Goal: Information Seeking & Learning: Learn about a topic

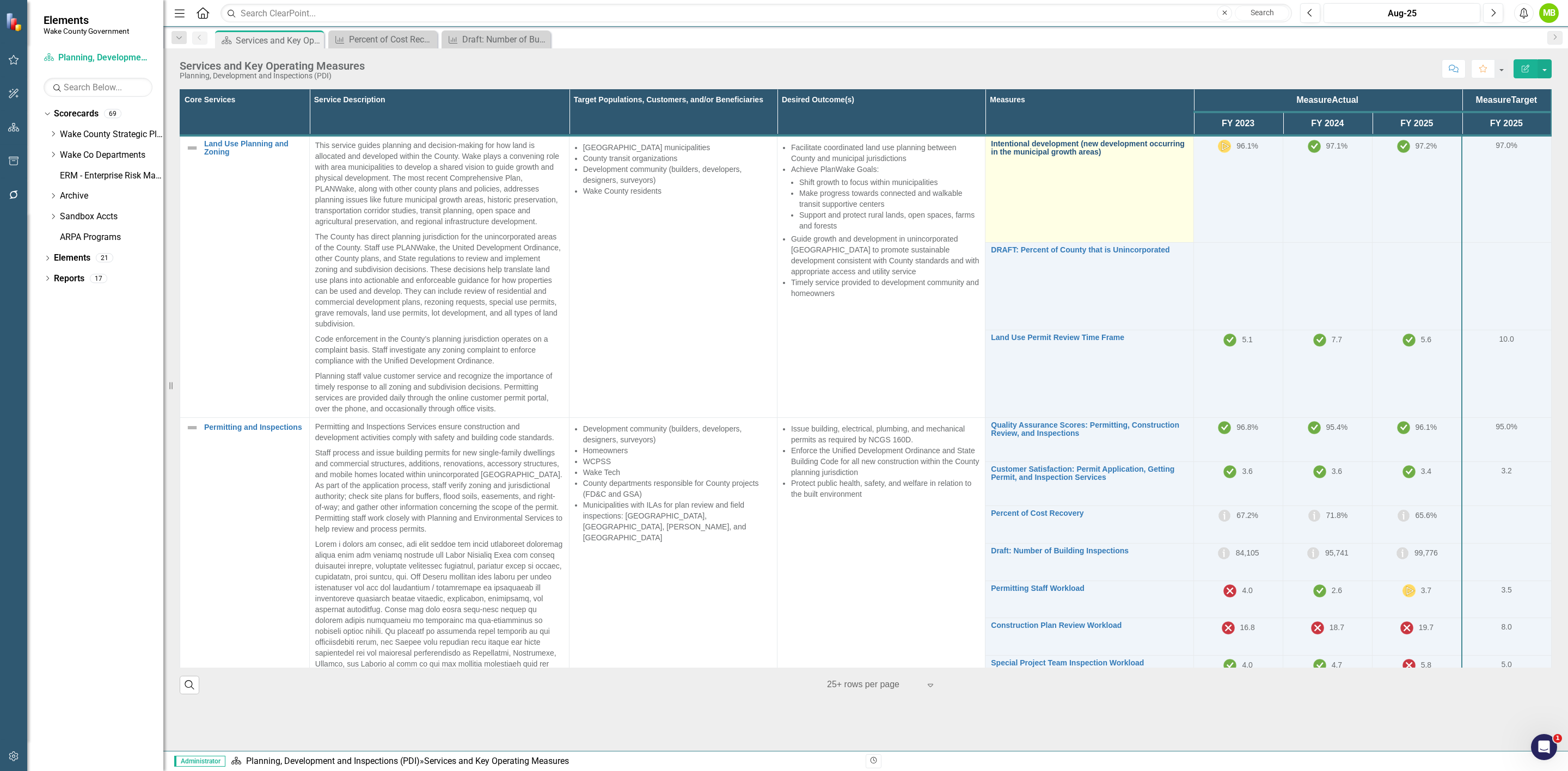
click at [1034, 150] on link "Intentional development (new development occurring in the municipal growth area…" at bounding box center [1089, 148] width 197 height 17
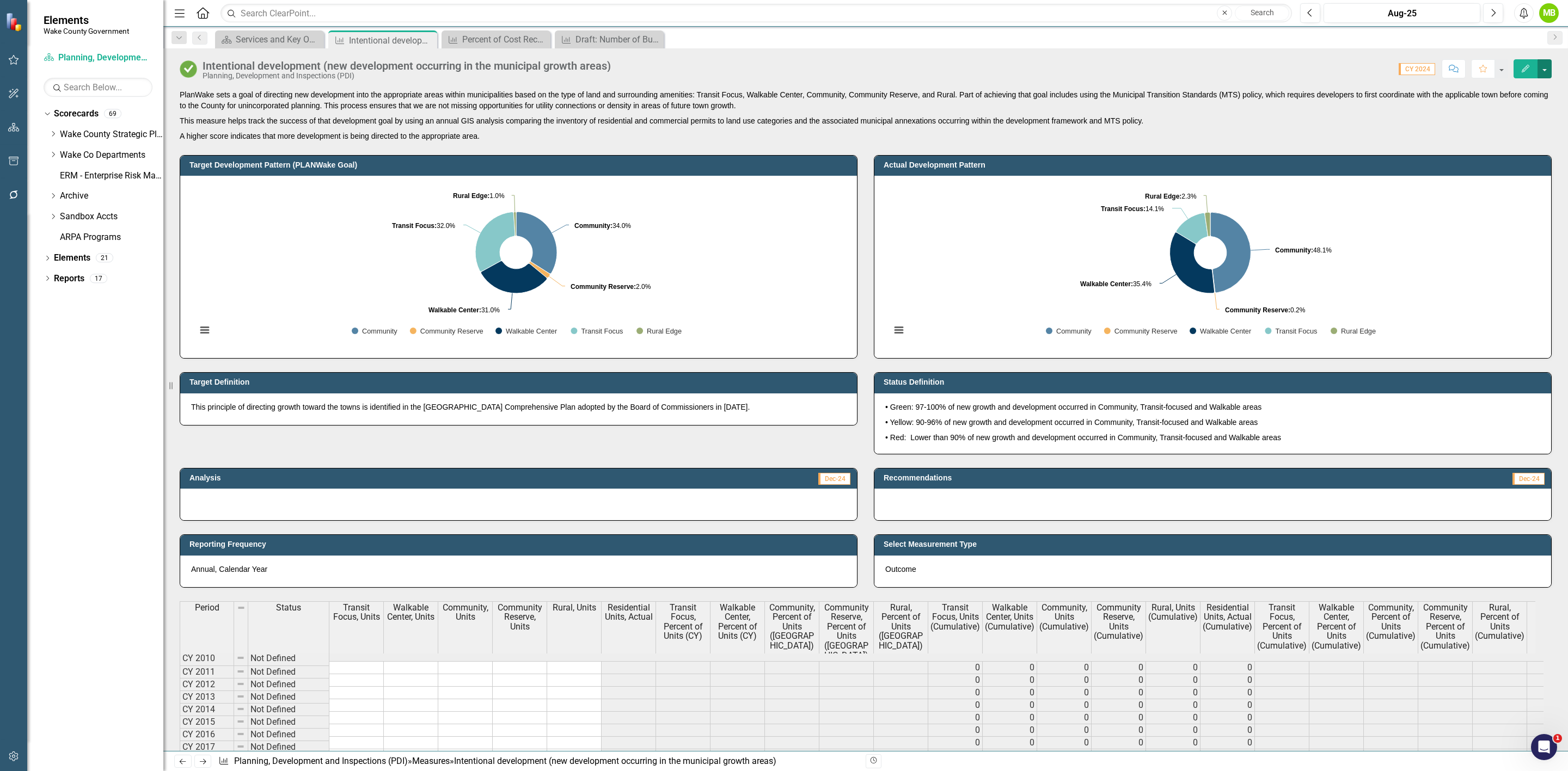
click at [1544, 74] on button "button" at bounding box center [1544, 68] width 14 height 19
click at [1527, 188] on link "PDF Export to PDF" at bounding box center [1498, 194] width 106 height 20
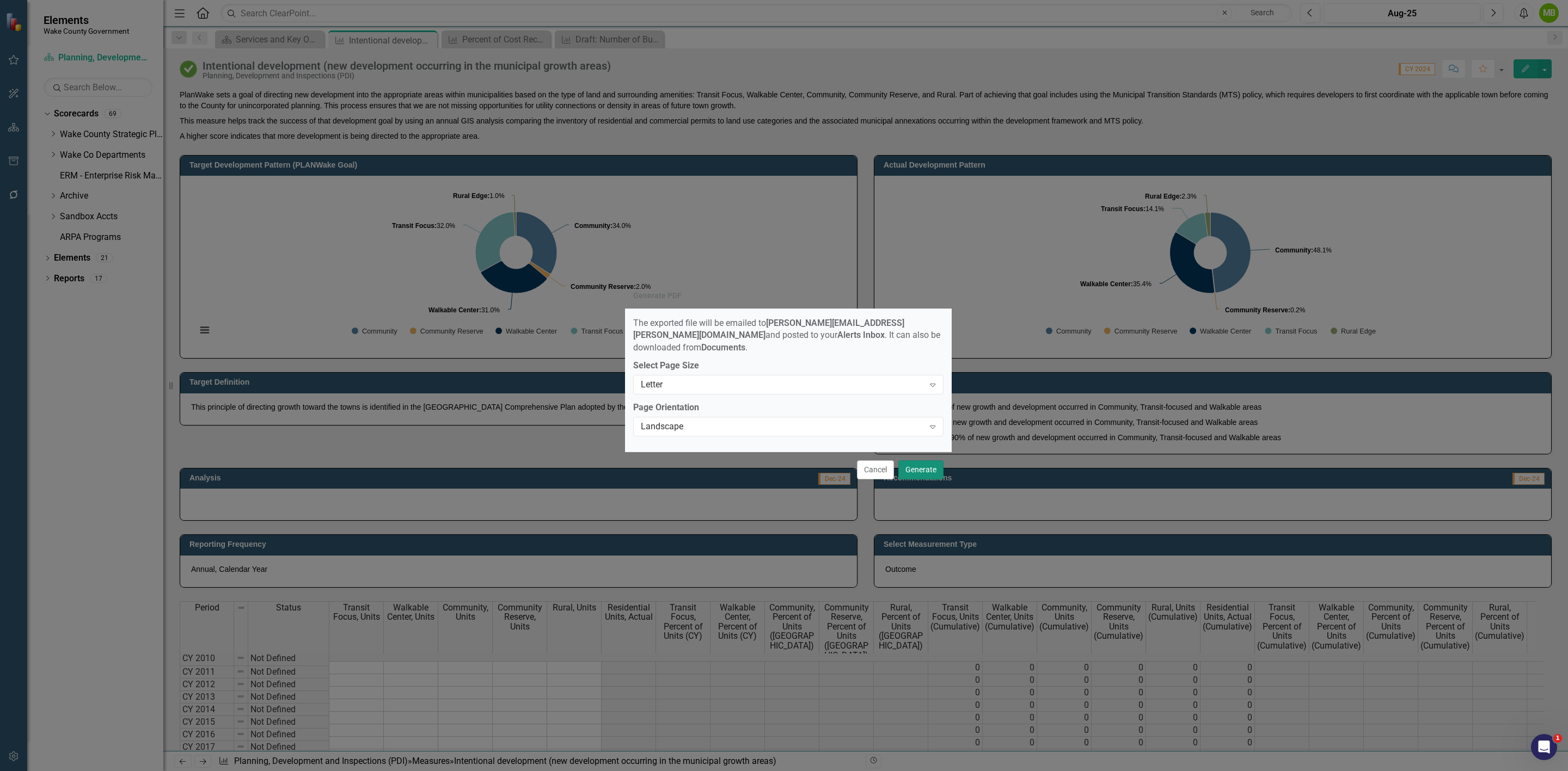
click at [929, 466] on button "Generate" at bounding box center [921, 470] width 45 height 19
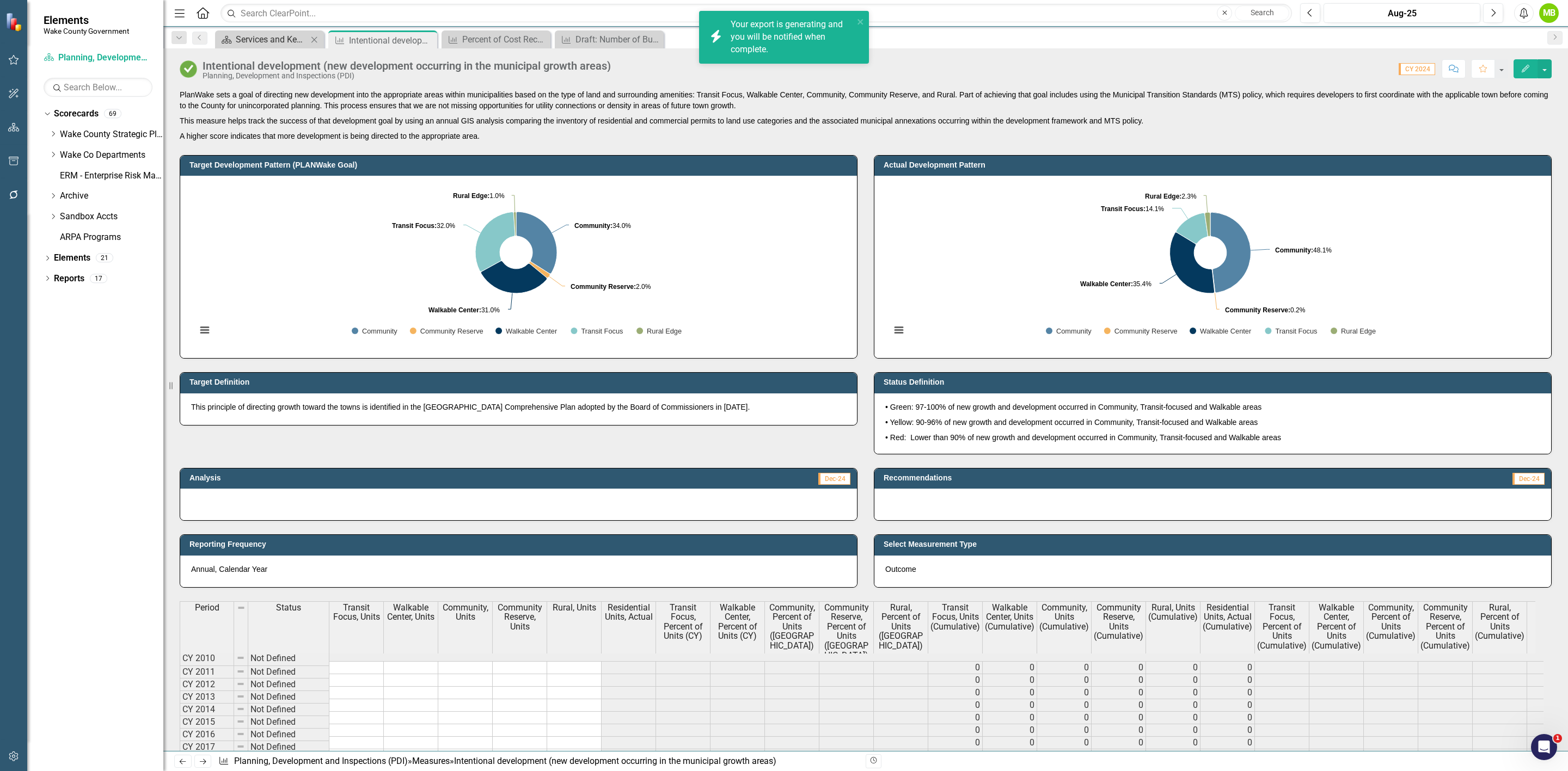
click at [290, 41] on div "Services and Key Operating Measures" at bounding box center [271, 40] width 72 height 13
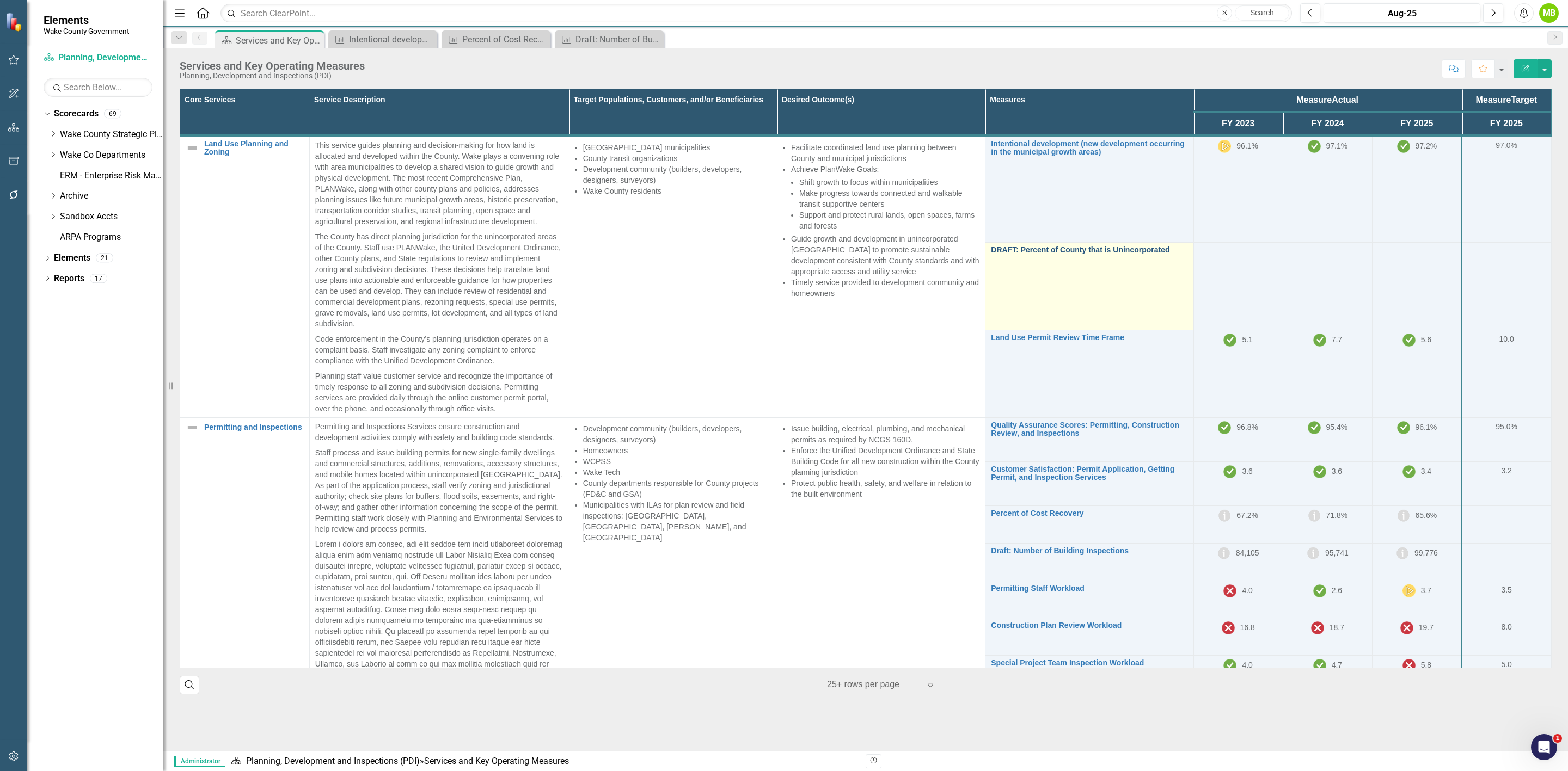
click at [1075, 250] on link "DRAFT: Percent of County that is Unincorporated" at bounding box center [1089, 249] width 197 height 8
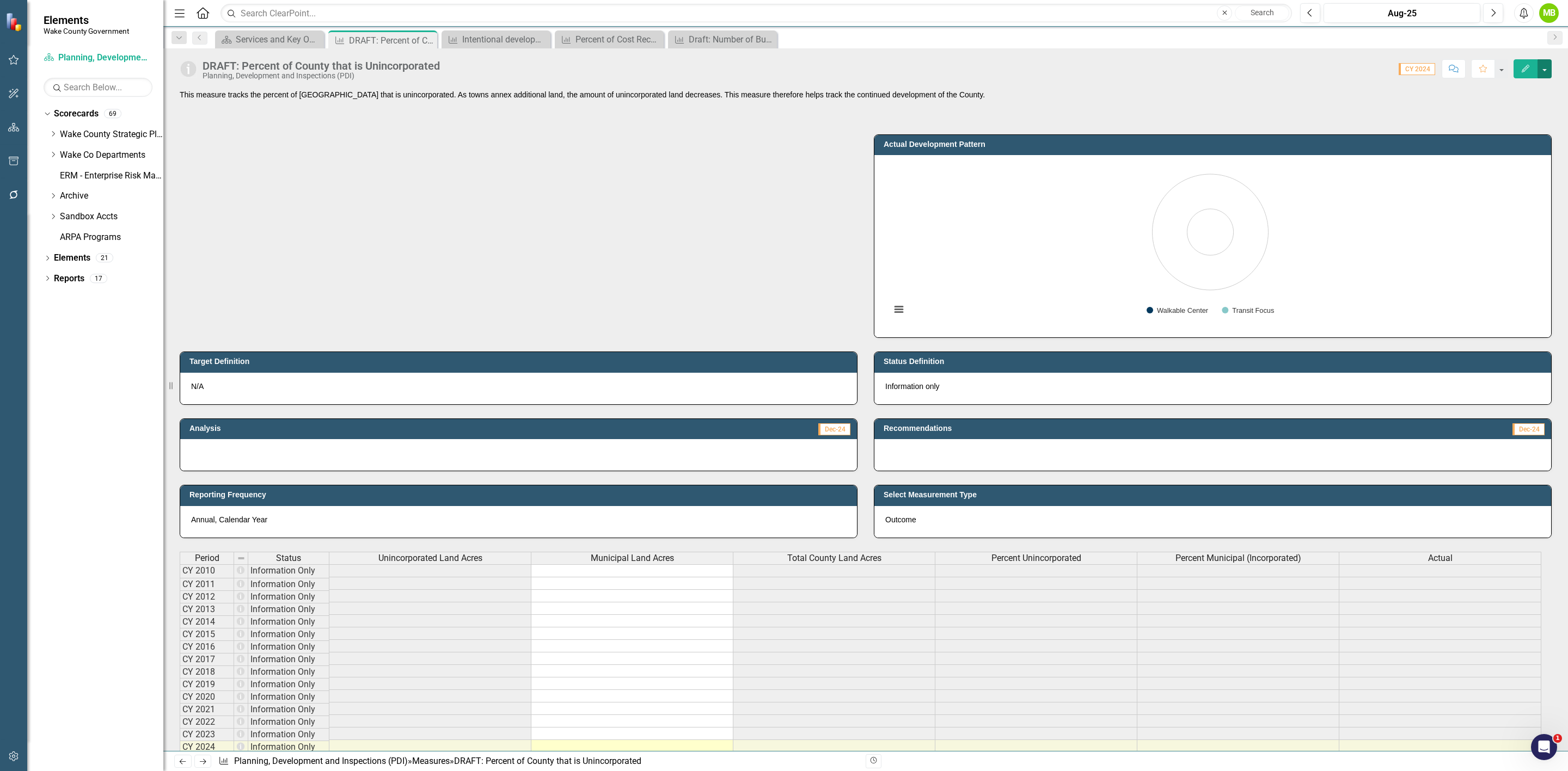
click at [1542, 72] on button "button" at bounding box center [1544, 68] width 14 height 19
click at [1517, 186] on link "PDF Export to PDF" at bounding box center [1498, 194] width 106 height 20
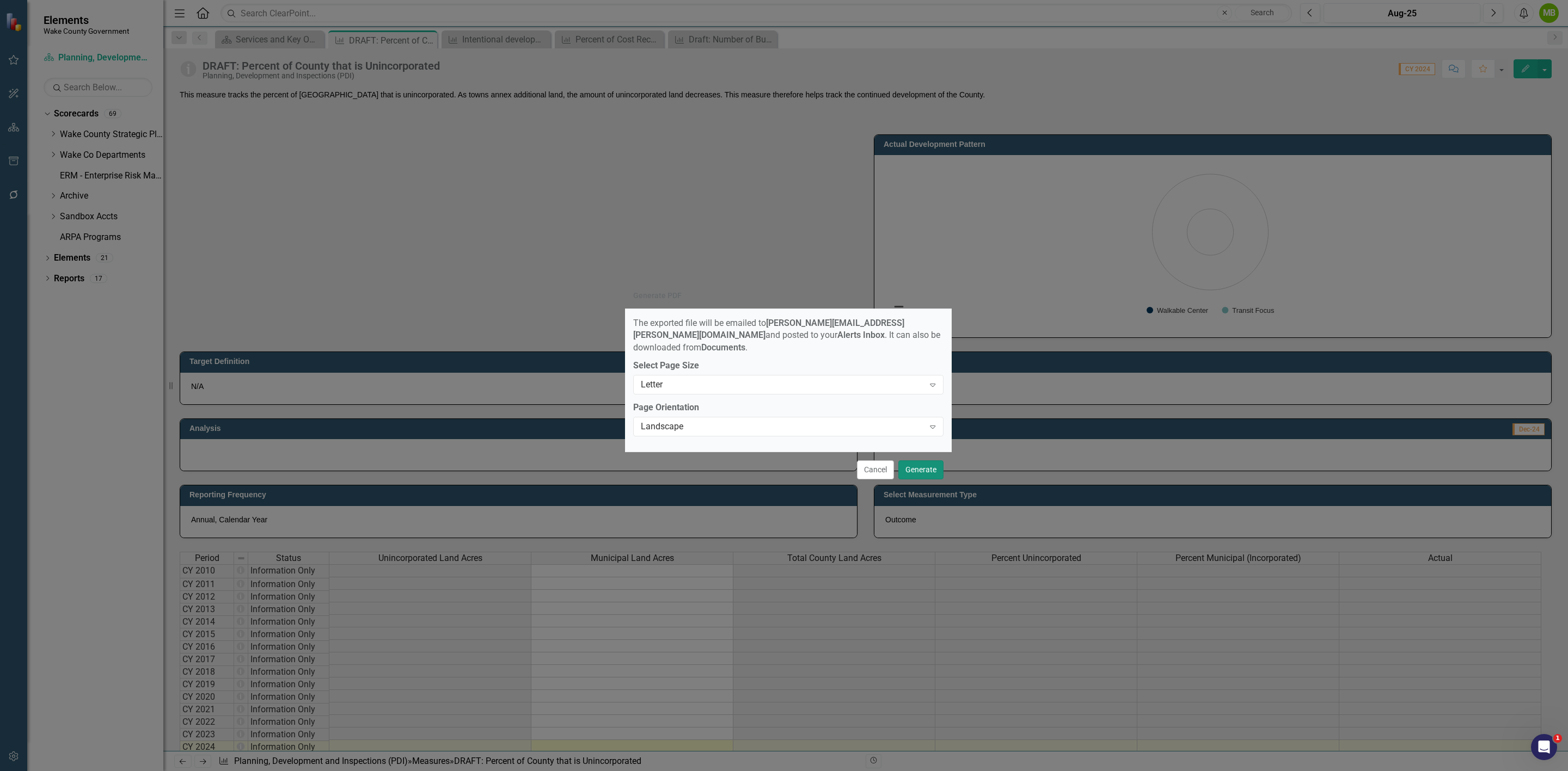
click at [913, 461] on button "Generate" at bounding box center [921, 470] width 45 height 19
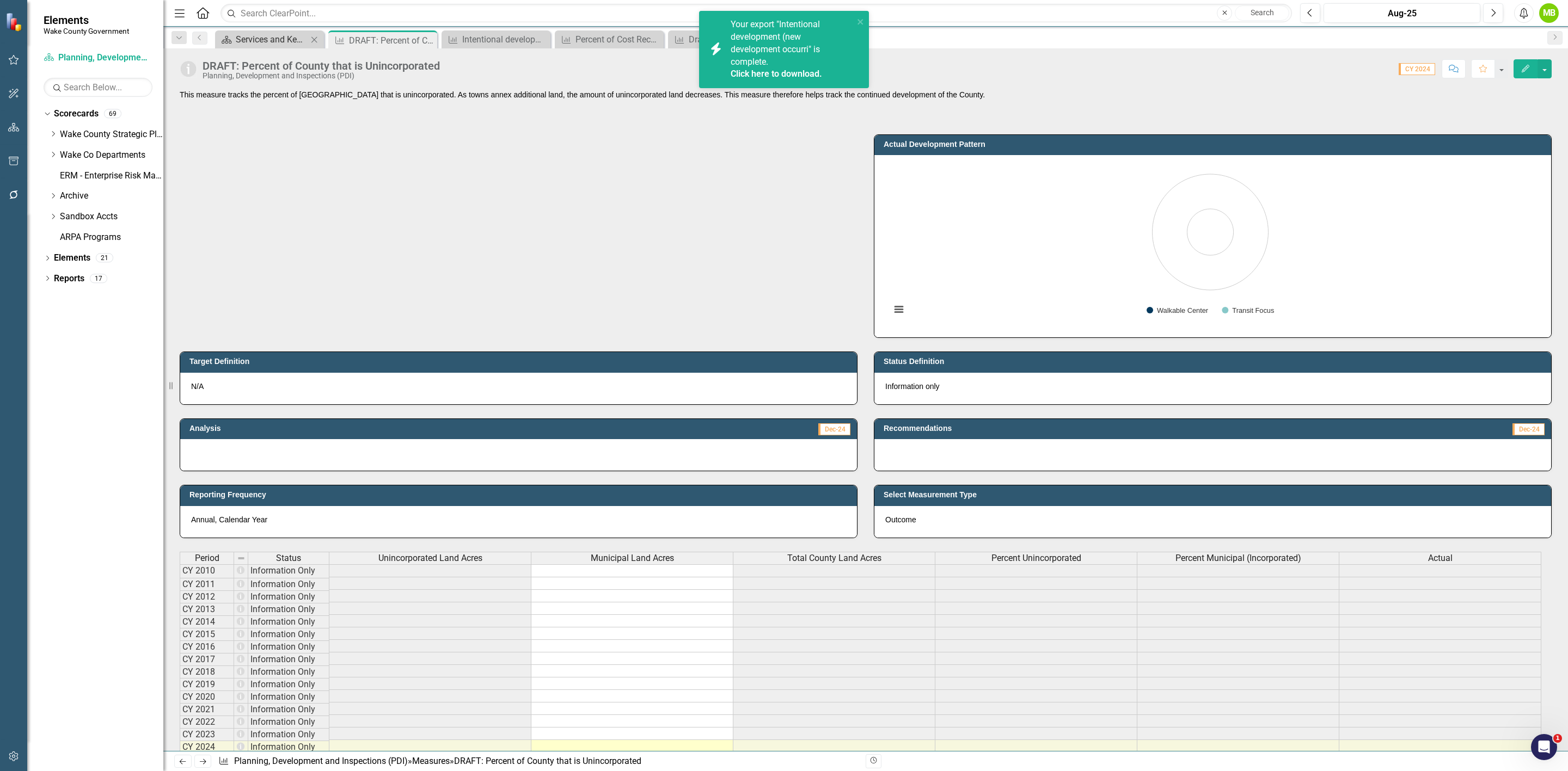
click at [287, 41] on div "Services and Key Operating Measures" at bounding box center [271, 40] width 72 height 13
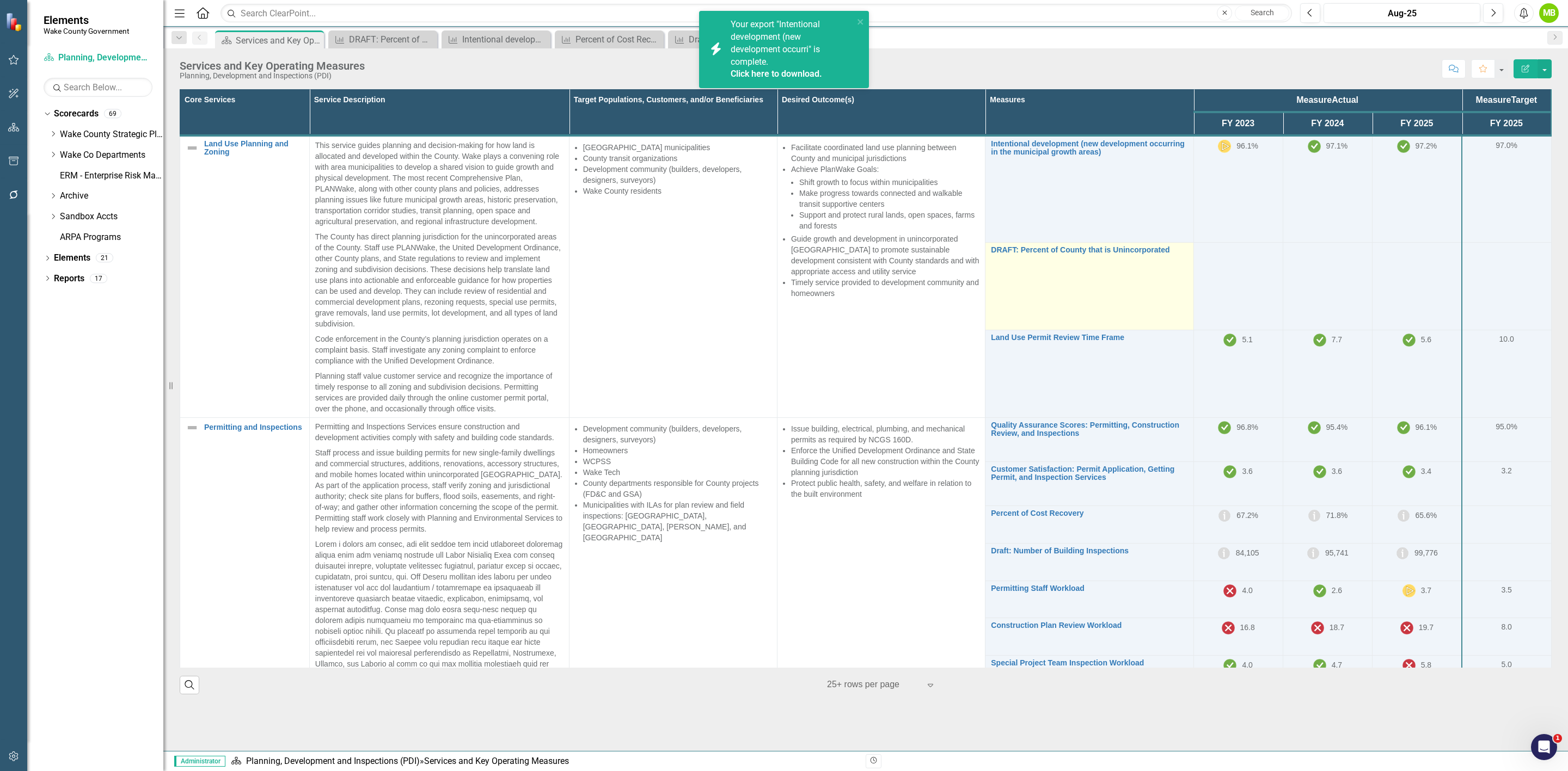
click at [1091, 327] on td "DRAFT: Percent of County that is Unincorporated Link Map View Link Map Edit Edi…" at bounding box center [1090, 287] width 208 height 88
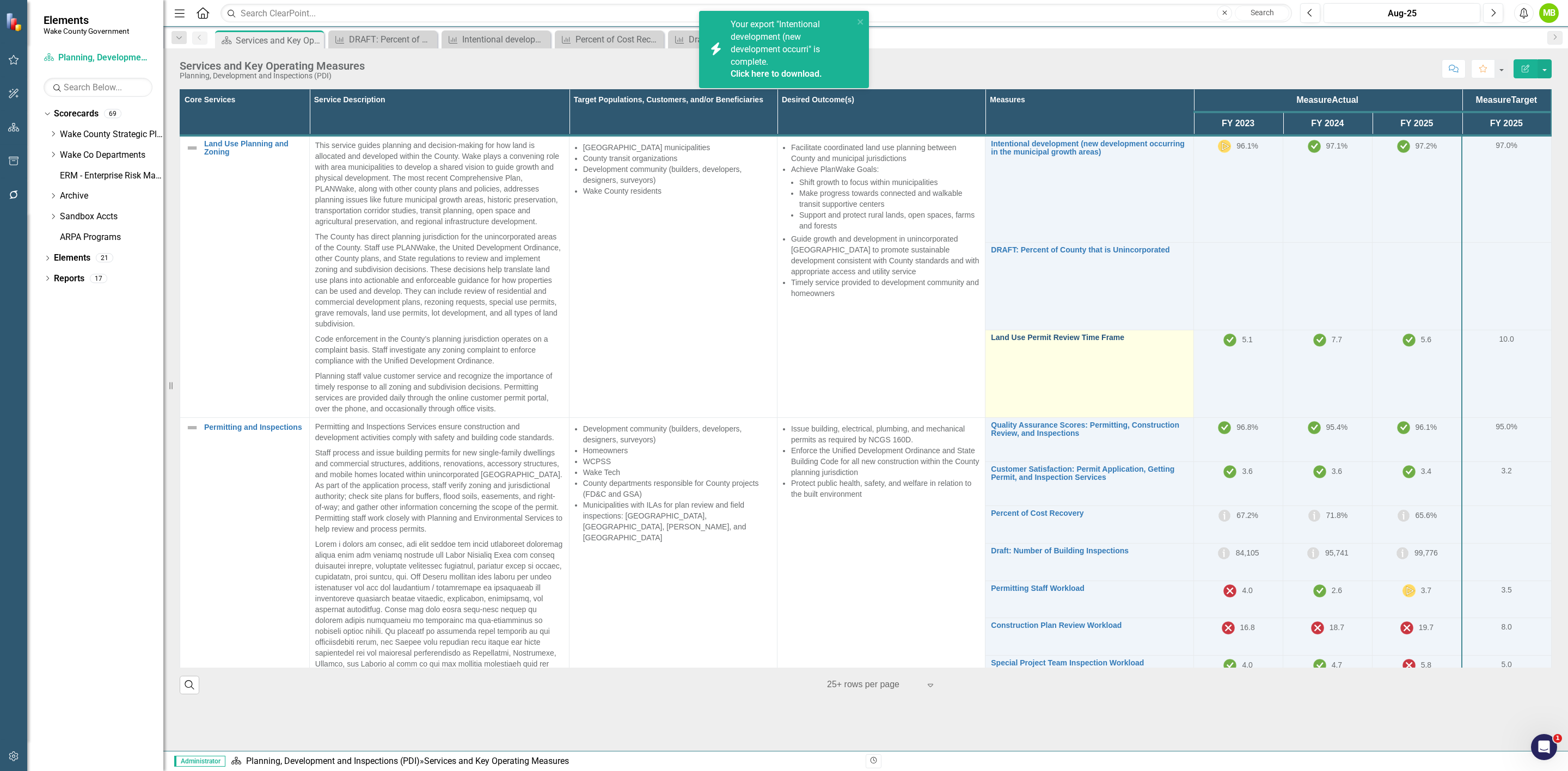
click at [1090, 335] on link "Land Use Permit Review Time Frame" at bounding box center [1089, 337] width 197 height 8
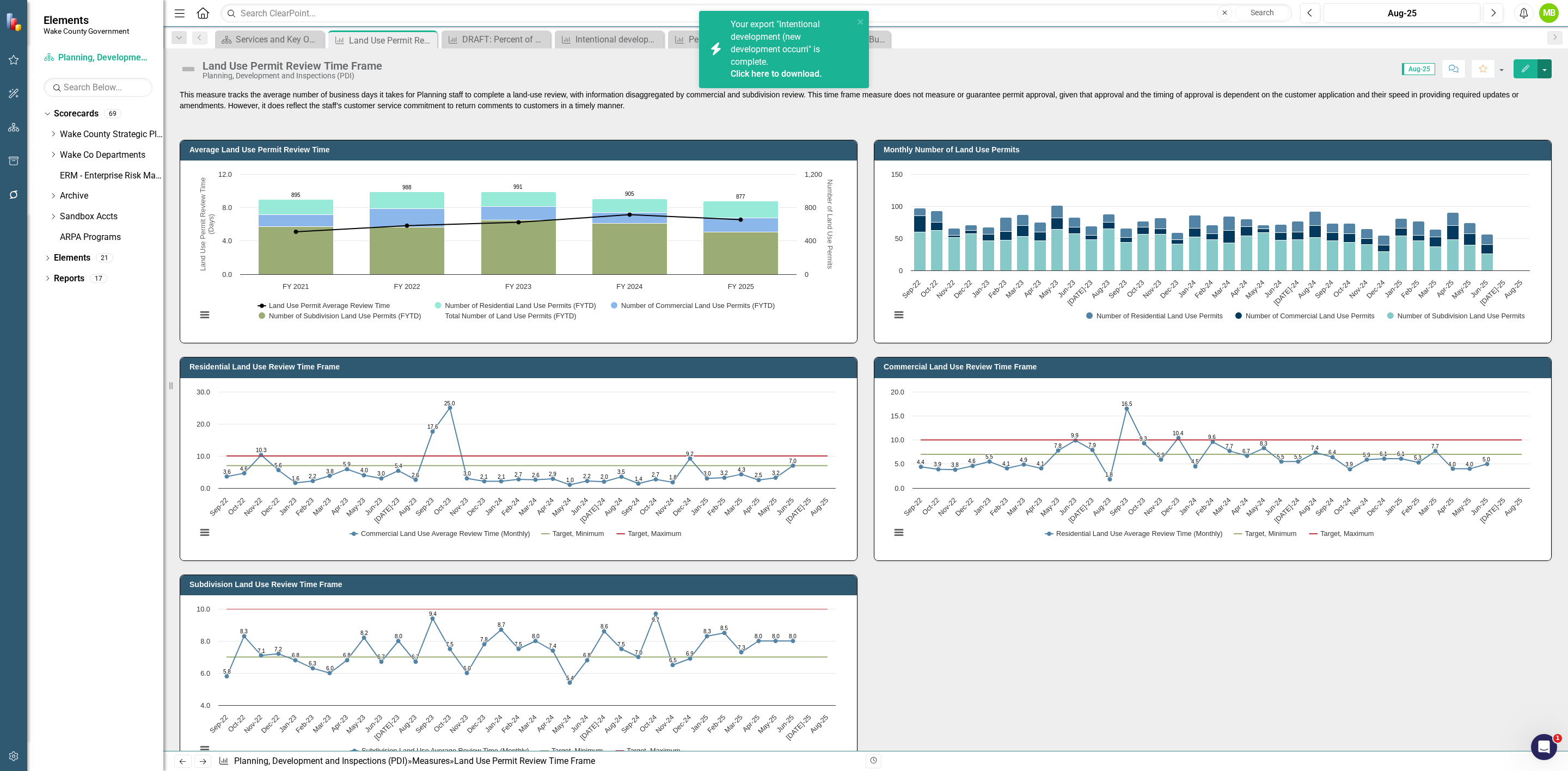
click at [1544, 69] on button "button" at bounding box center [1544, 68] width 14 height 19
click at [1509, 194] on link "PDF Export to PDF" at bounding box center [1498, 194] width 106 height 20
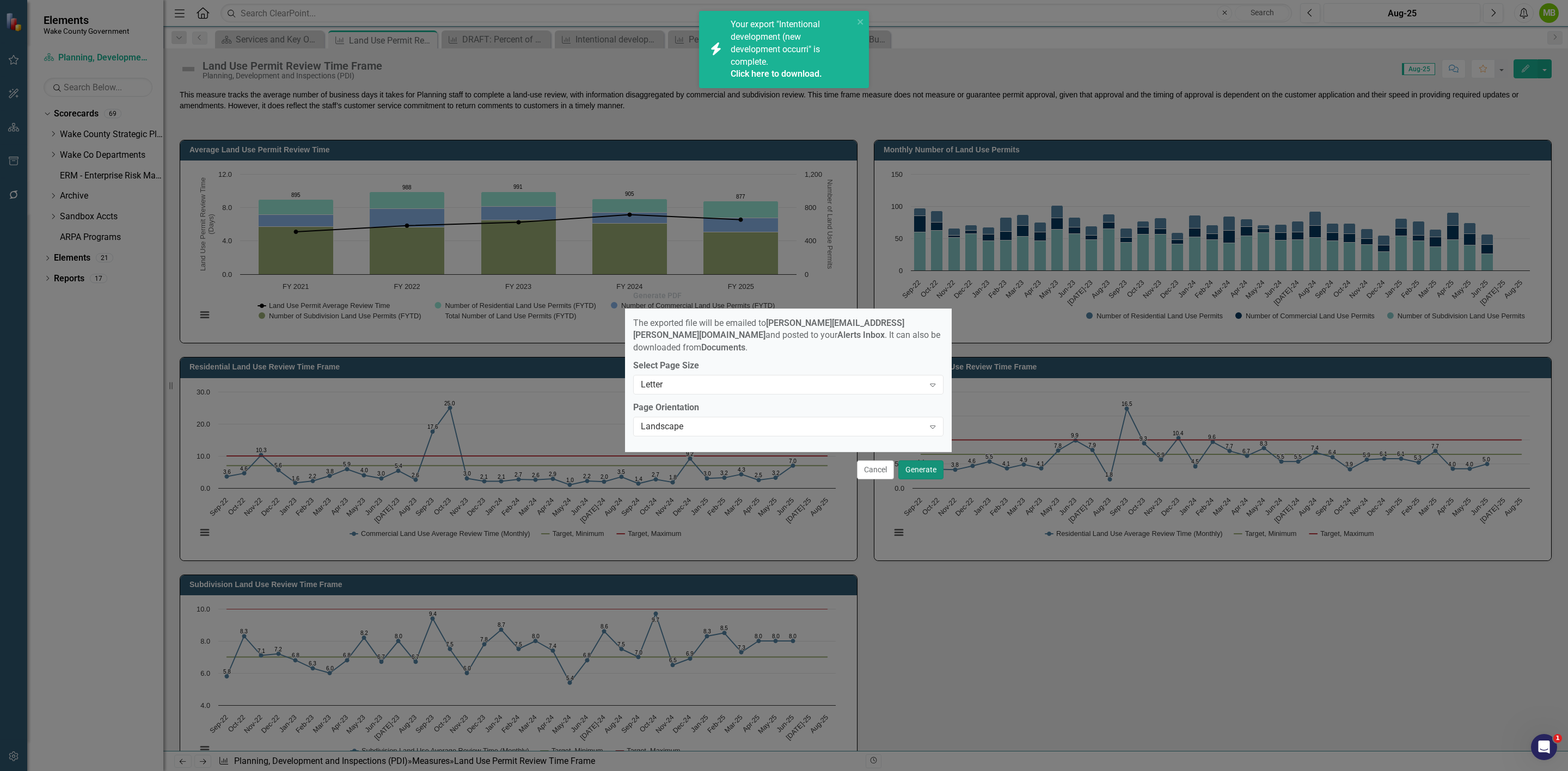
click at [918, 461] on button "Generate" at bounding box center [921, 470] width 45 height 19
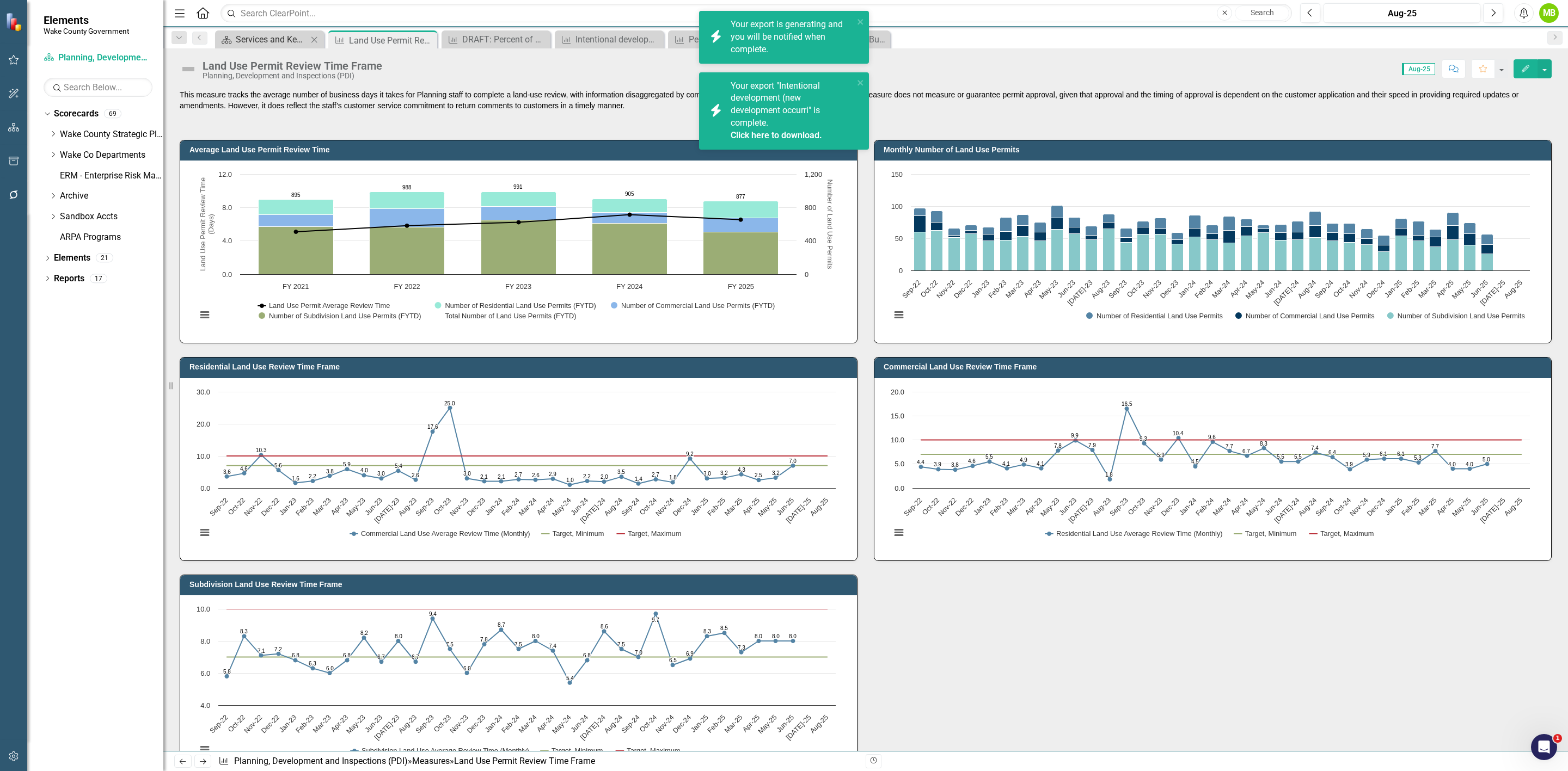
click at [255, 36] on div "Services and Key Operating Measures" at bounding box center [271, 40] width 72 height 13
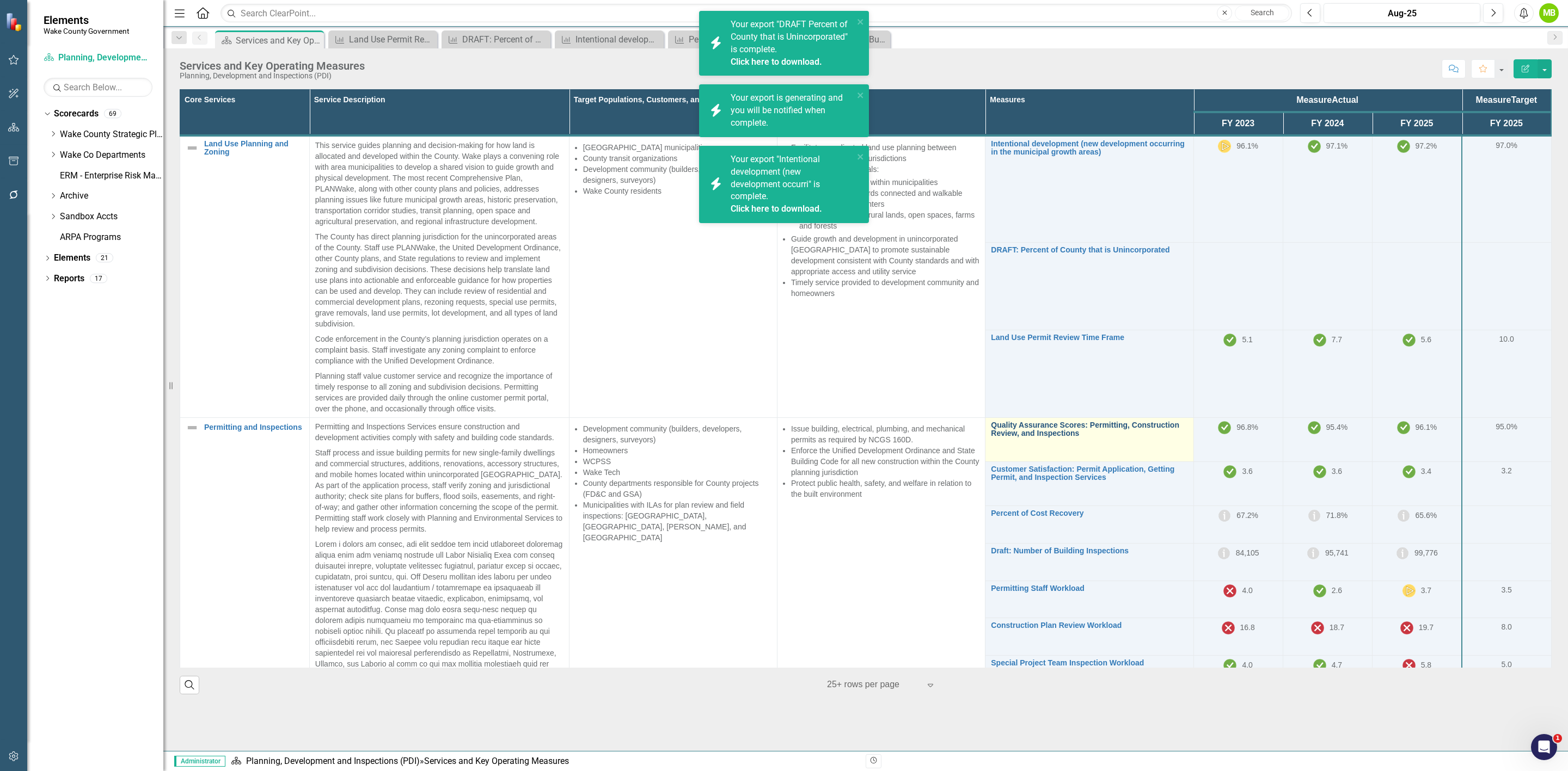
click at [1013, 424] on link "Quality Assurance Scores: Permitting, Construction Review, and Inspections" at bounding box center [1089, 430] width 197 height 17
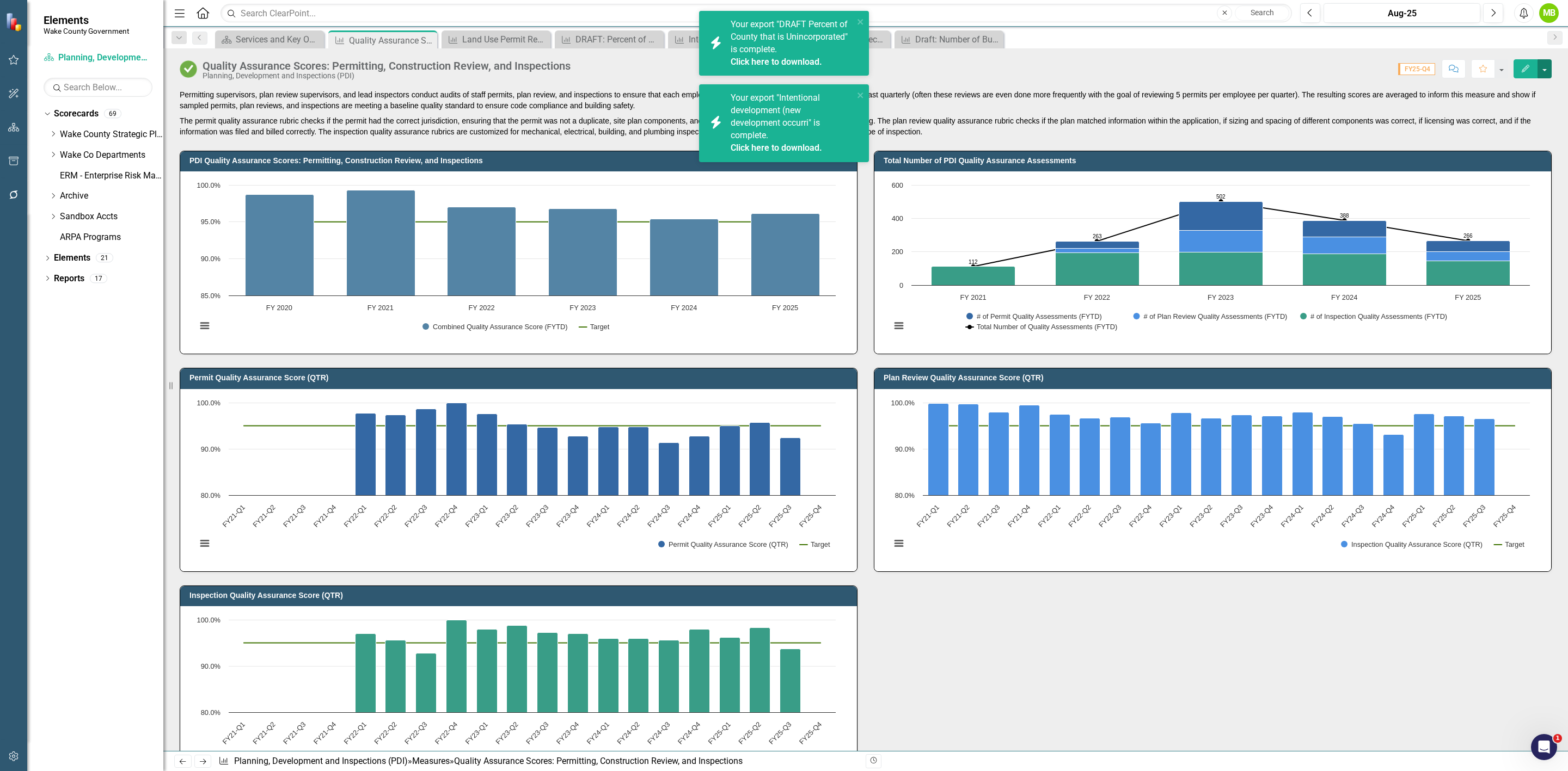
click at [1547, 67] on button "button" at bounding box center [1544, 68] width 14 height 19
click at [1500, 191] on link "PDF Export to PDF" at bounding box center [1498, 194] width 106 height 20
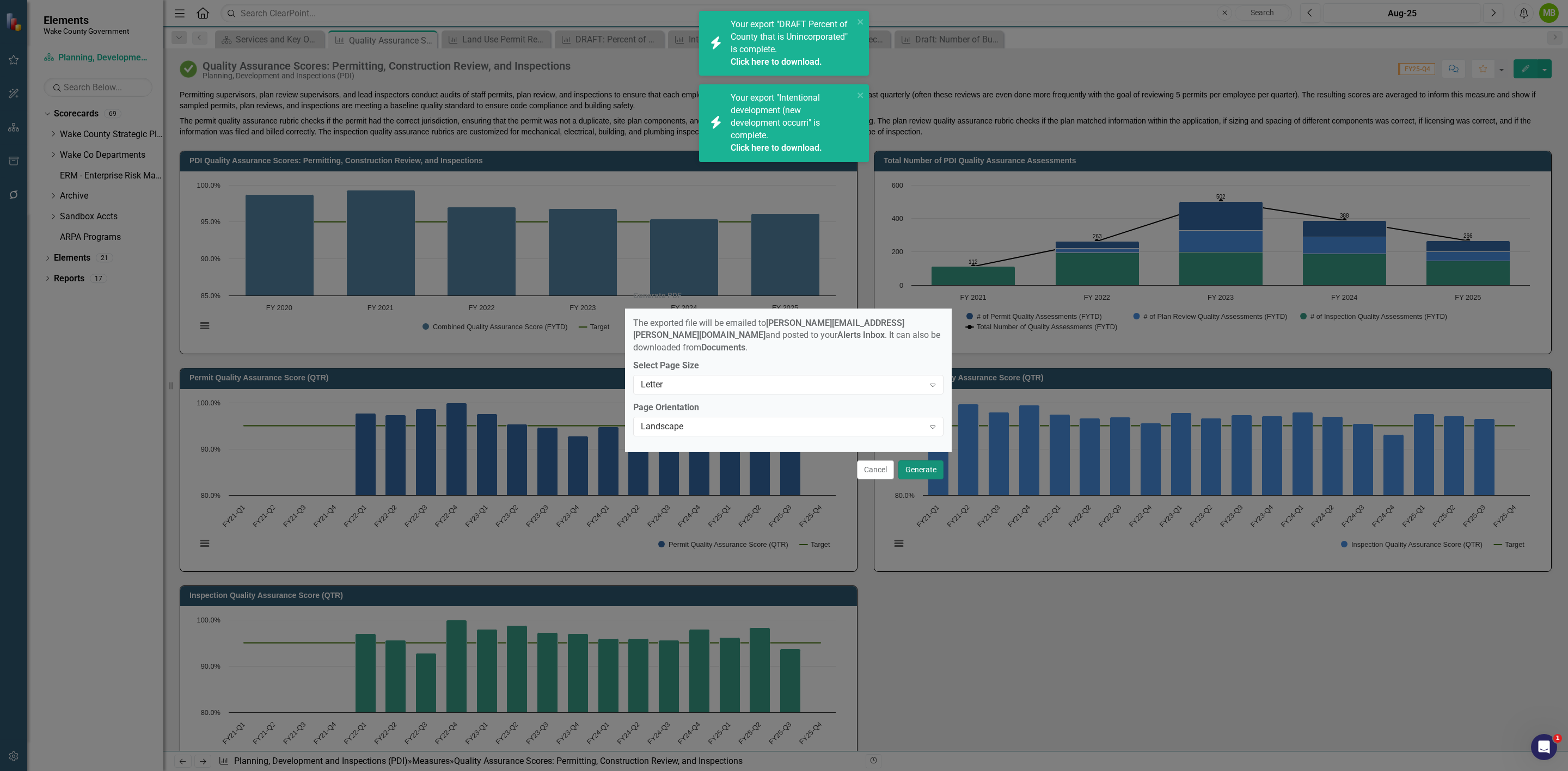
click at [912, 462] on button "Generate" at bounding box center [921, 470] width 45 height 19
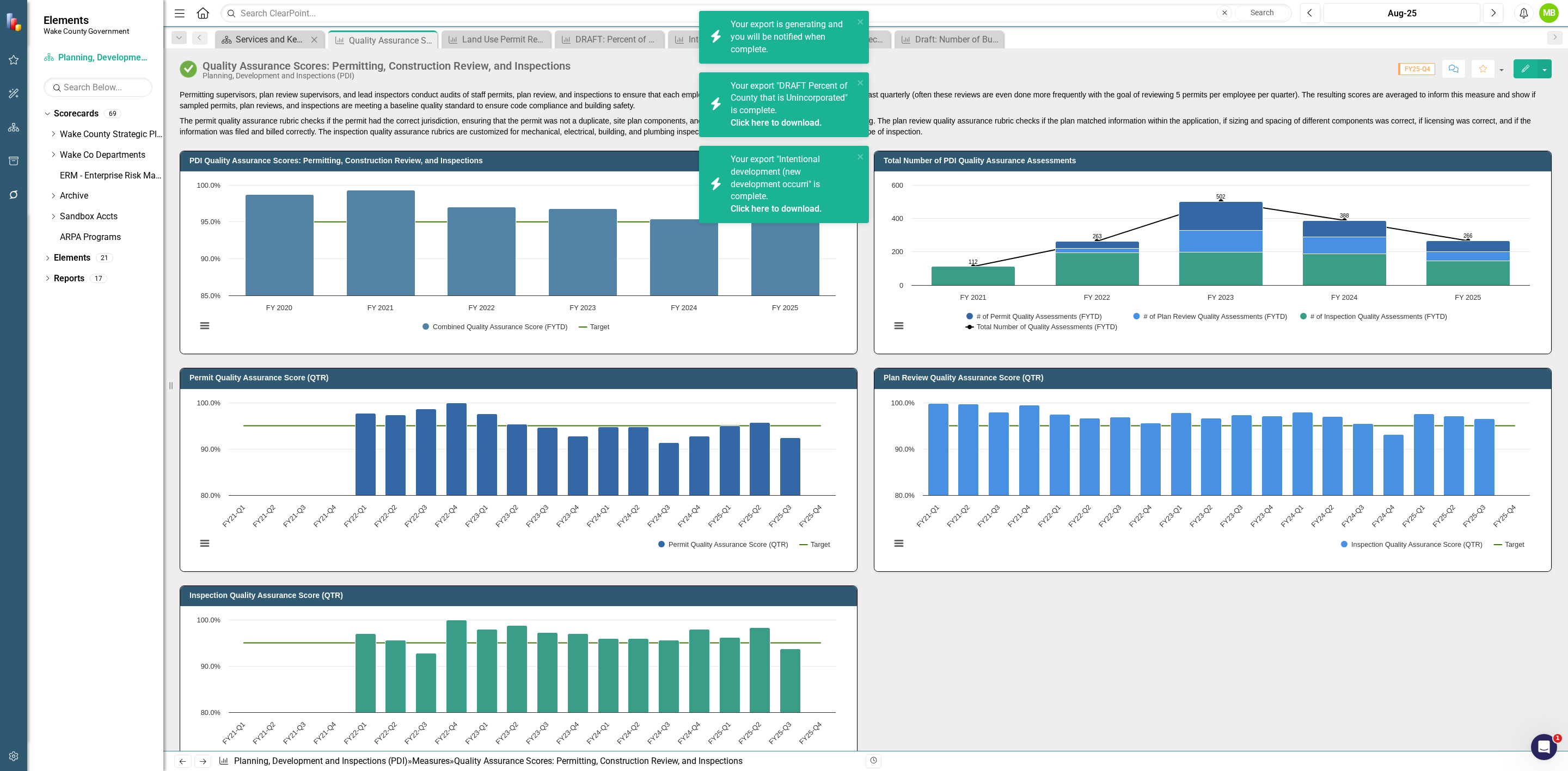
click at [278, 40] on div "Services and Key Operating Measures" at bounding box center [271, 40] width 72 height 13
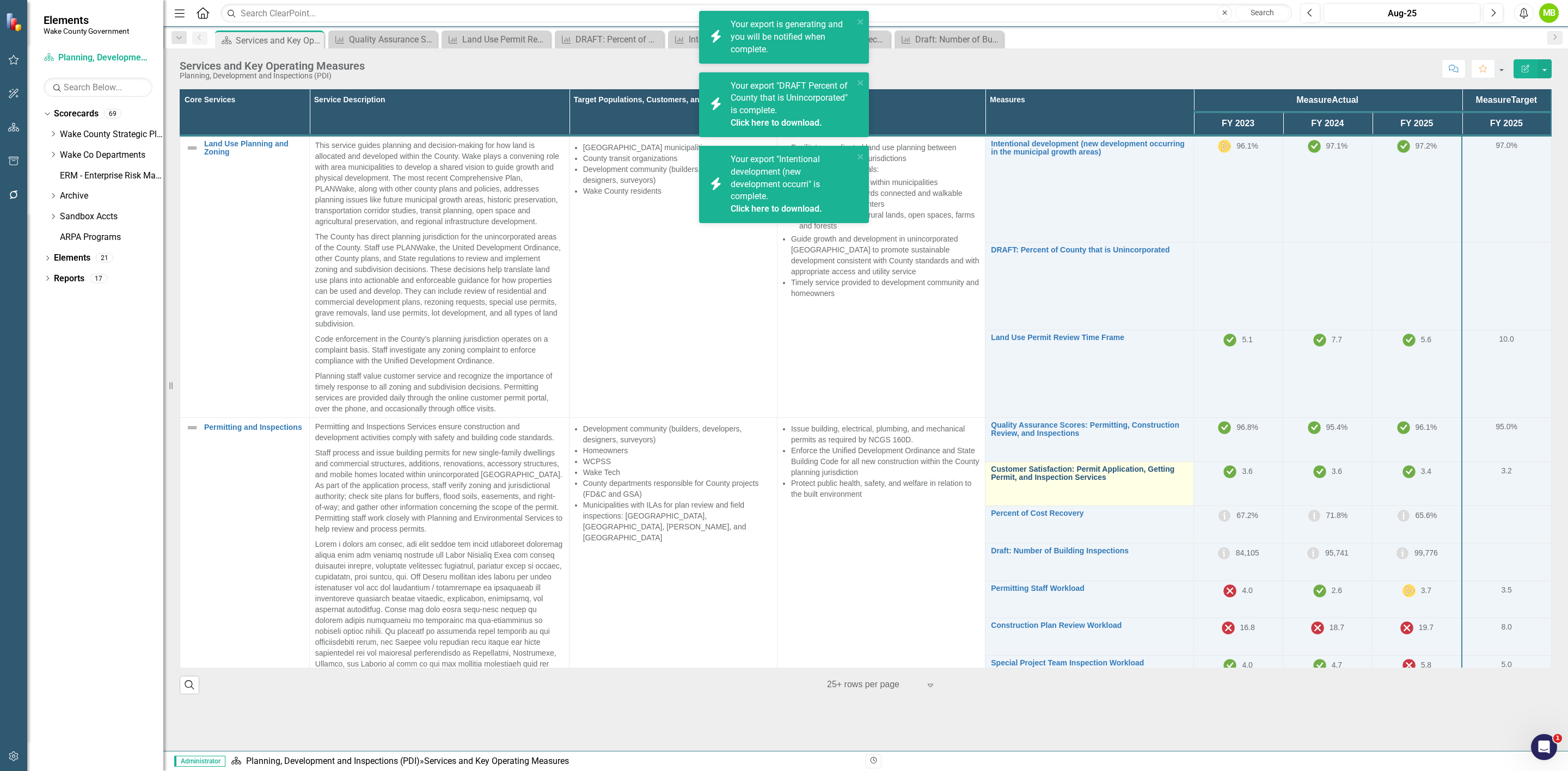
click at [1045, 478] on link "Customer Satisfaction: Permit Application, Getting Permit, and Inspection Servi…" at bounding box center [1089, 474] width 197 height 17
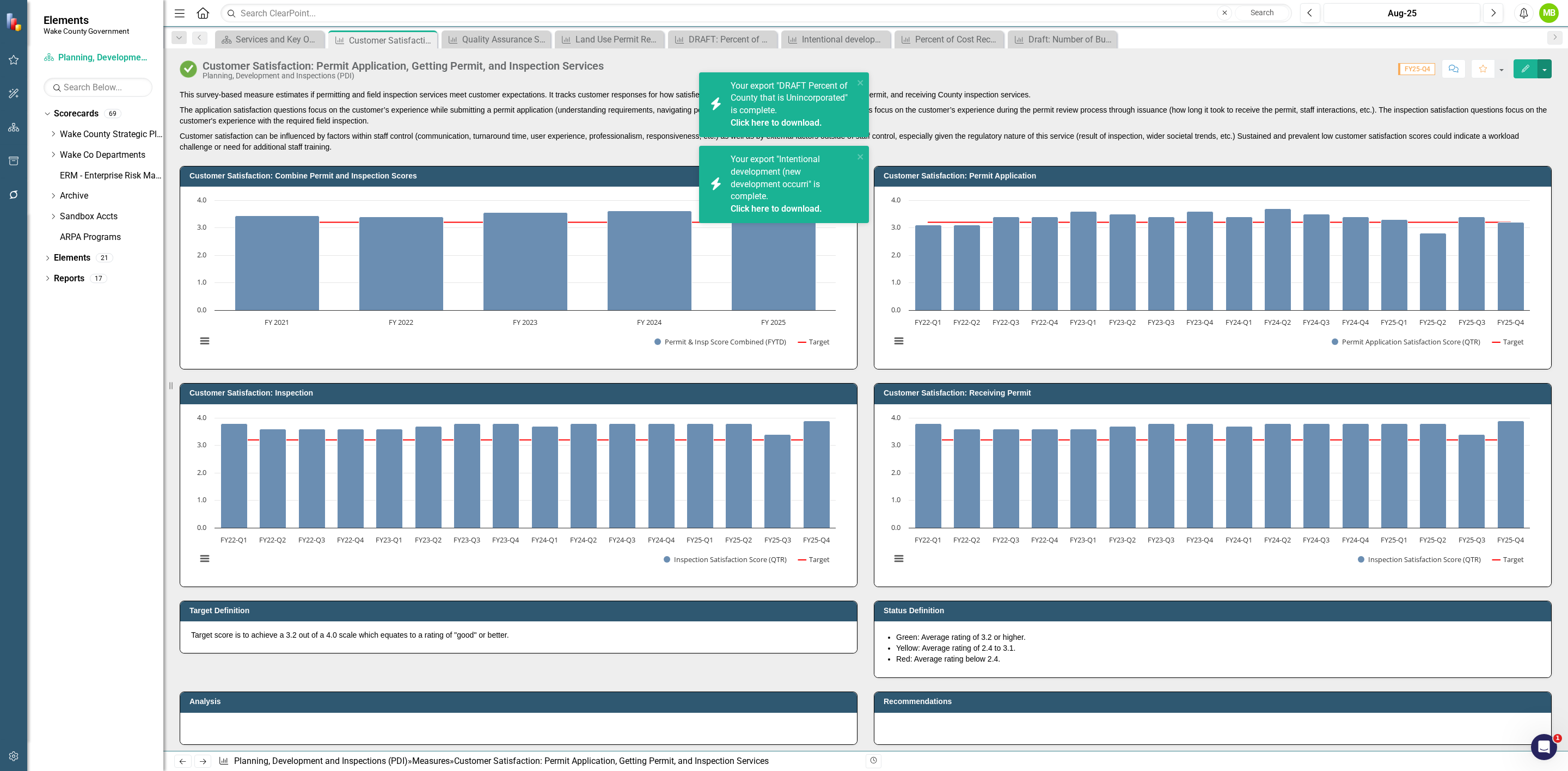
click at [1547, 66] on button "button" at bounding box center [1544, 68] width 14 height 19
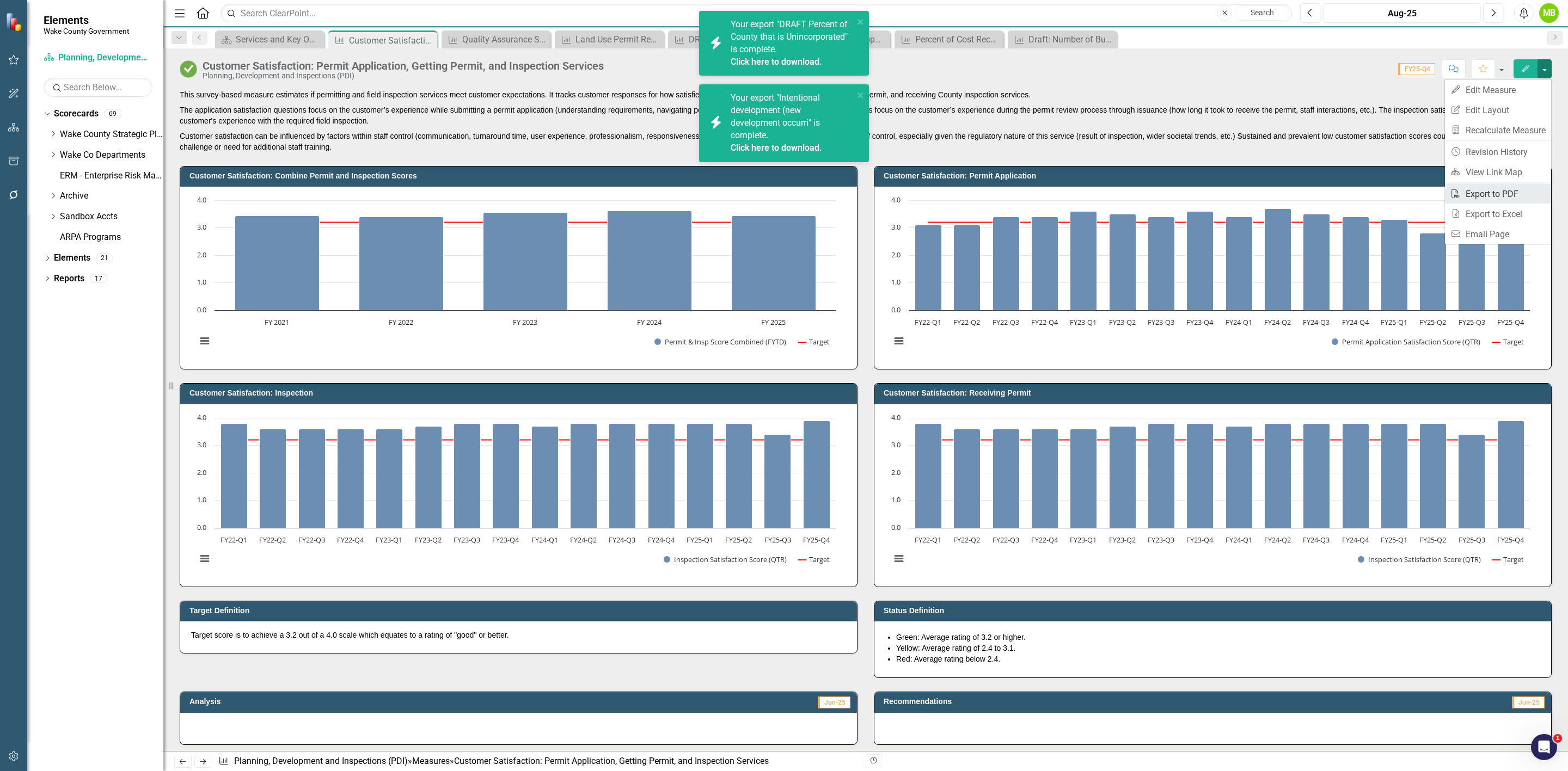
click at [1494, 195] on link "PDF Export to PDF" at bounding box center [1498, 194] width 106 height 20
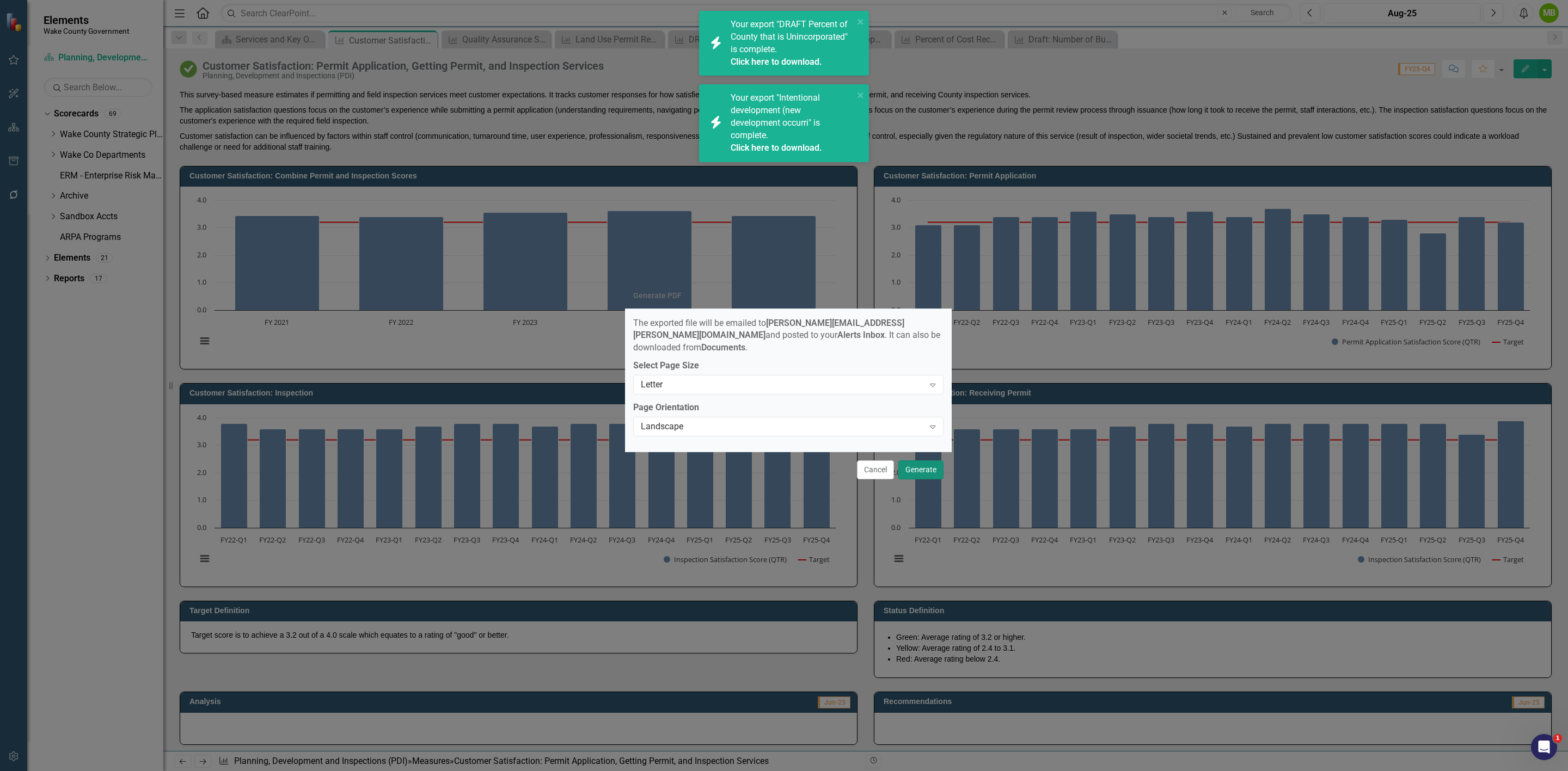
click at [921, 462] on button "Generate" at bounding box center [921, 470] width 45 height 19
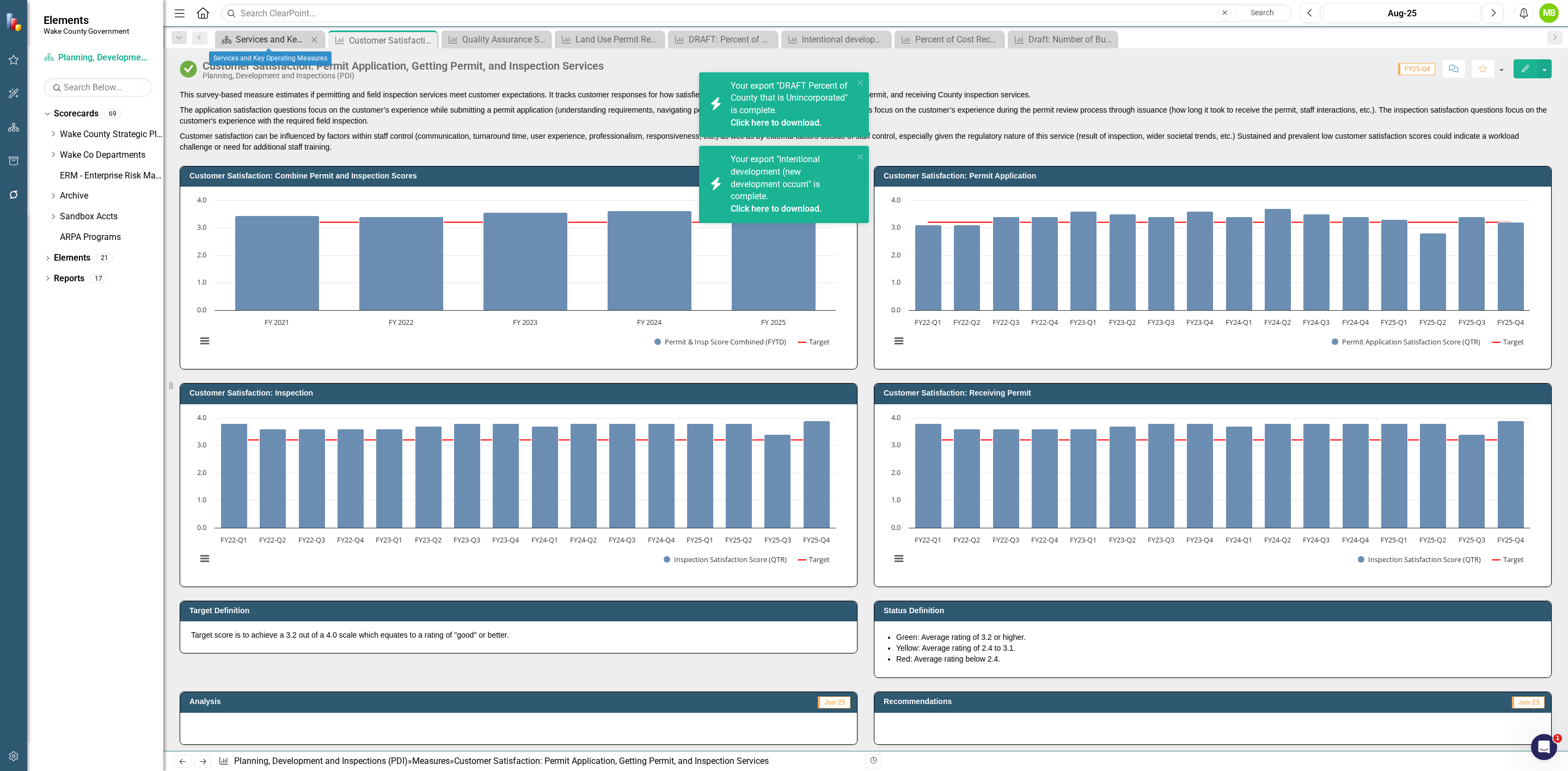
click at [273, 39] on div "Services and Key Operating Measures" at bounding box center [271, 40] width 72 height 13
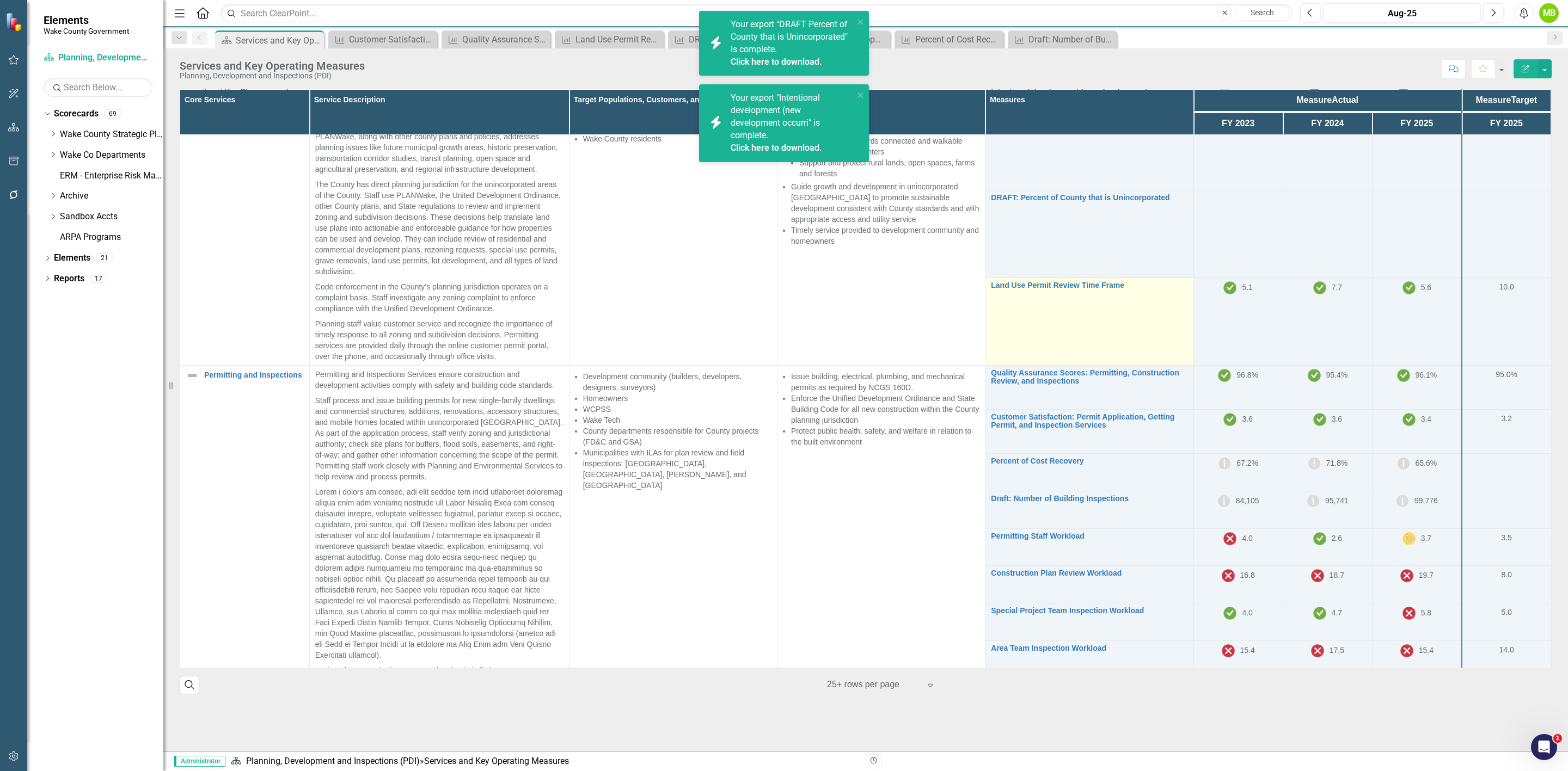
scroll to position [82, 0]
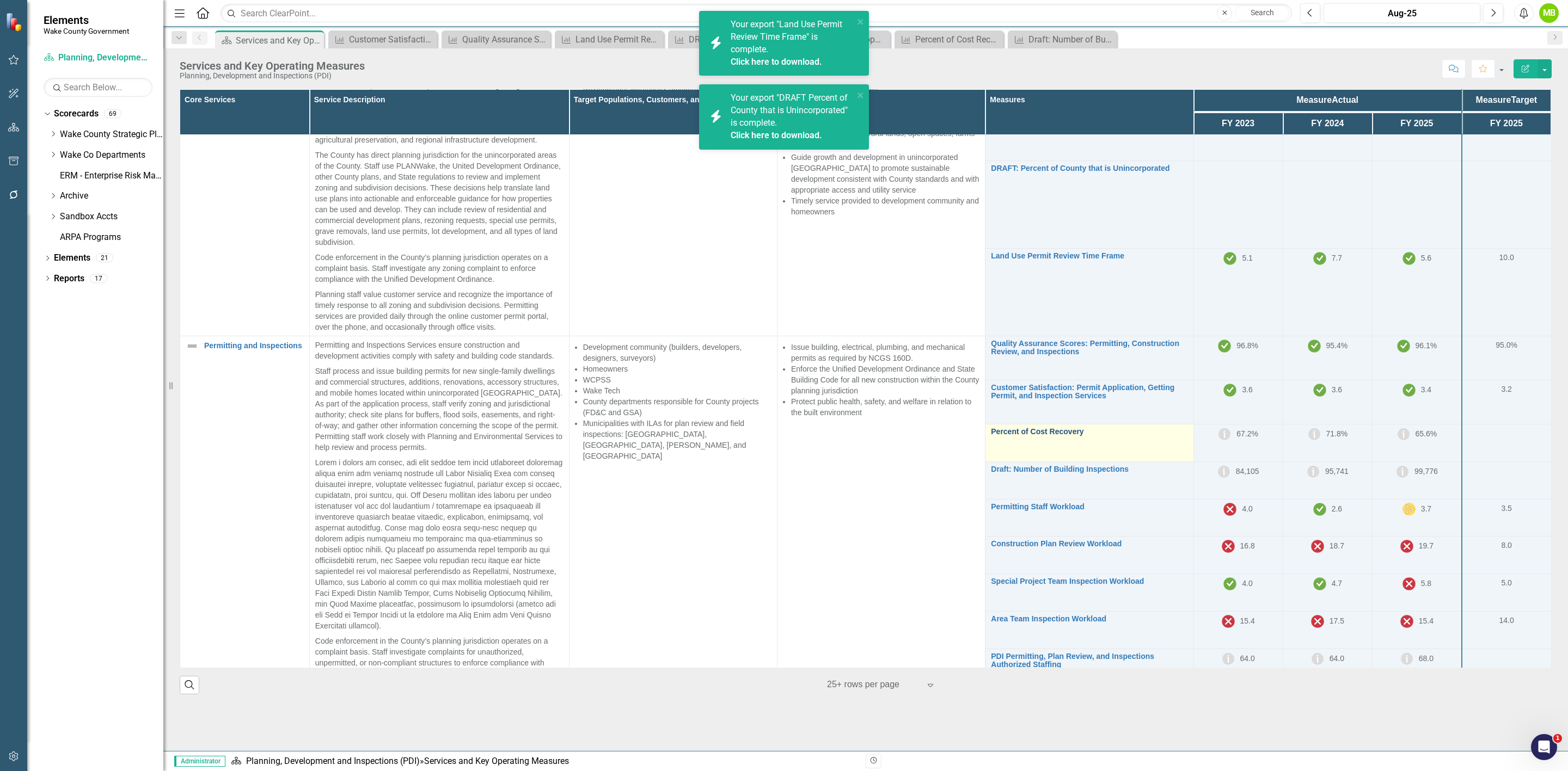
click at [1039, 430] on link "Percent of Cost Recovery" at bounding box center [1089, 431] width 197 height 8
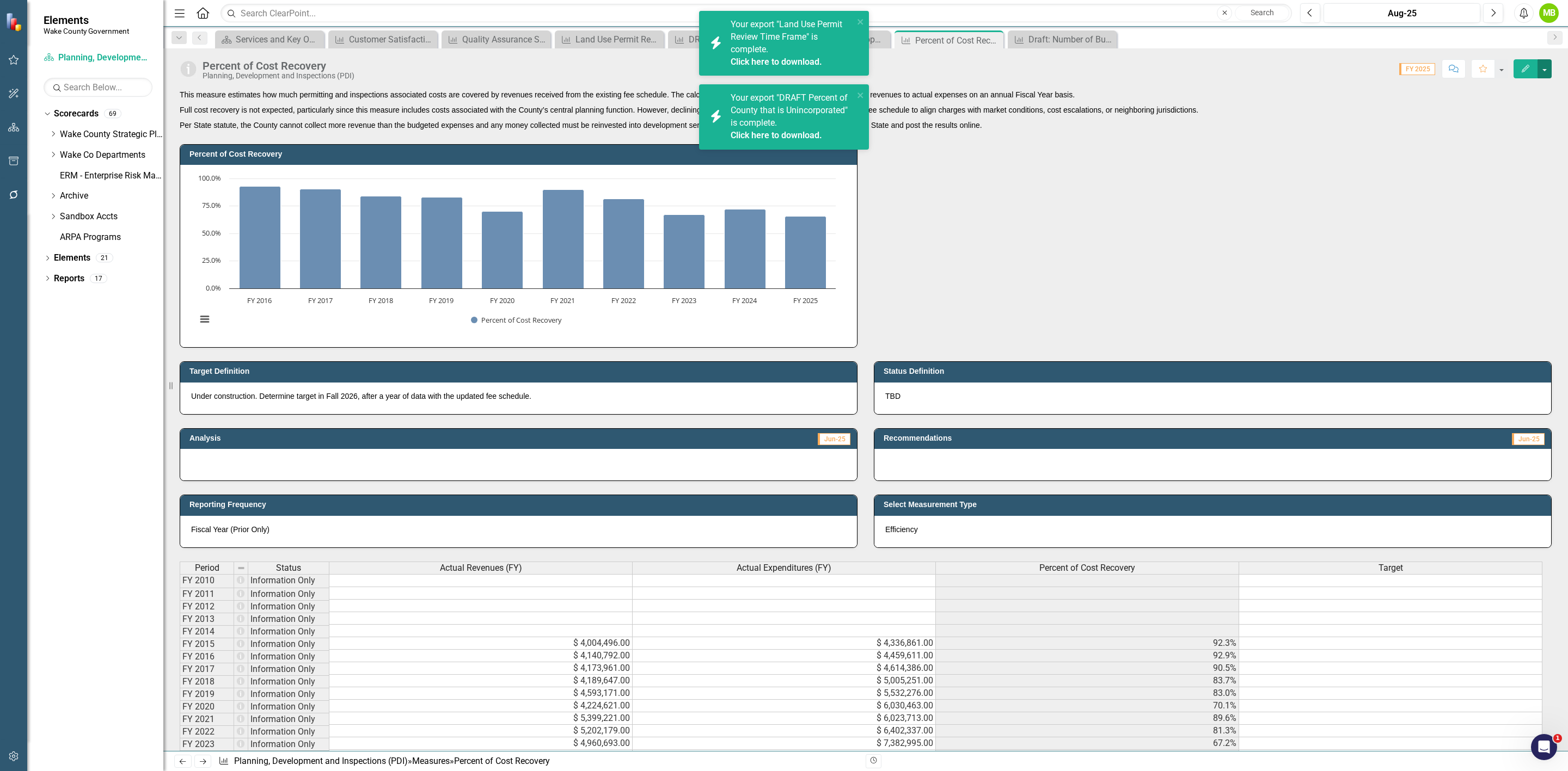
click at [1544, 74] on button "button" at bounding box center [1544, 68] width 14 height 19
click at [1513, 192] on link "PDF Export to PDF" at bounding box center [1498, 194] width 106 height 20
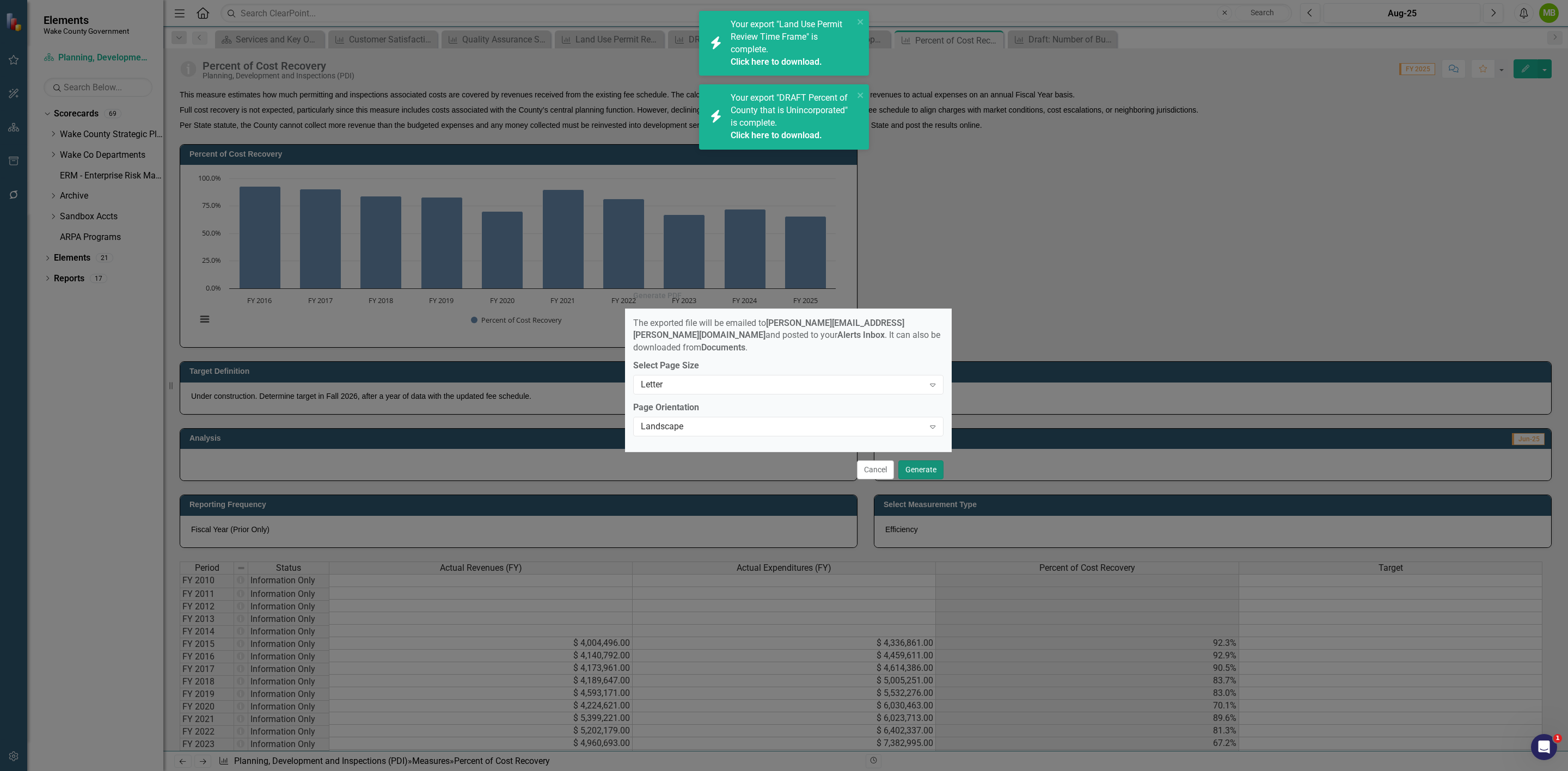
click at [939, 461] on button "Generate" at bounding box center [921, 470] width 45 height 19
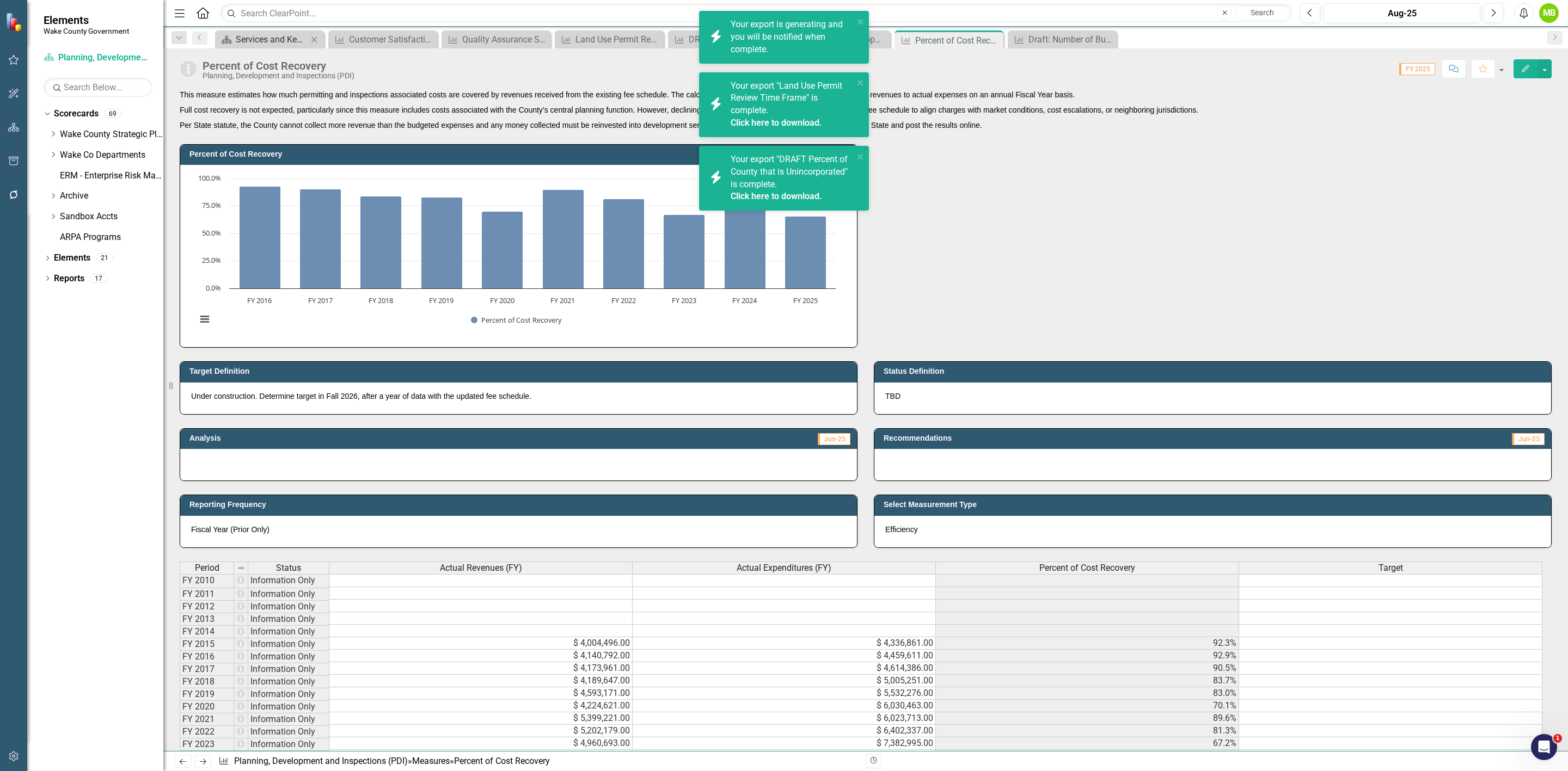
click at [266, 37] on div "Services and Key Operating Measures" at bounding box center [271, 40] width 72 height 13
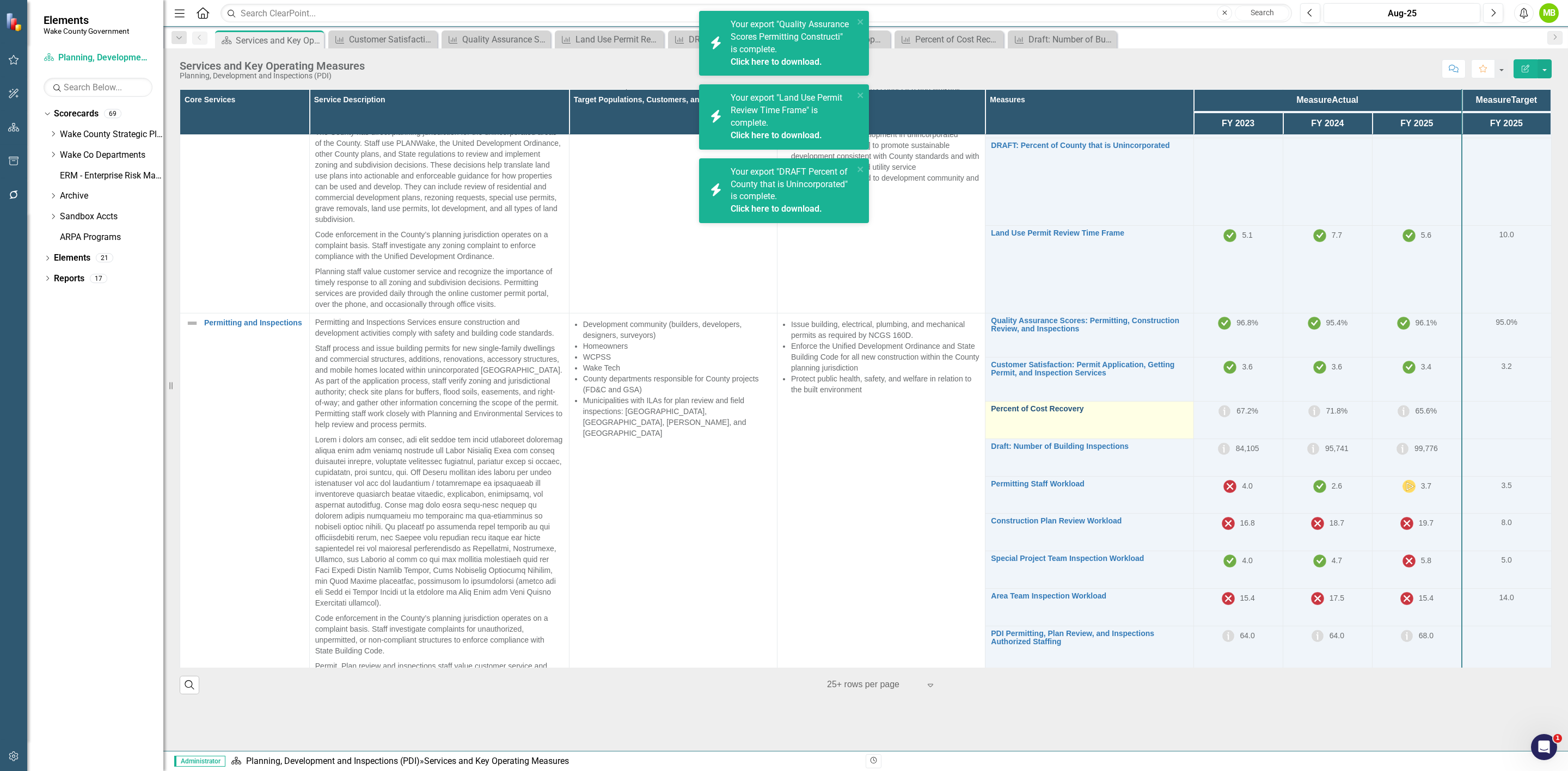
scroll to position [142, 0]
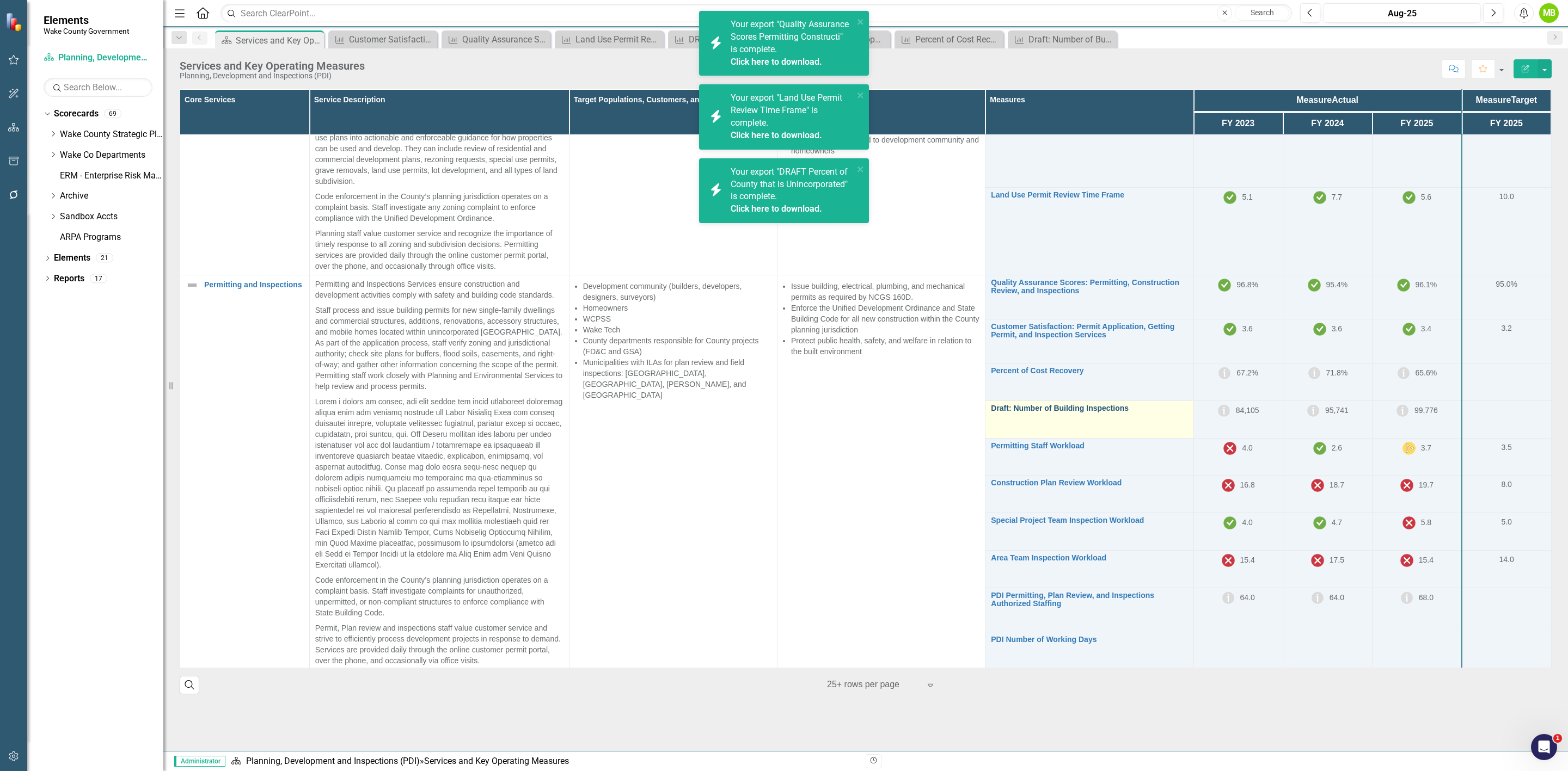
click at [1095, 405] on link "Draft: Number of Building Inspections" at bounding box center [1089, 408] width 197 height 8
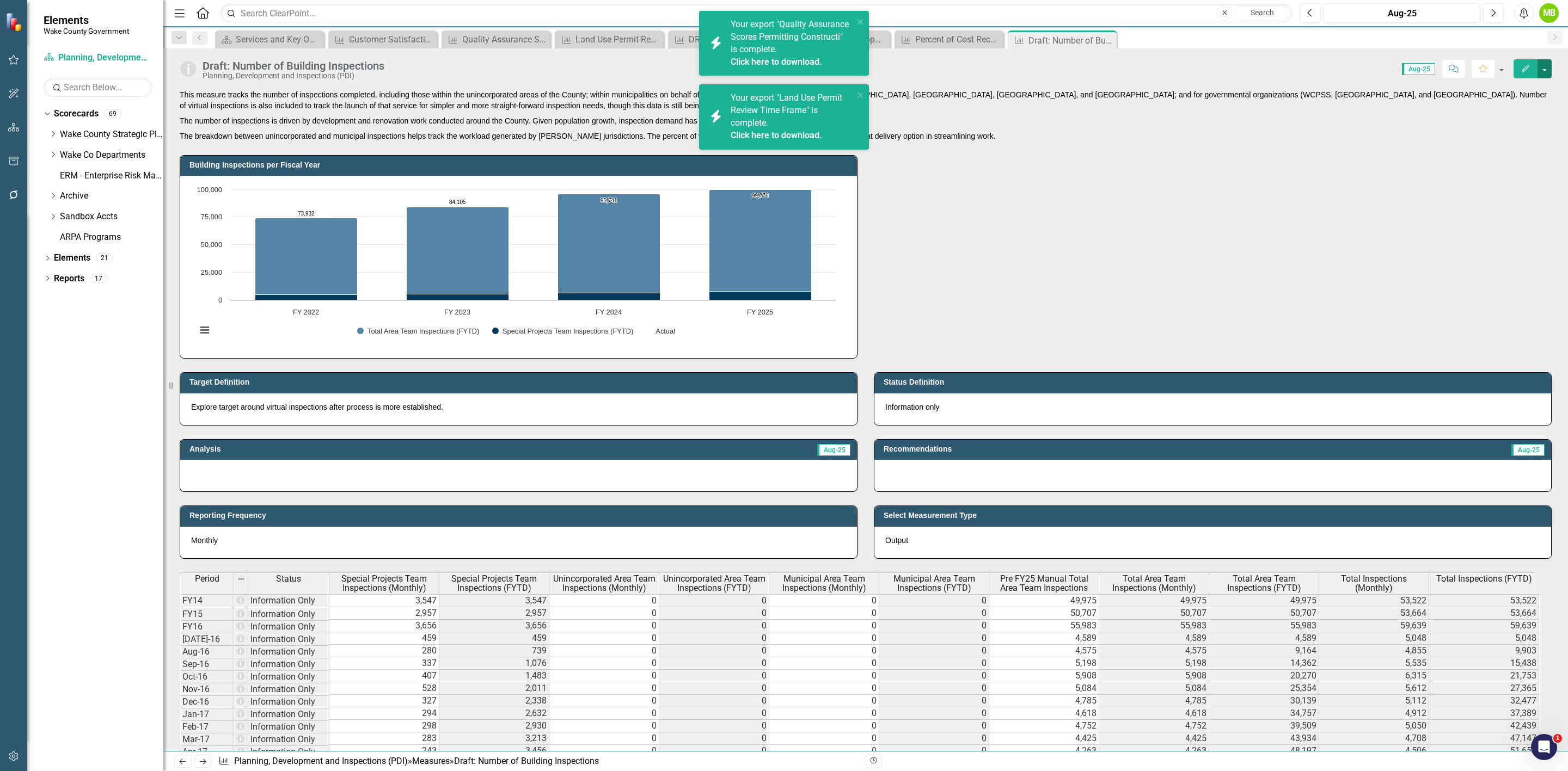
click at [1547, 70] on button "button" at bounding box center [1544, 68] width 14 height 19
click at [1507, 193] on link "PDF Export to PDF" at bounding box center [1498, 194] width 106 height 20
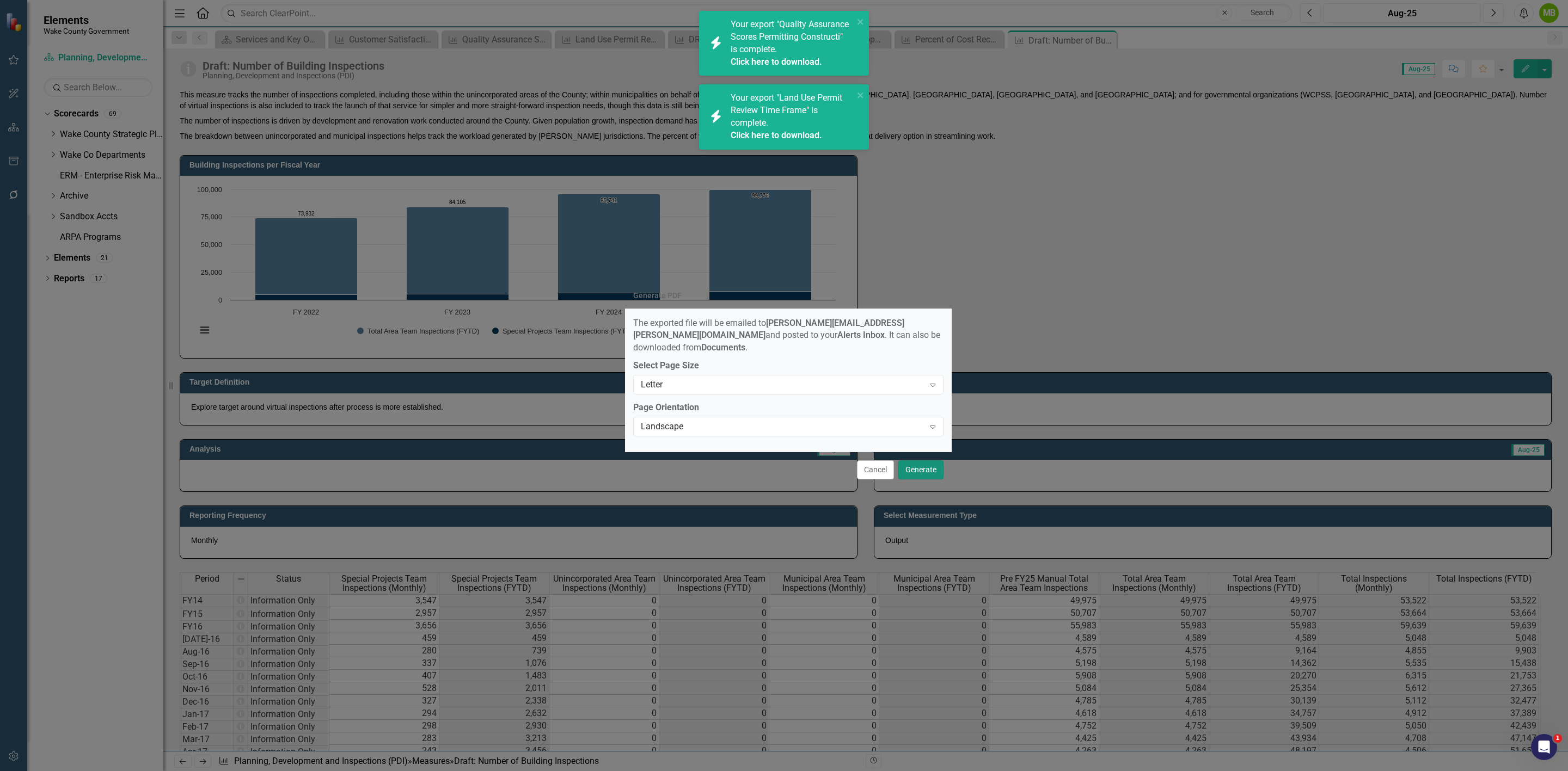
click at [929, 462] on button "Generate" at bounding box center [921, 470] width 45 height 19
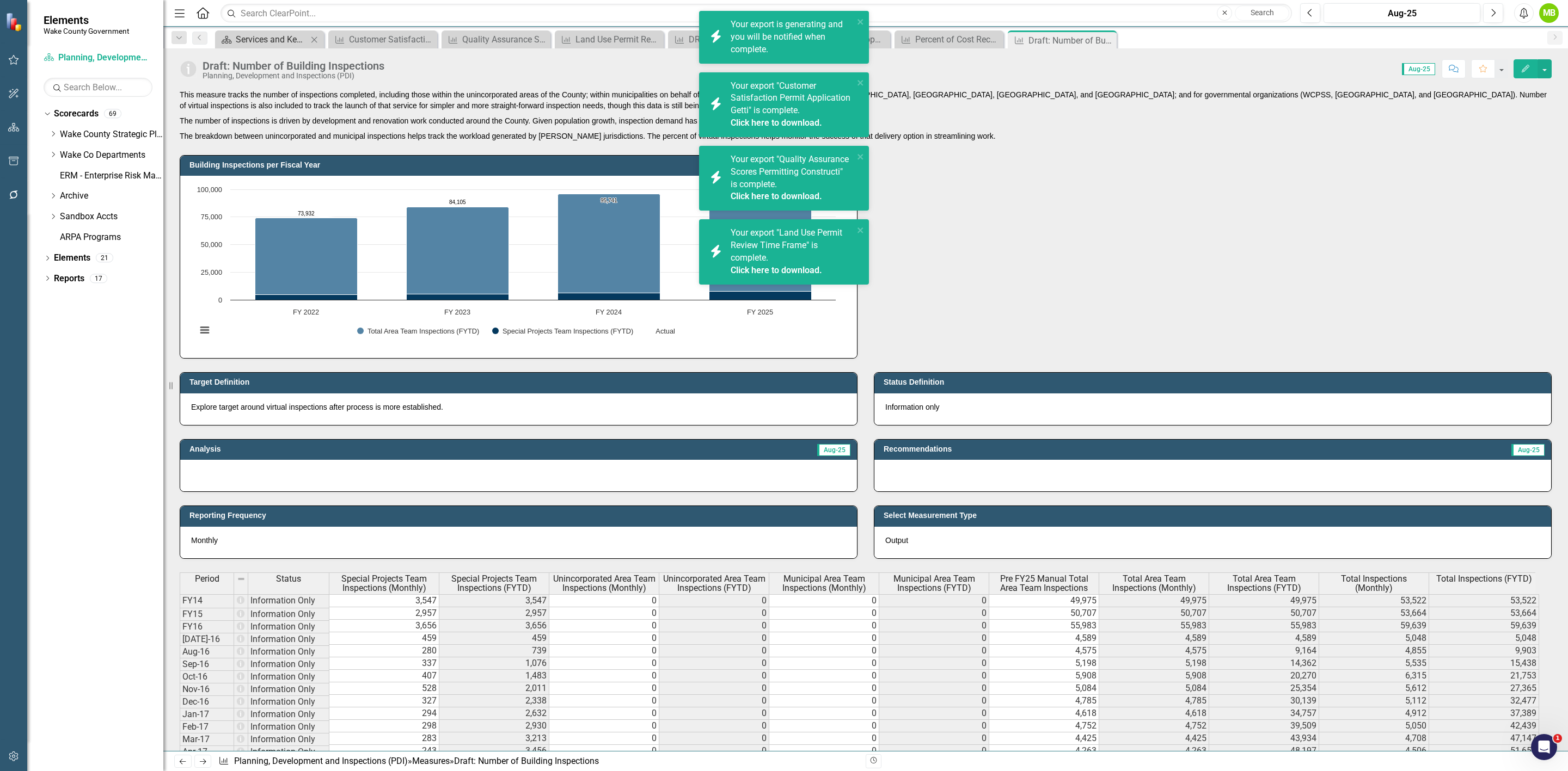
click at [250, 44] on div "Services and Key Operating Measures" at bounding box center [271, 40] width 72 height 13
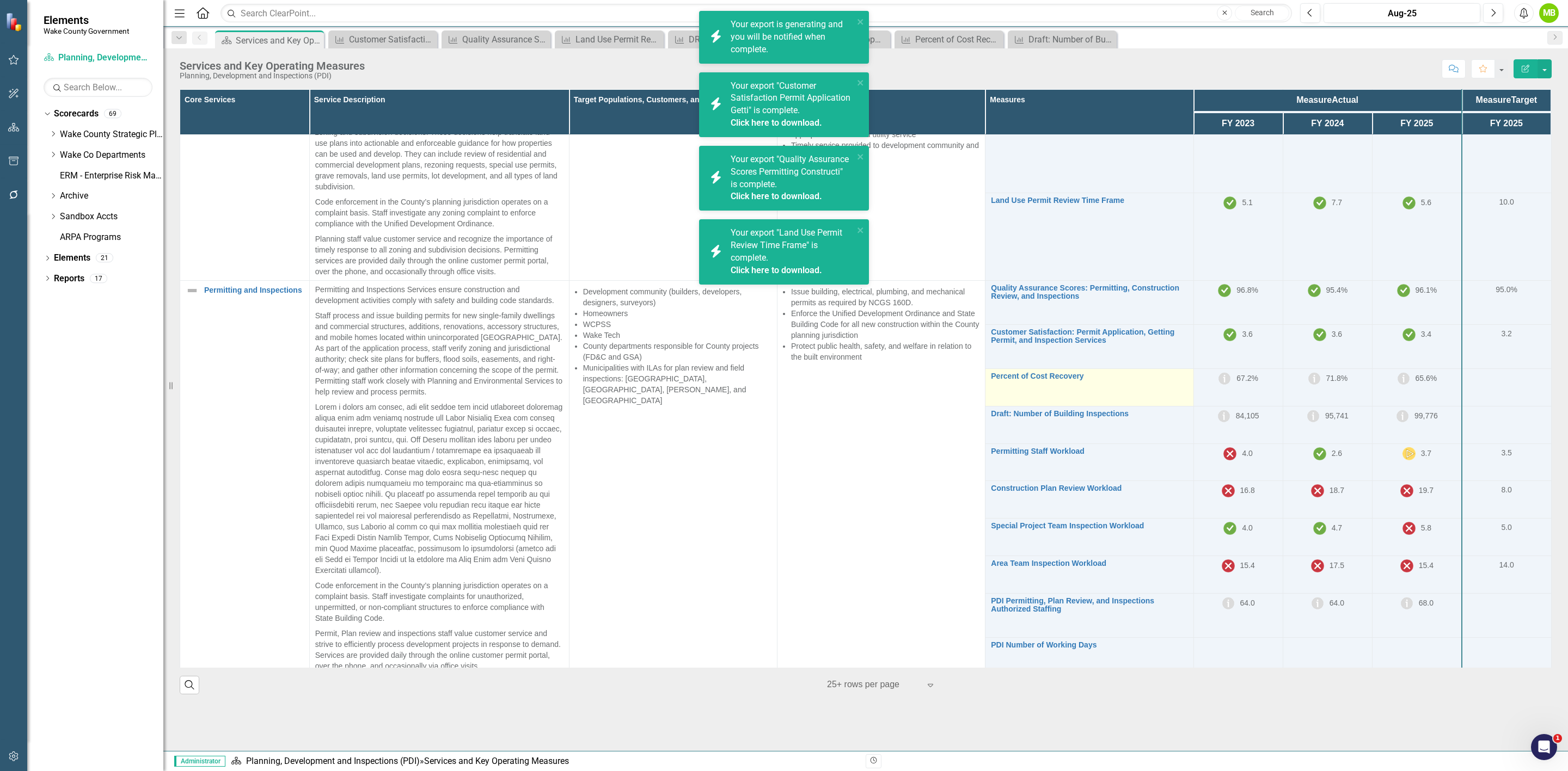
scroll to position [142, 0]
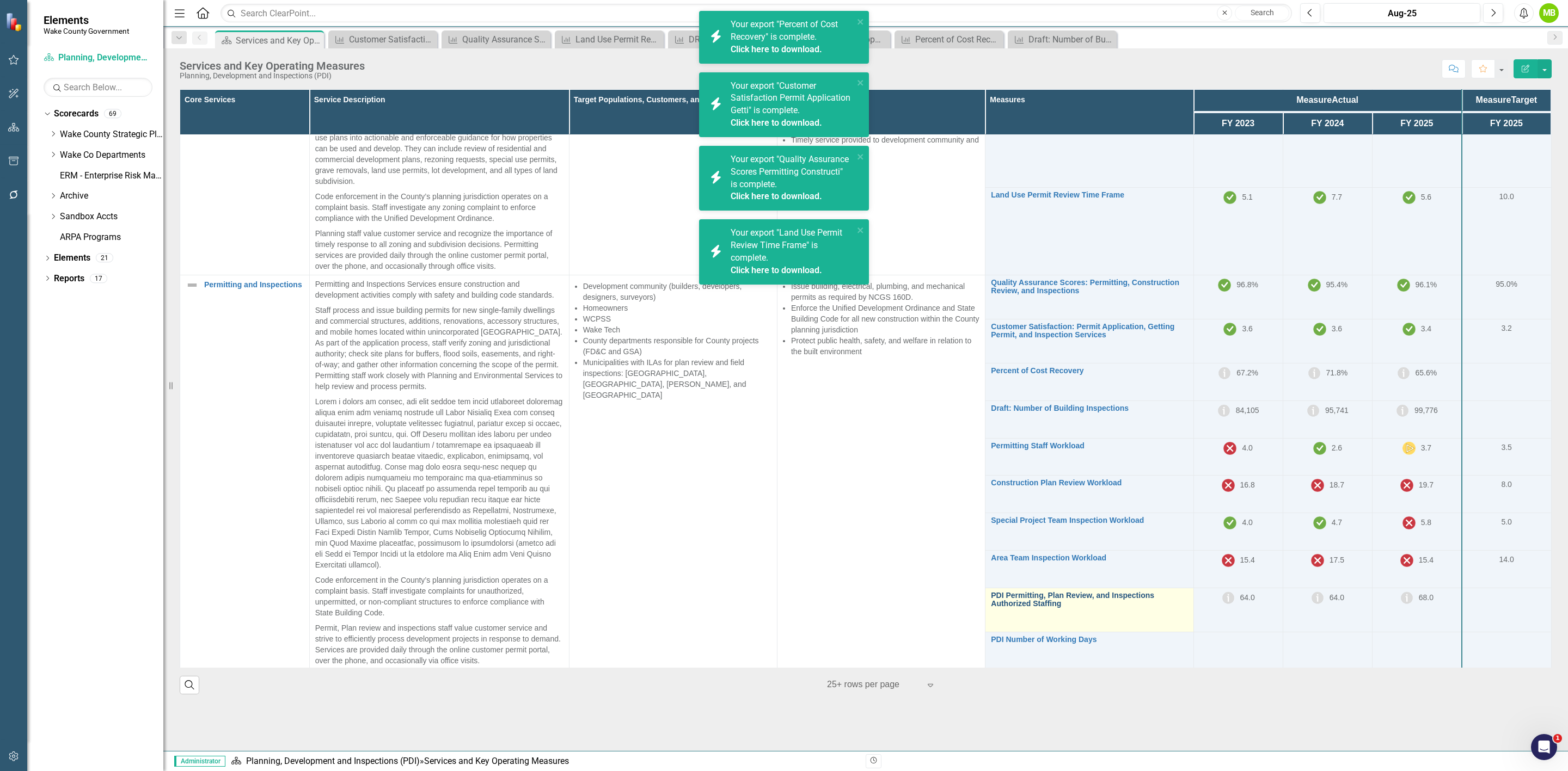
click at [1083, 595] on link "PDI Permitting, Plan Review, and Inspections Authorized Staffing" at bounding box center [1089, 600] width 197 height 17
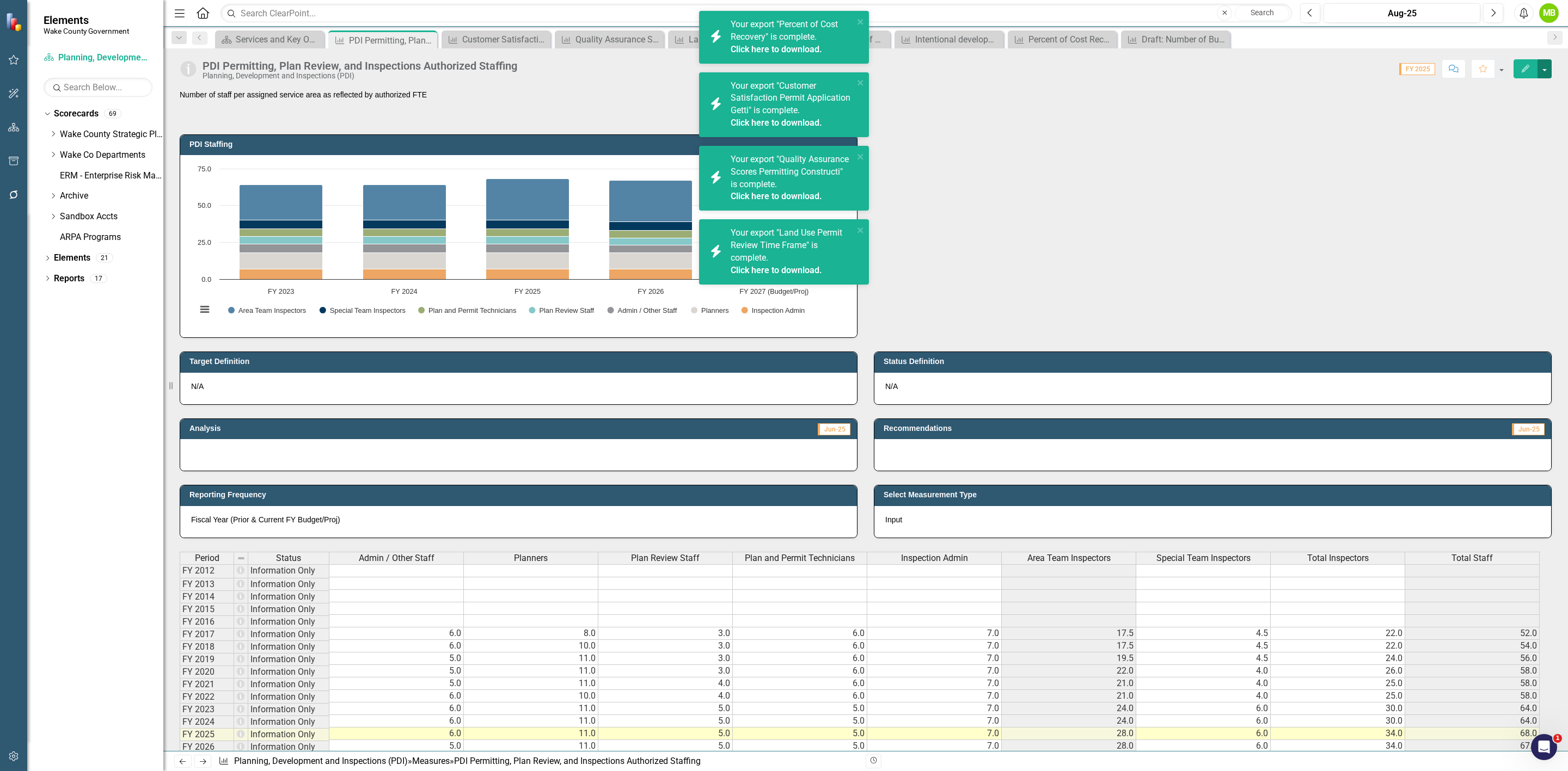
click at [1542, 72] on button "button" at bounding box center [1544, 68] width 14 height 19
click at [1529, 192] on link "PDF Export to PDF" at bounding box center [1498, 194] width 106 height 20
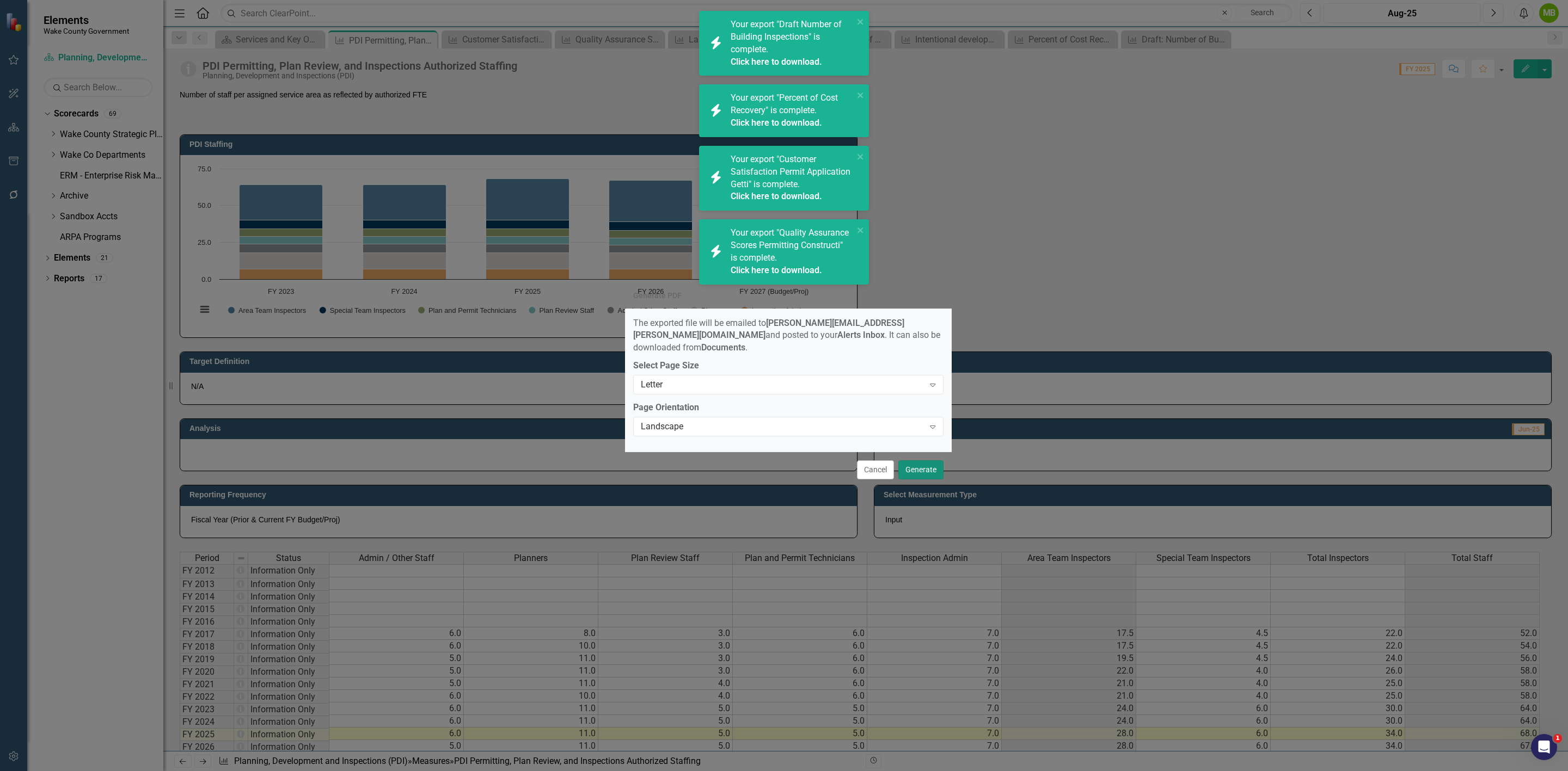
click at [925, 472] on button "Generate" at bounding box center [921, 470] width 45 height 19
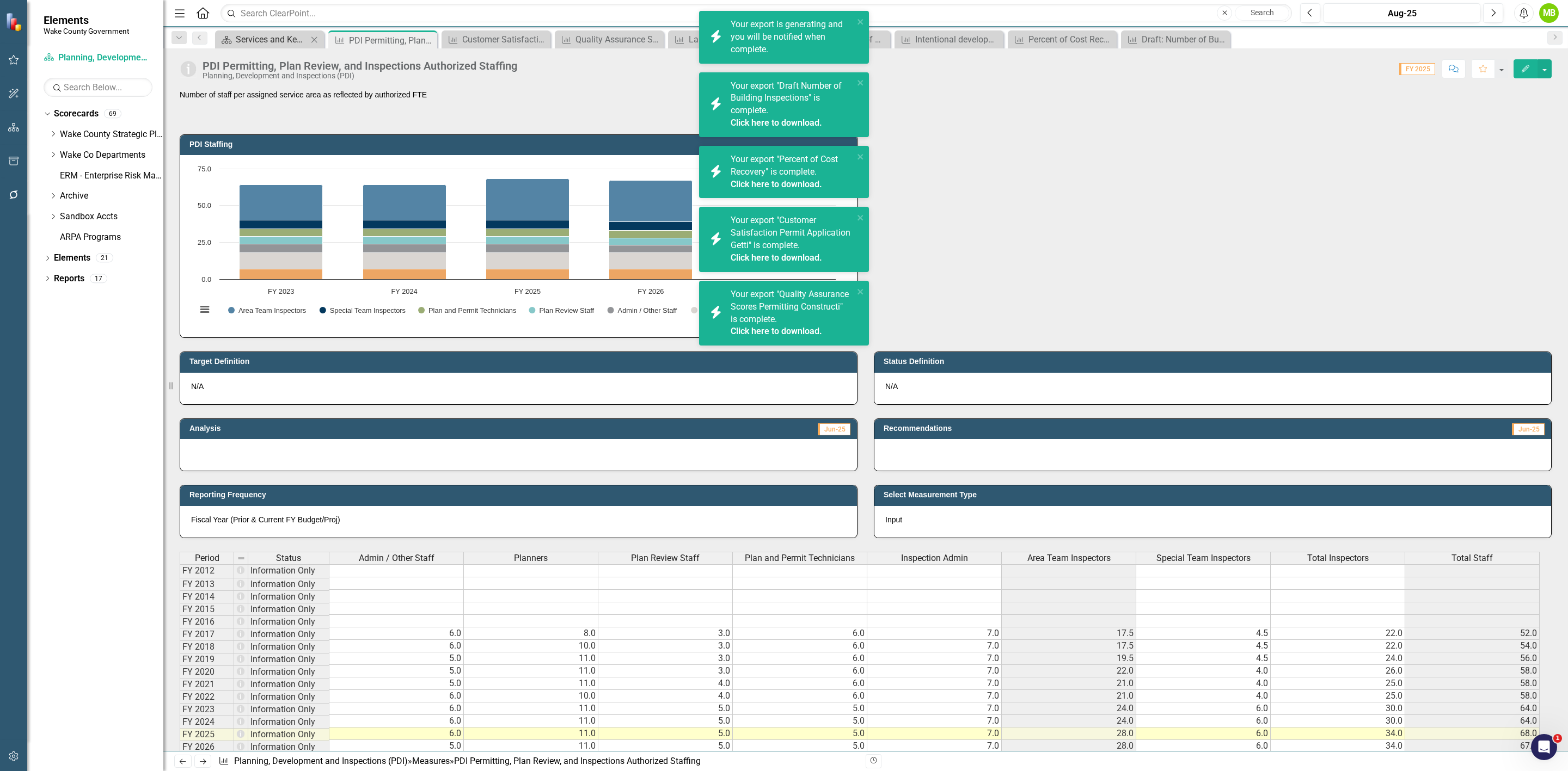
click at [239, 39] on div "Services and Key Operating Measures" at bounding box center [271, 40] width 72 height 13
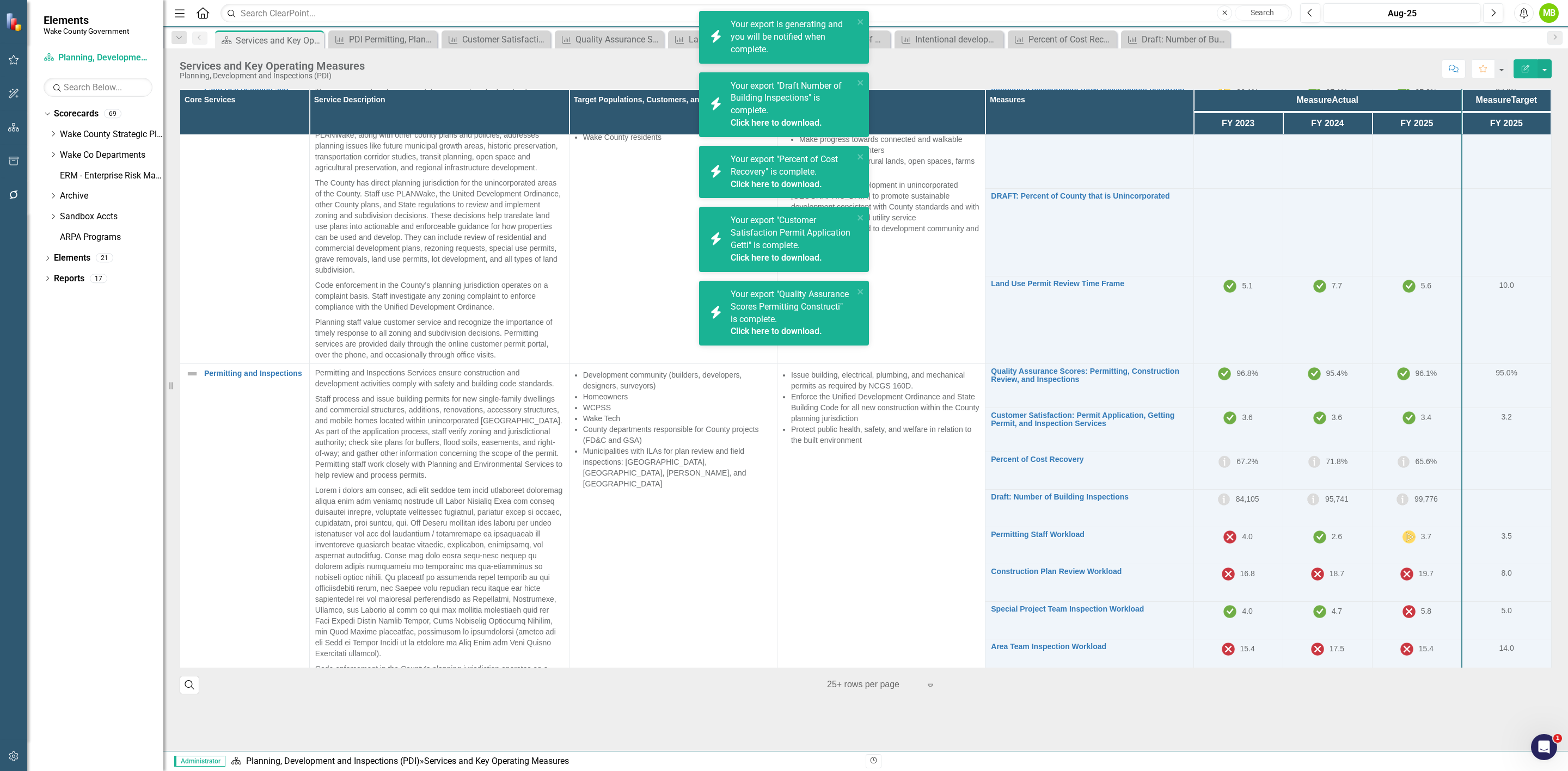
scroll to position [142, 0]
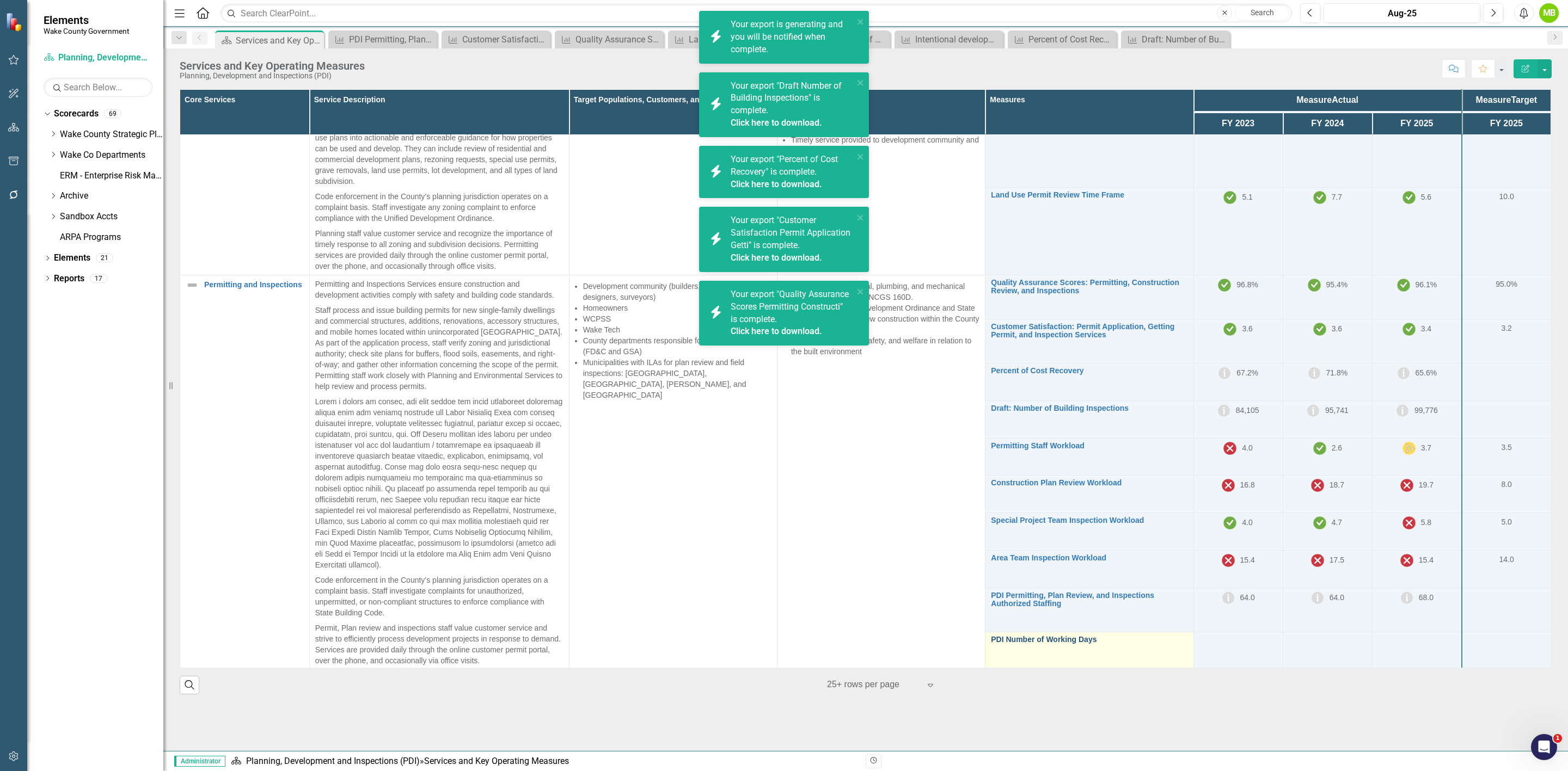
click at [1068, 636] on link "PDI Number of Working Days" at bounding box center [1089, 640] width 197 height 8
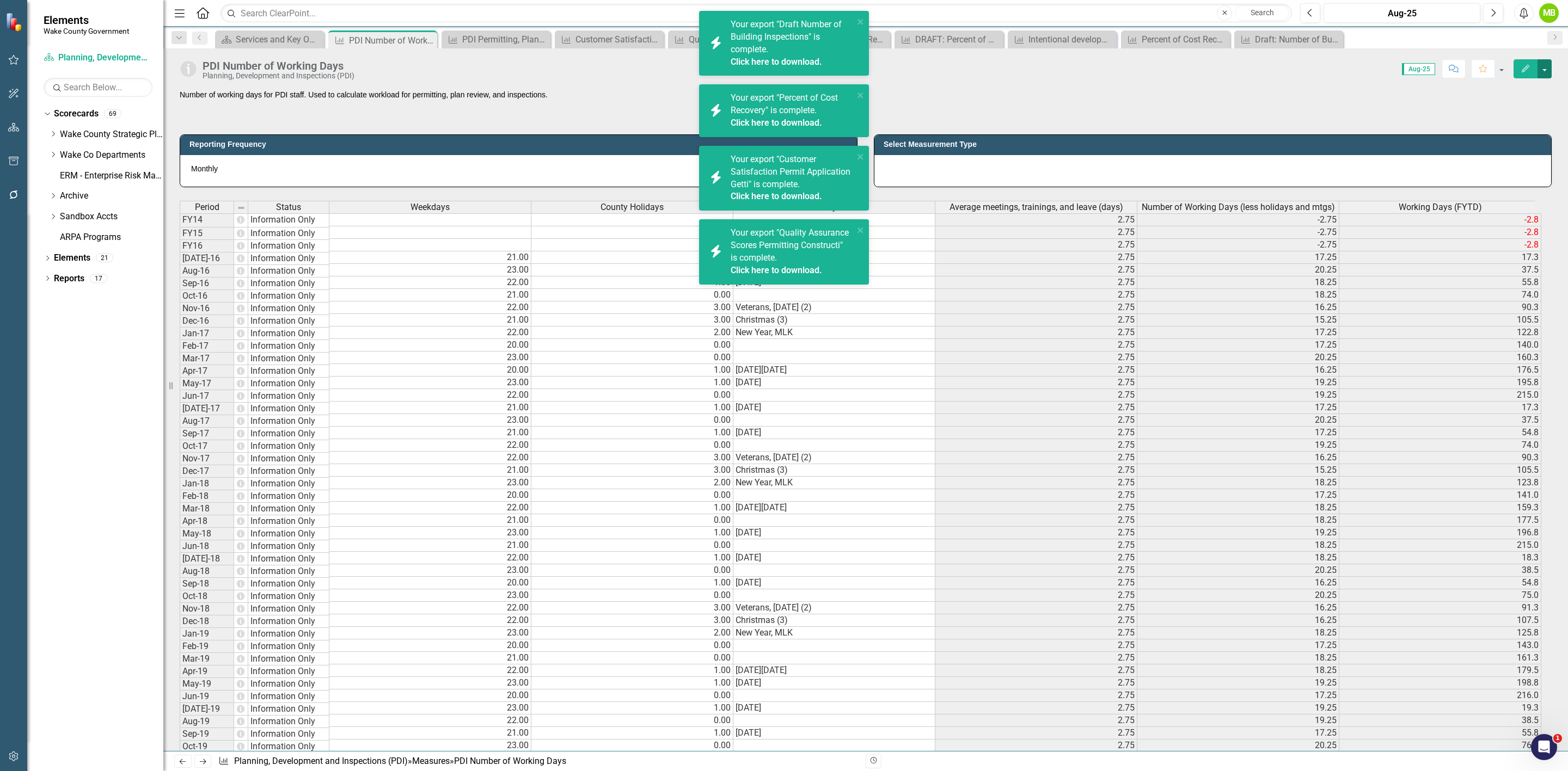
click at [1545, 72] on button "button" at bounding box center [1544, 68] width 14 height 19
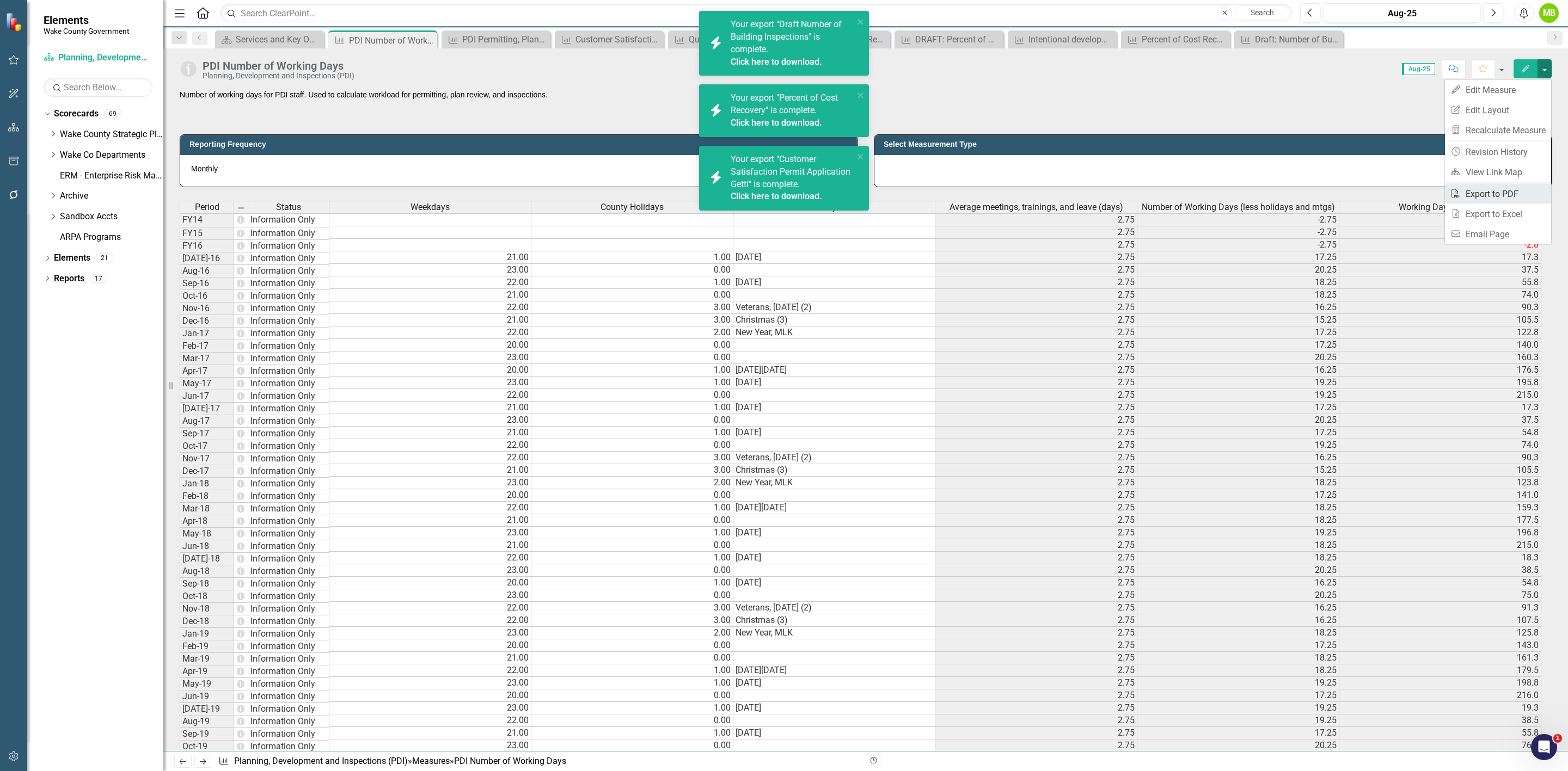
click at [1488, 196] on link "PDF Export to PDF" at bounding box center [1498, 194] width 106 height 20
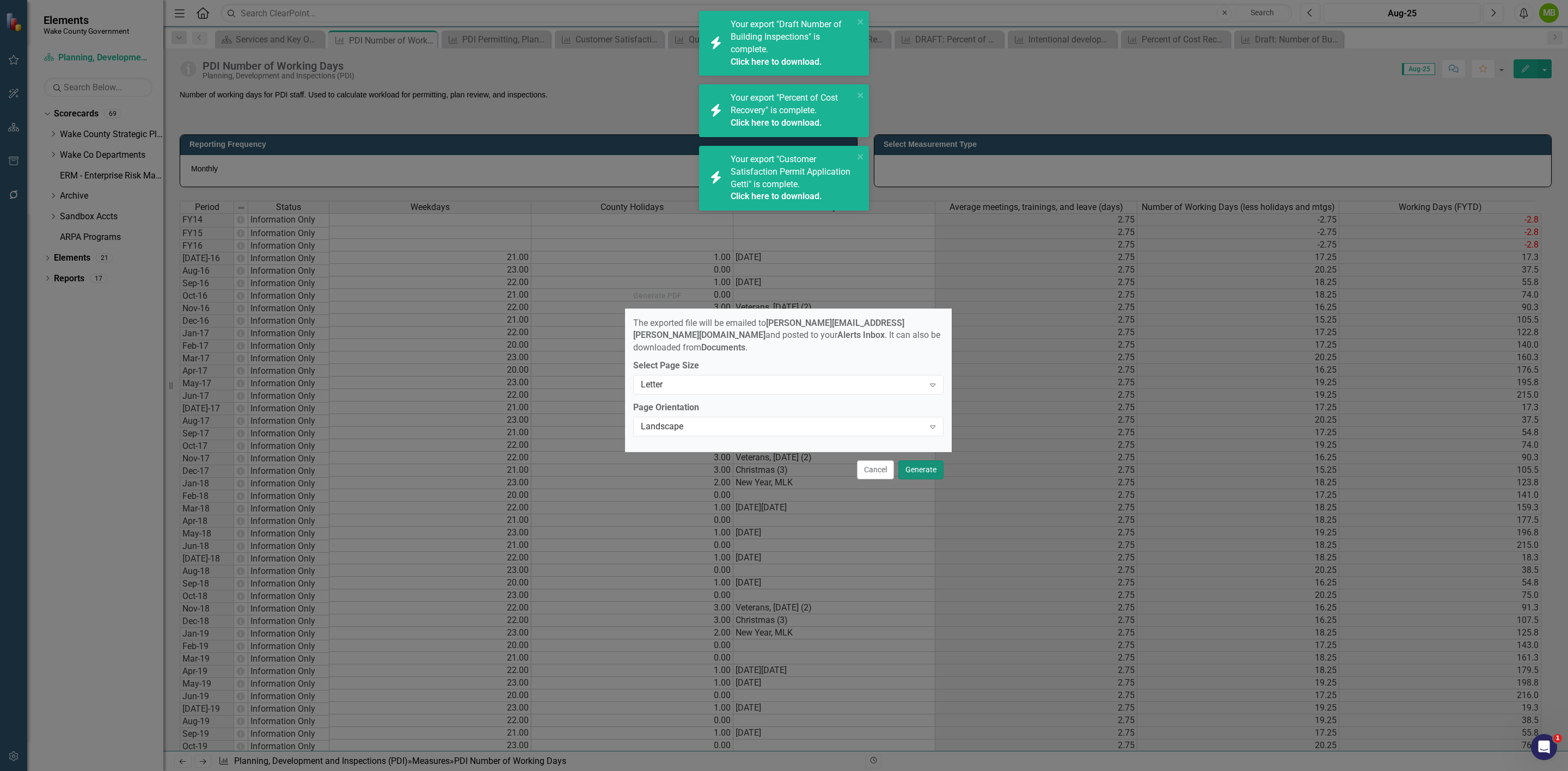
click at [930, 473] on button "Generate" at bounding box center [921, 470] width 45 height 19
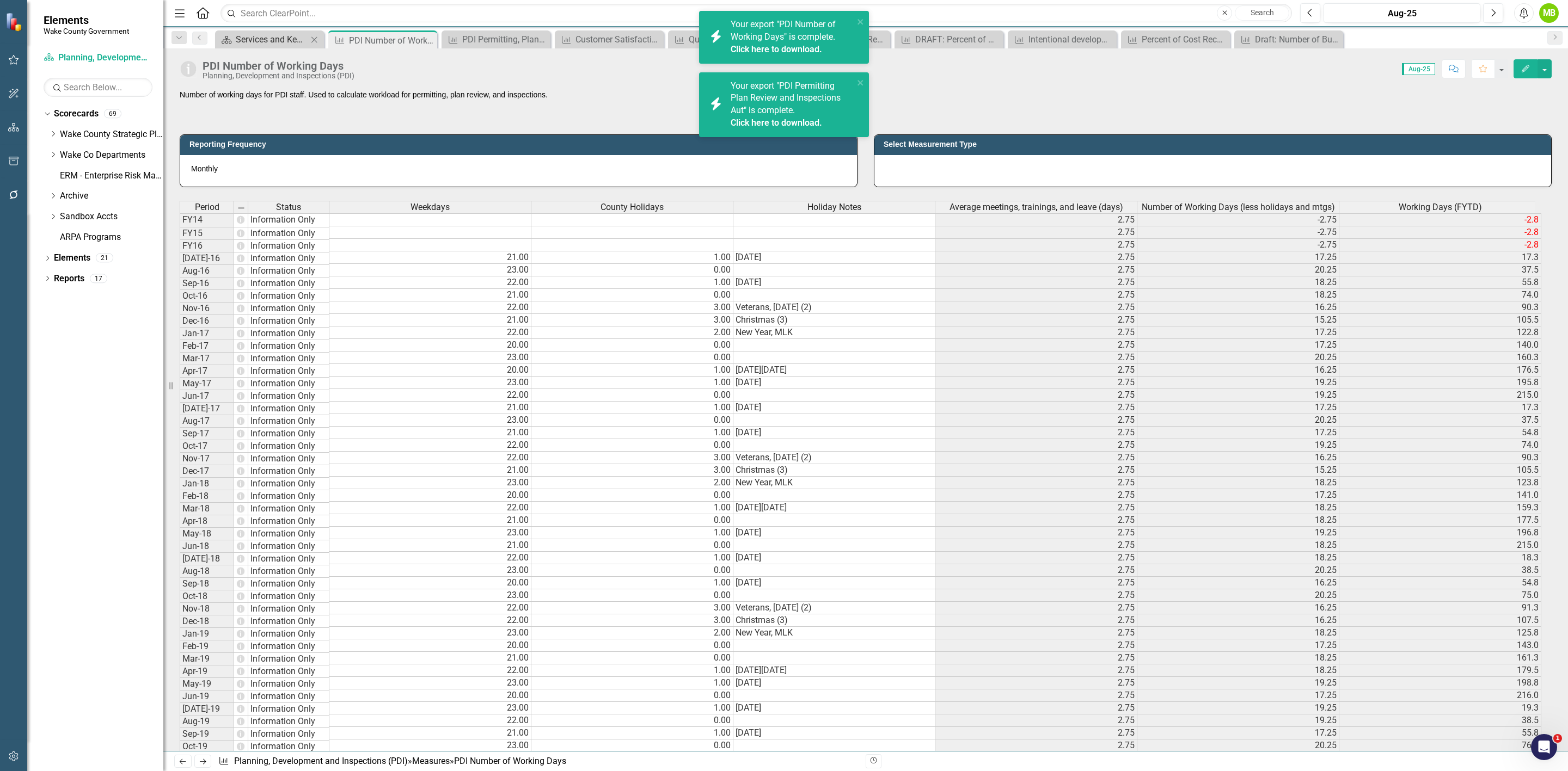
click at [278, 38] on div "Services and Key Operating Measures" at bounding box center [271, 40] width 72 height 13
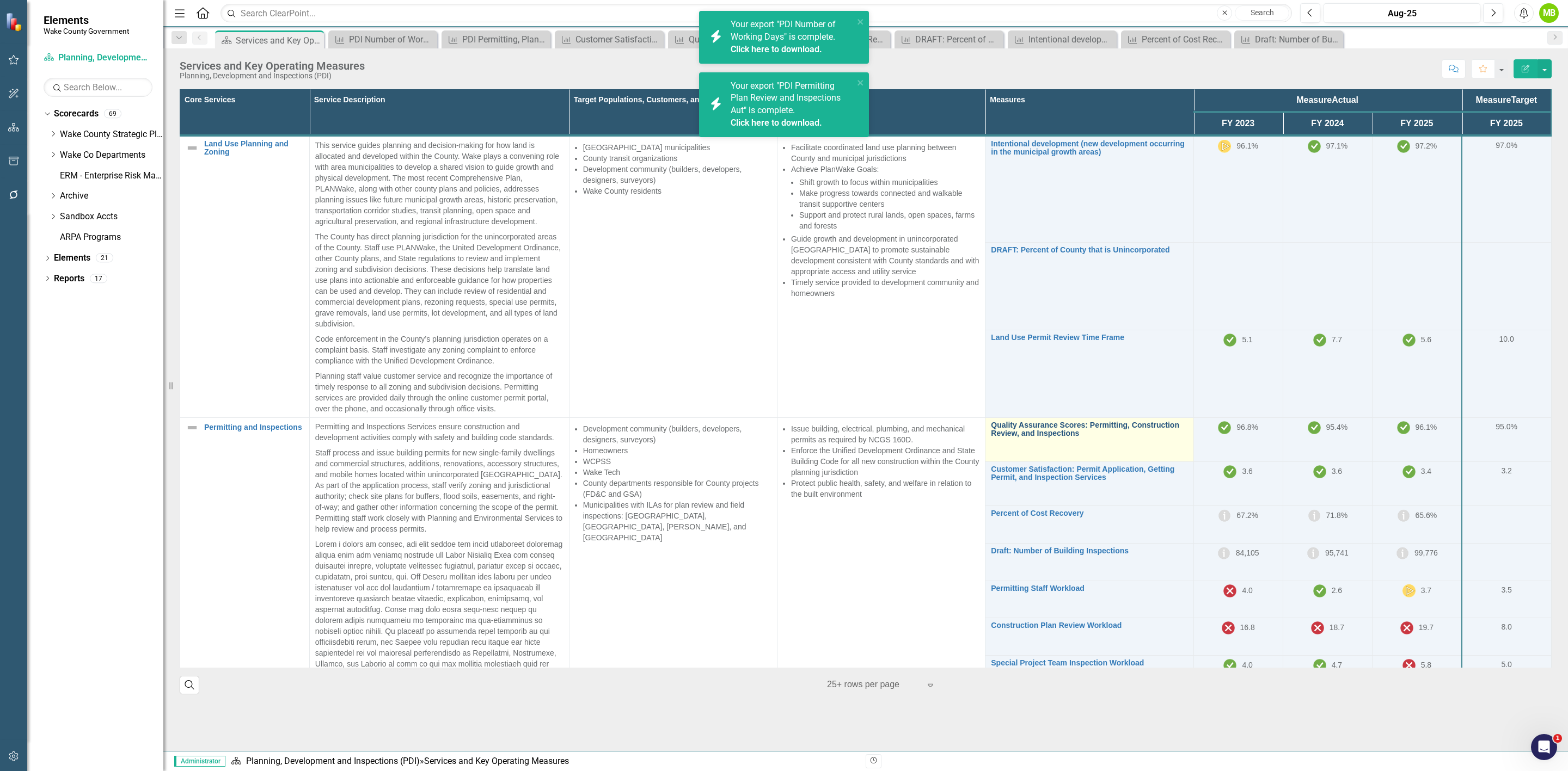
click at [1050, 430] on link "Quality Assurance Scores: Permitting, Construction Review, and Inspections" at bounding box center [1089, 430] width 197 height 17
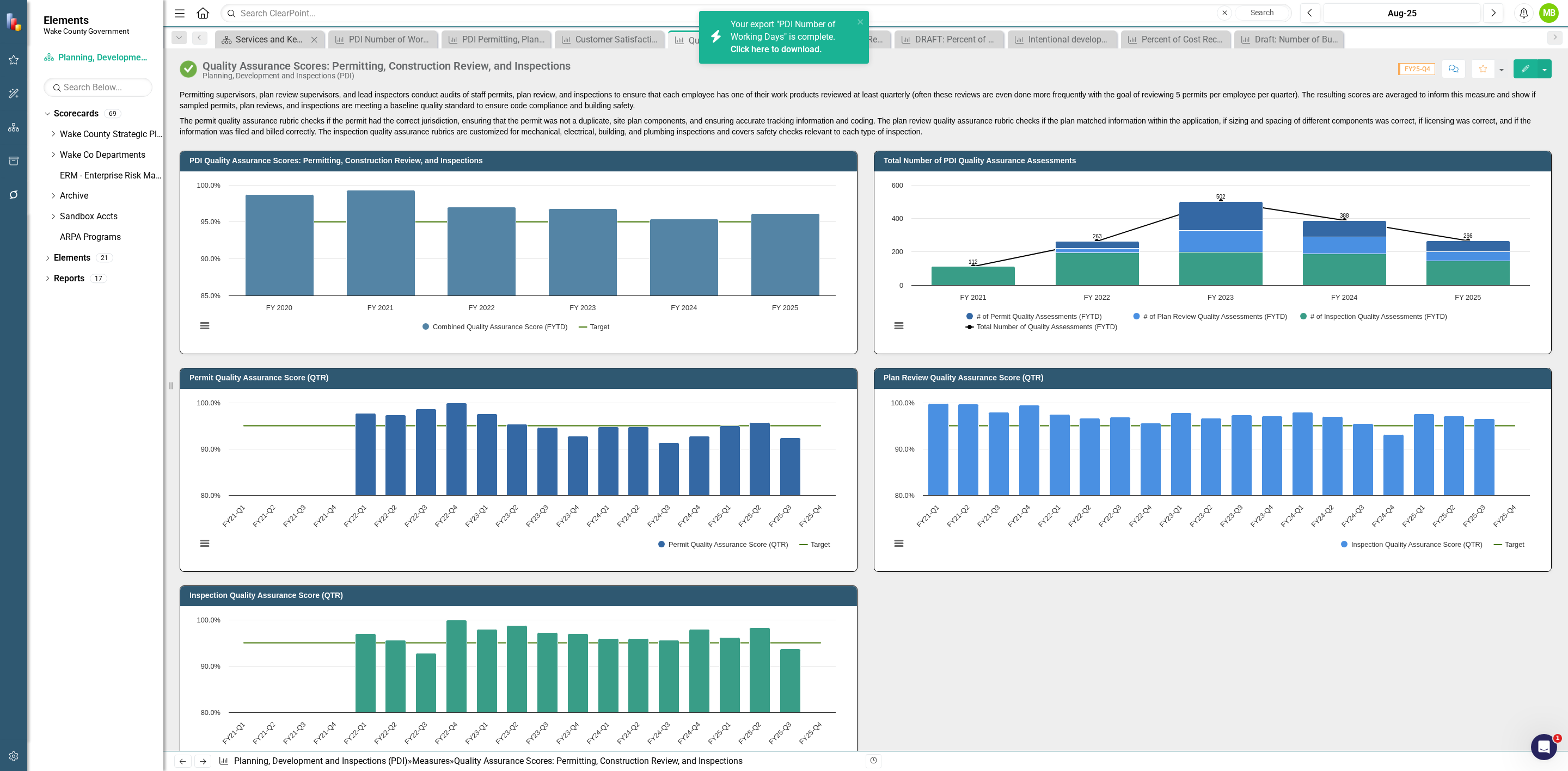
click at [248, 44] on div "Services and Key Operating Measures" at bounding box center [271, 40] width 72 height 13
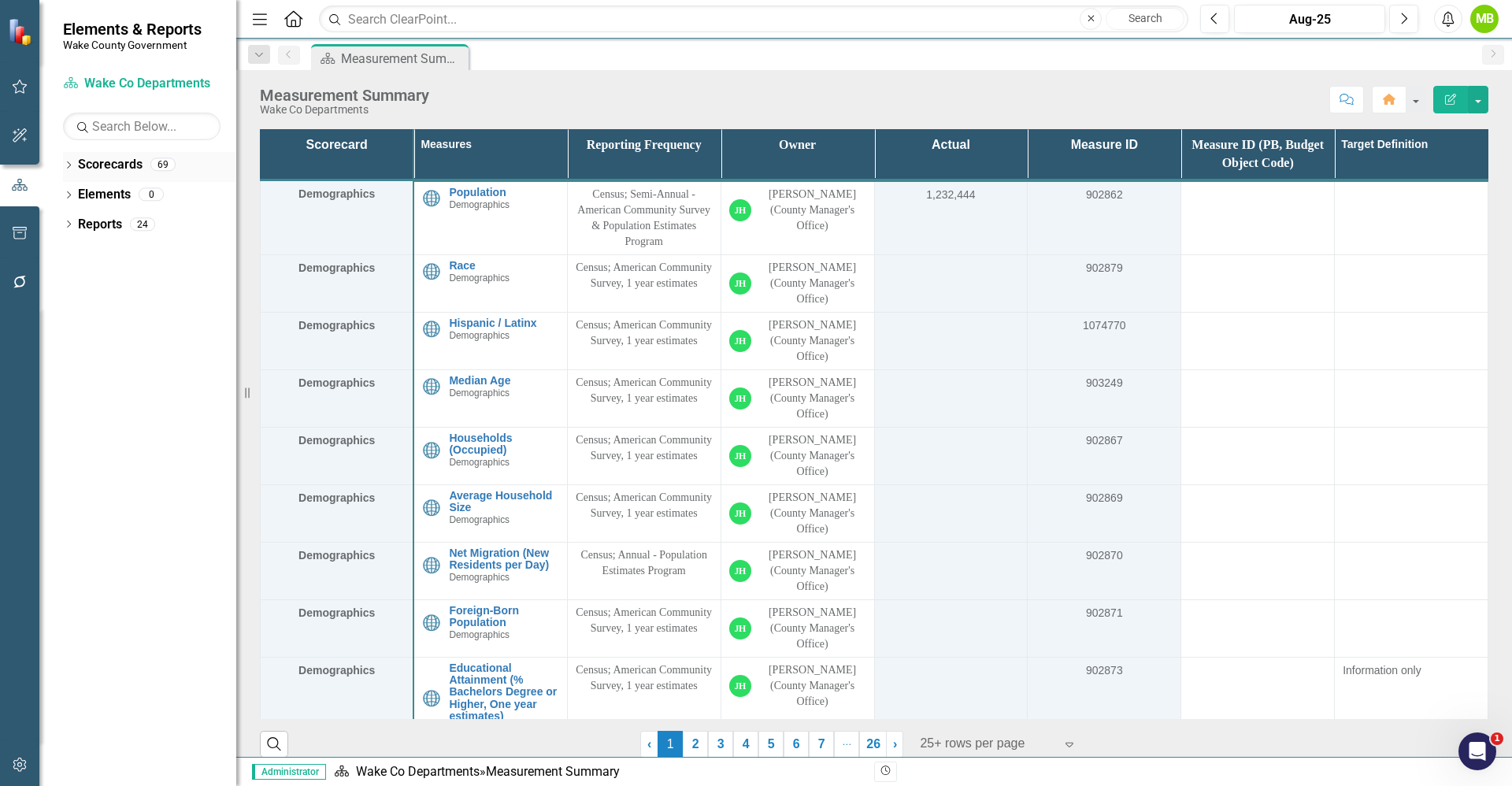
click at [67, 160] on div "Dropdown" at bounding box center [69, 166] width 11 height 13
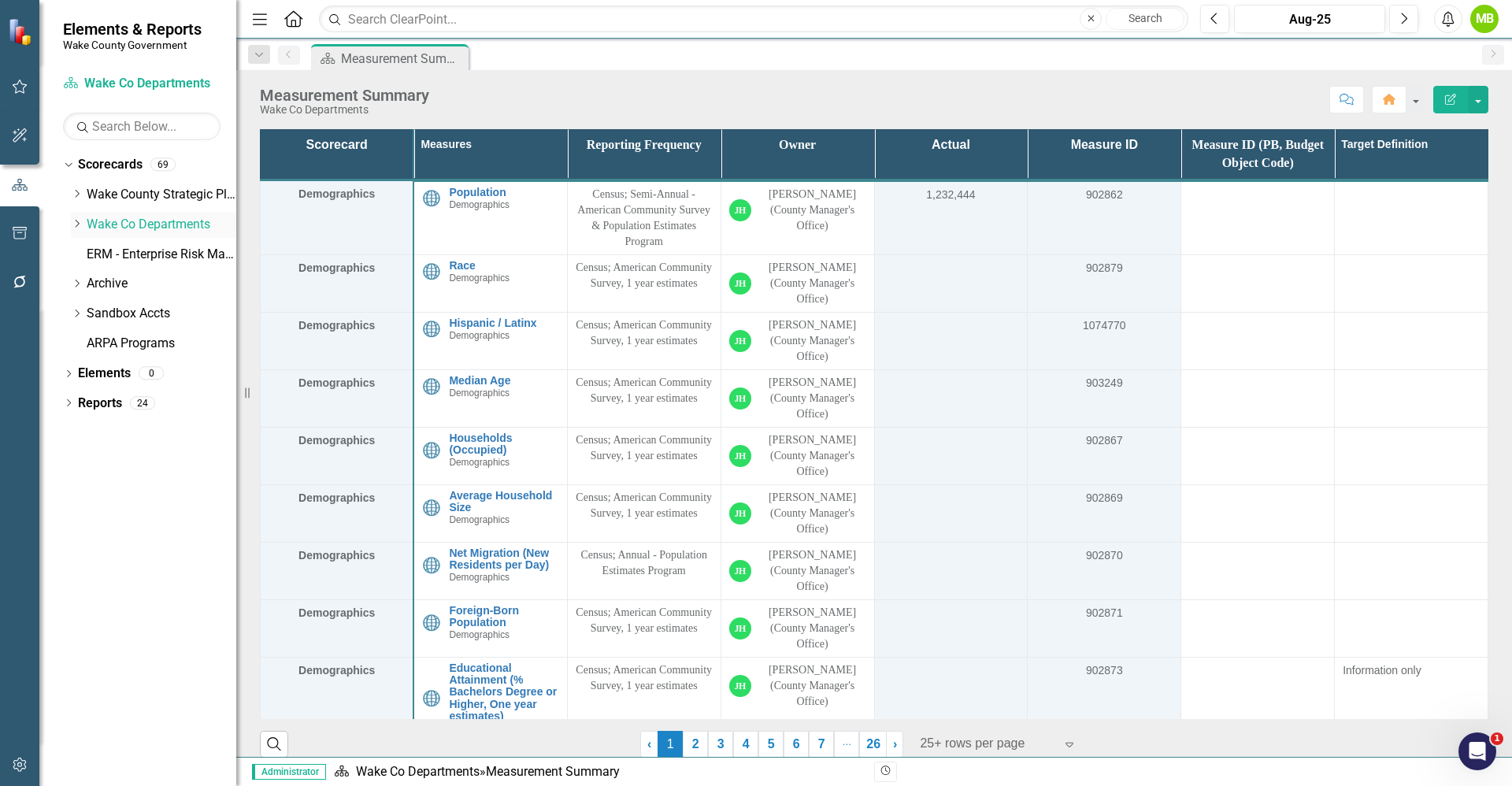
click at [77, 224] on icon "Dropdown" at bounding box center [76, 224] width 11 height 10
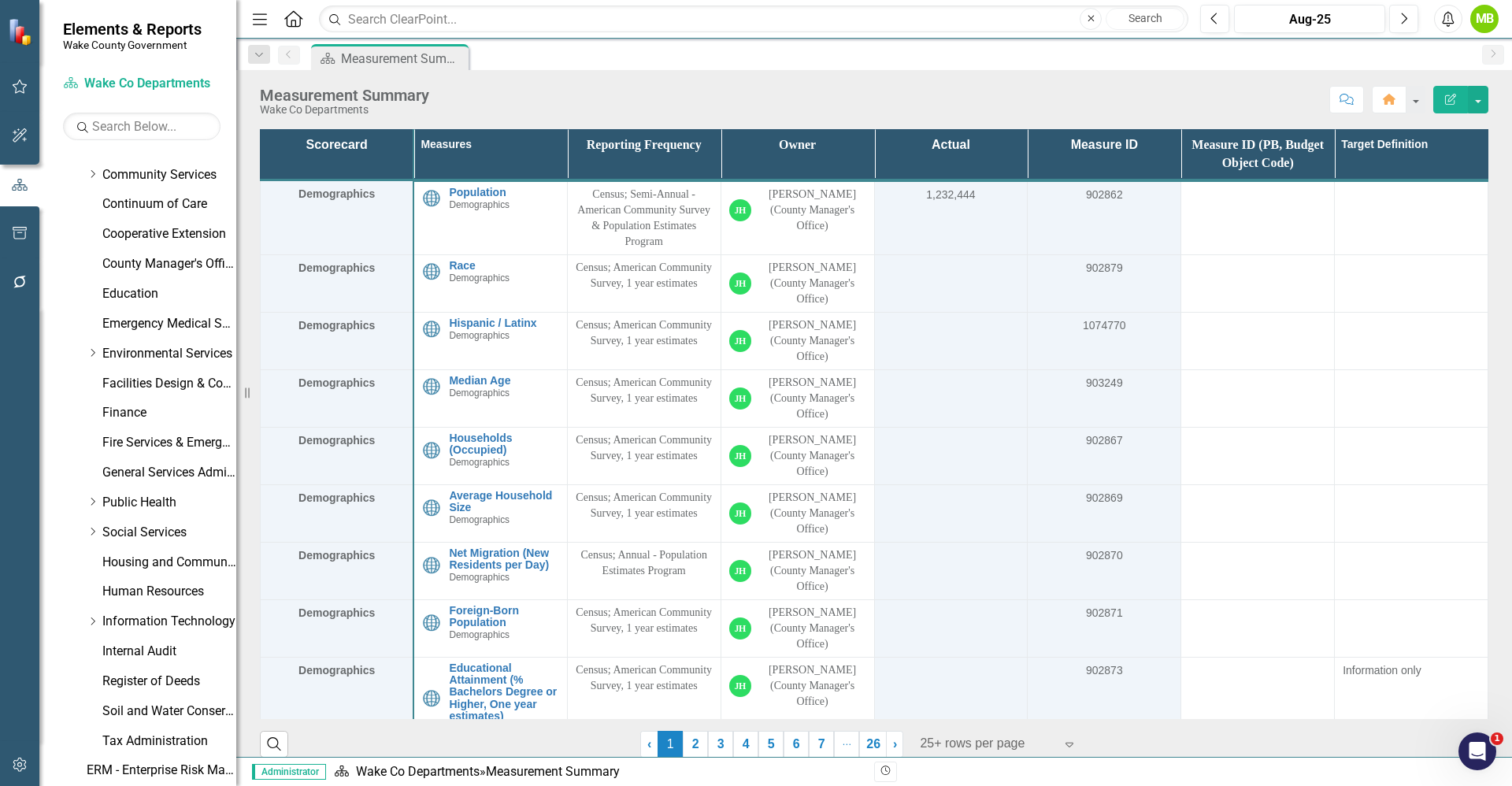
scroll to position [305, 0]
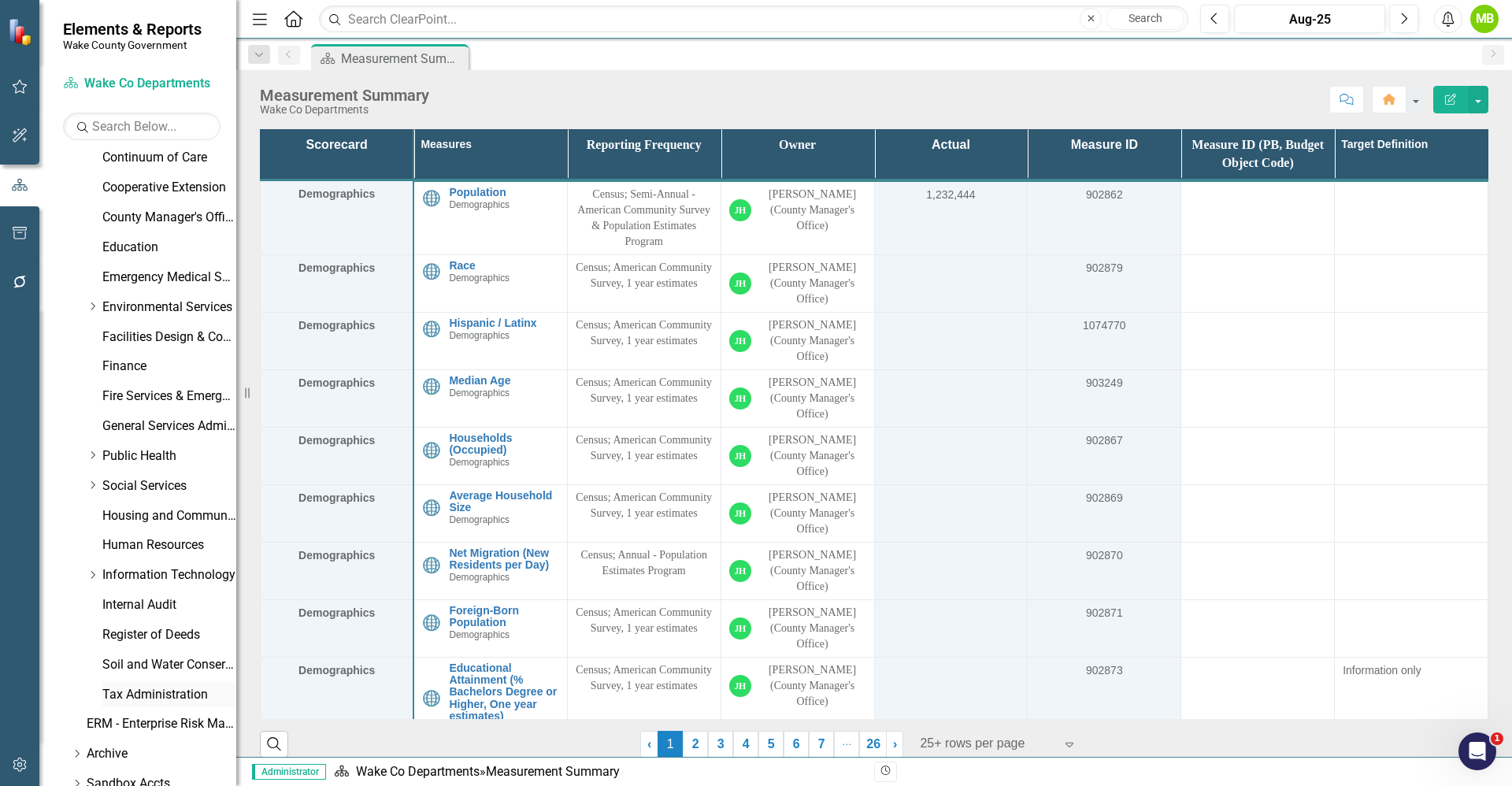
click at [147, 694] on link "Tax Administration" at bounding box center [169, 694] width 134 height 18
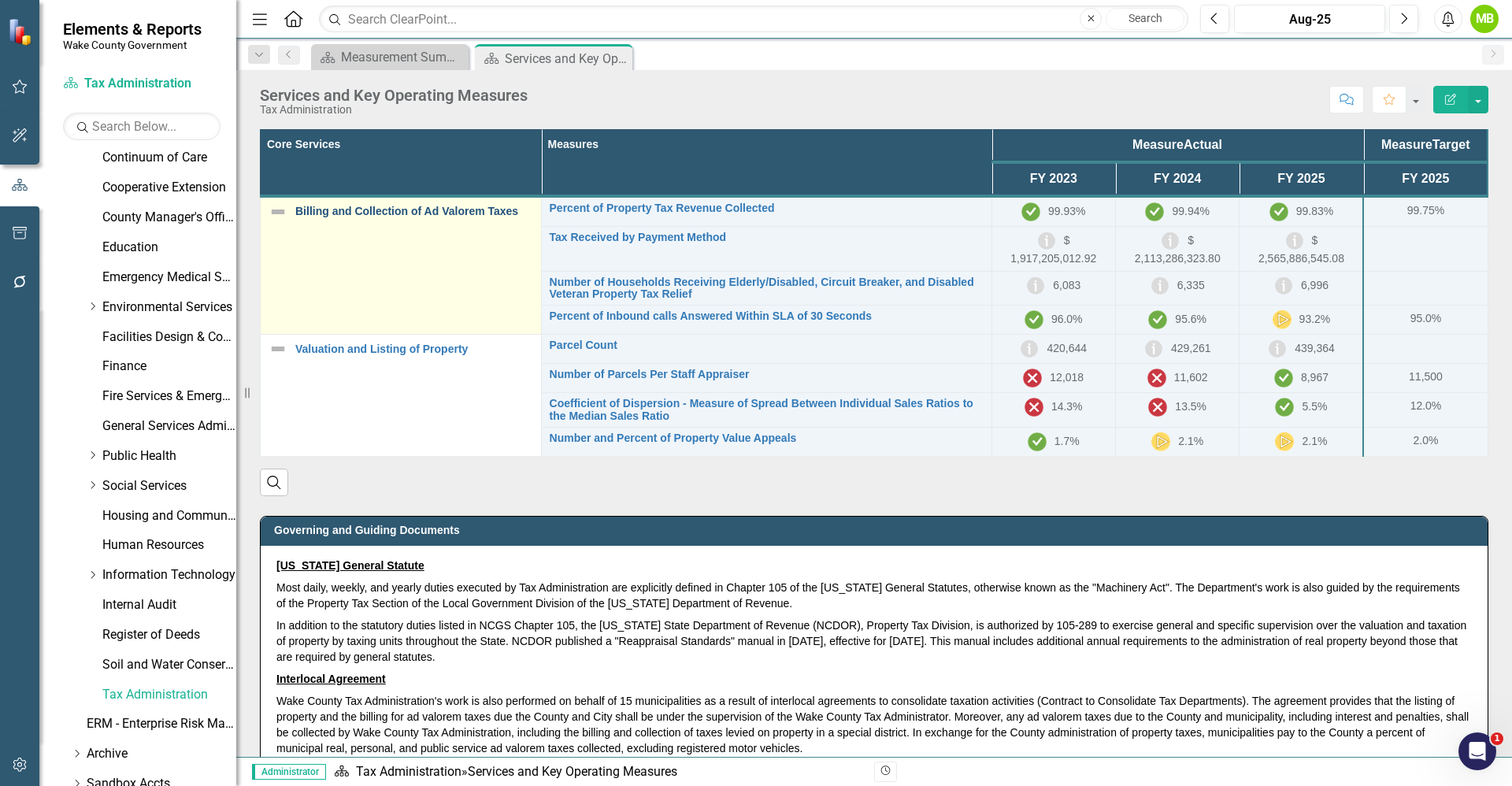
click at [409, 207] on link "Billing and Collection of Ad Valorem Taxes" at bounding box center [414, 210] width 238 height 11
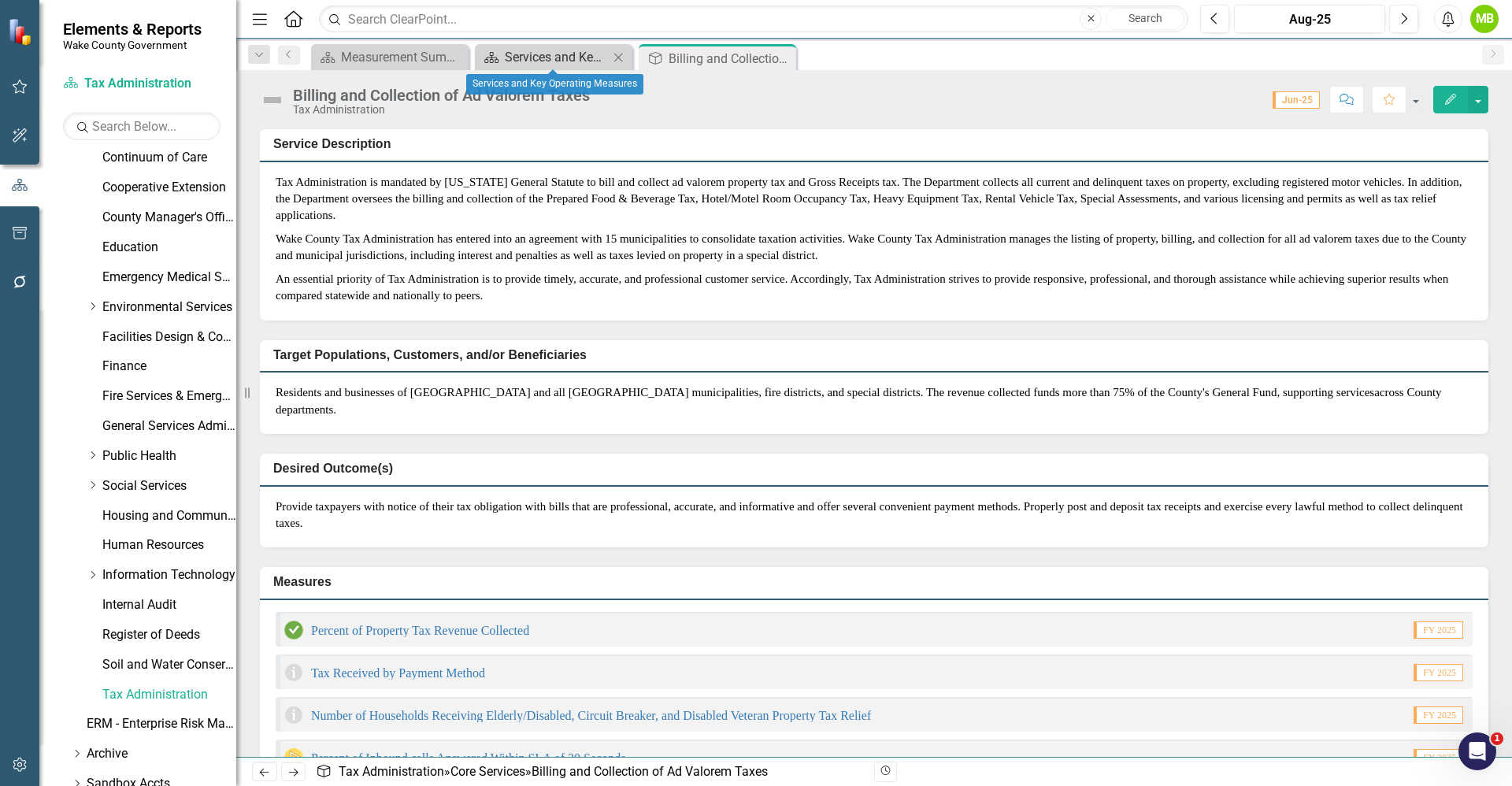
click at [541, 56] on div "Services and Key Operating Measures" at bounding box center [557, 57] width 104 height 19
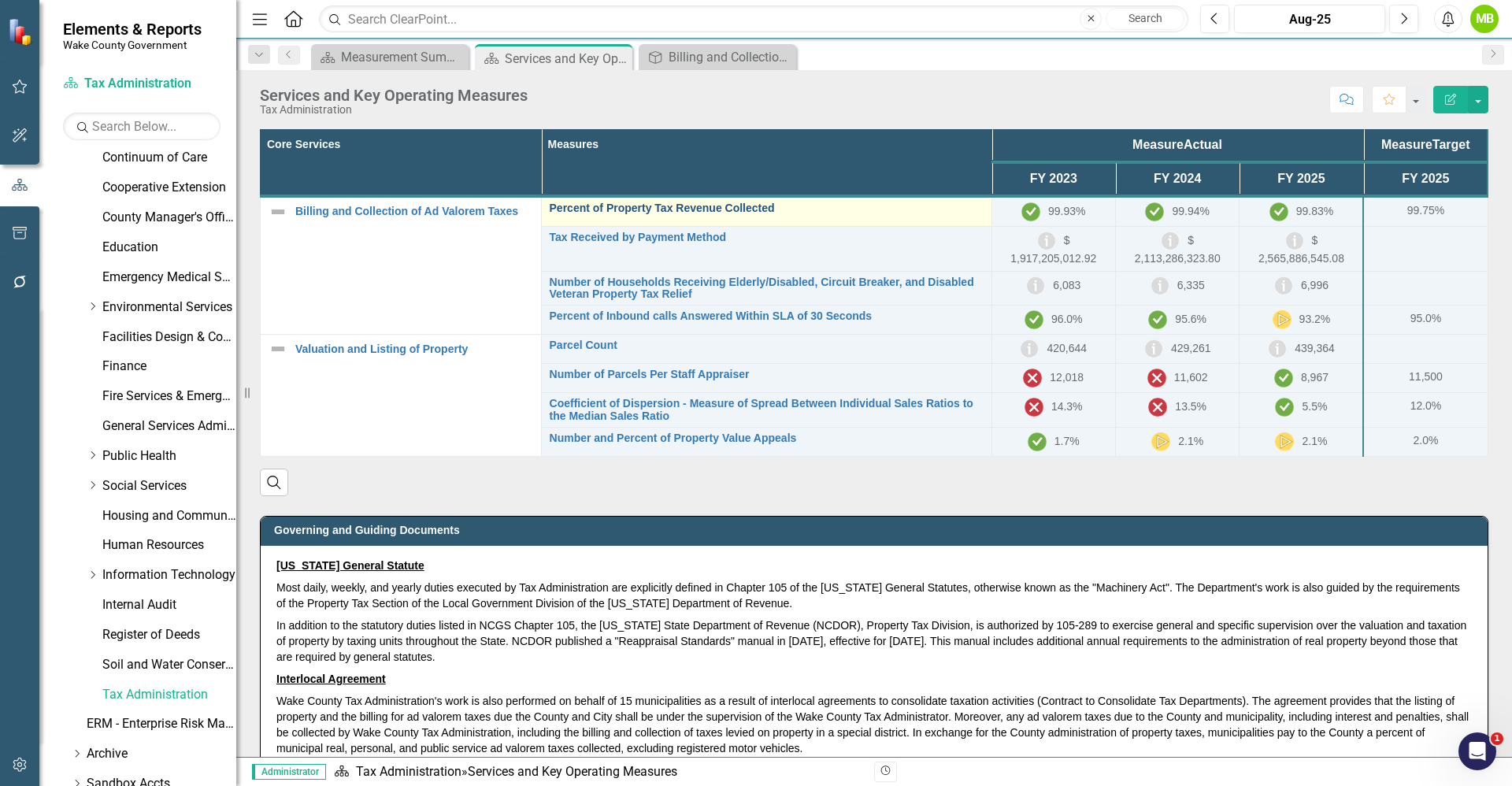
click at [629, 209] on link "Percent of Property Tax Revenue Collected" at bounding box center [766, 208] width 434 height 11
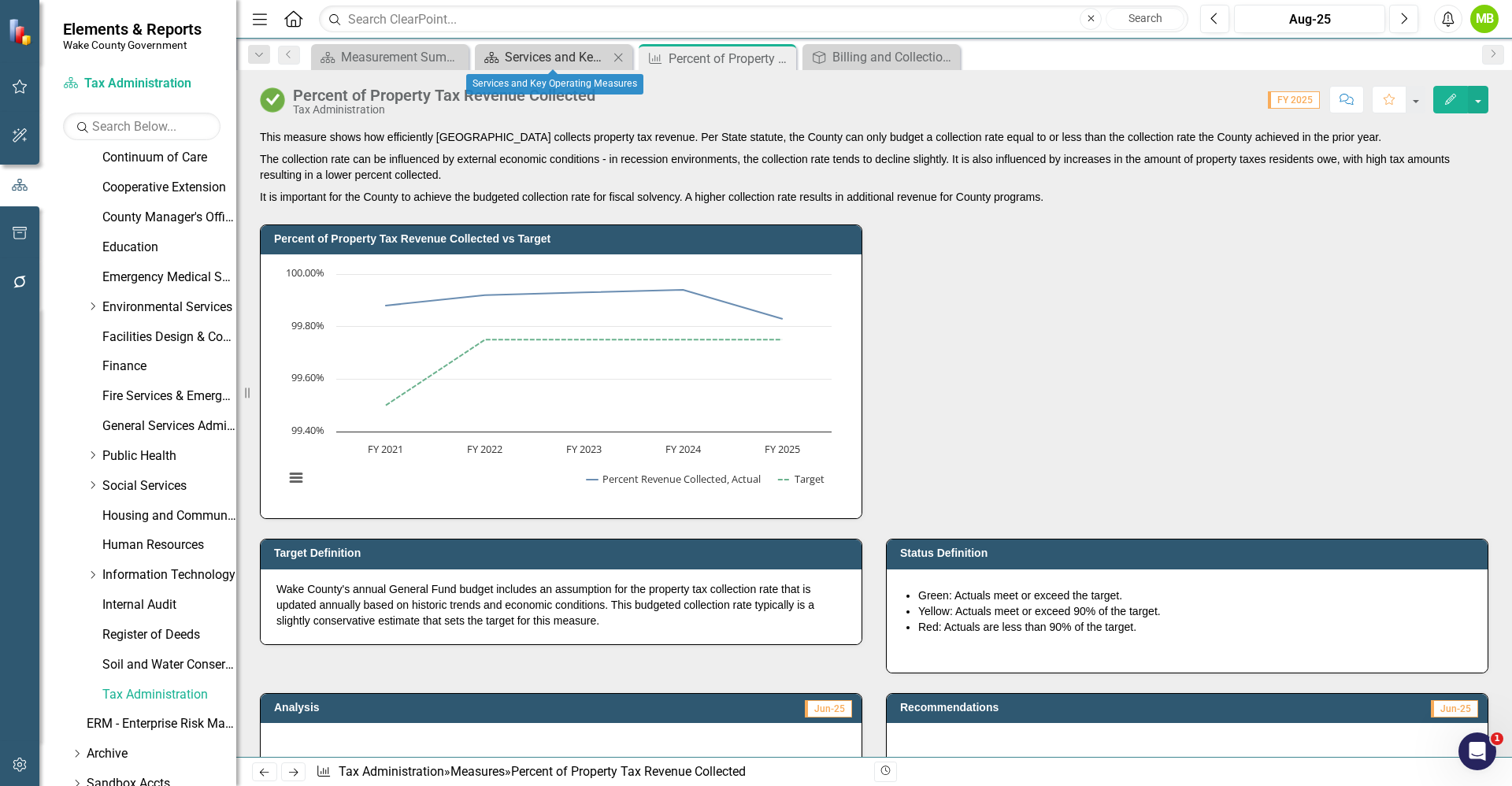
click at [549, 61] on div "Services and Key Operating Measures" at bounding box center [557, 57] width 104 height 19
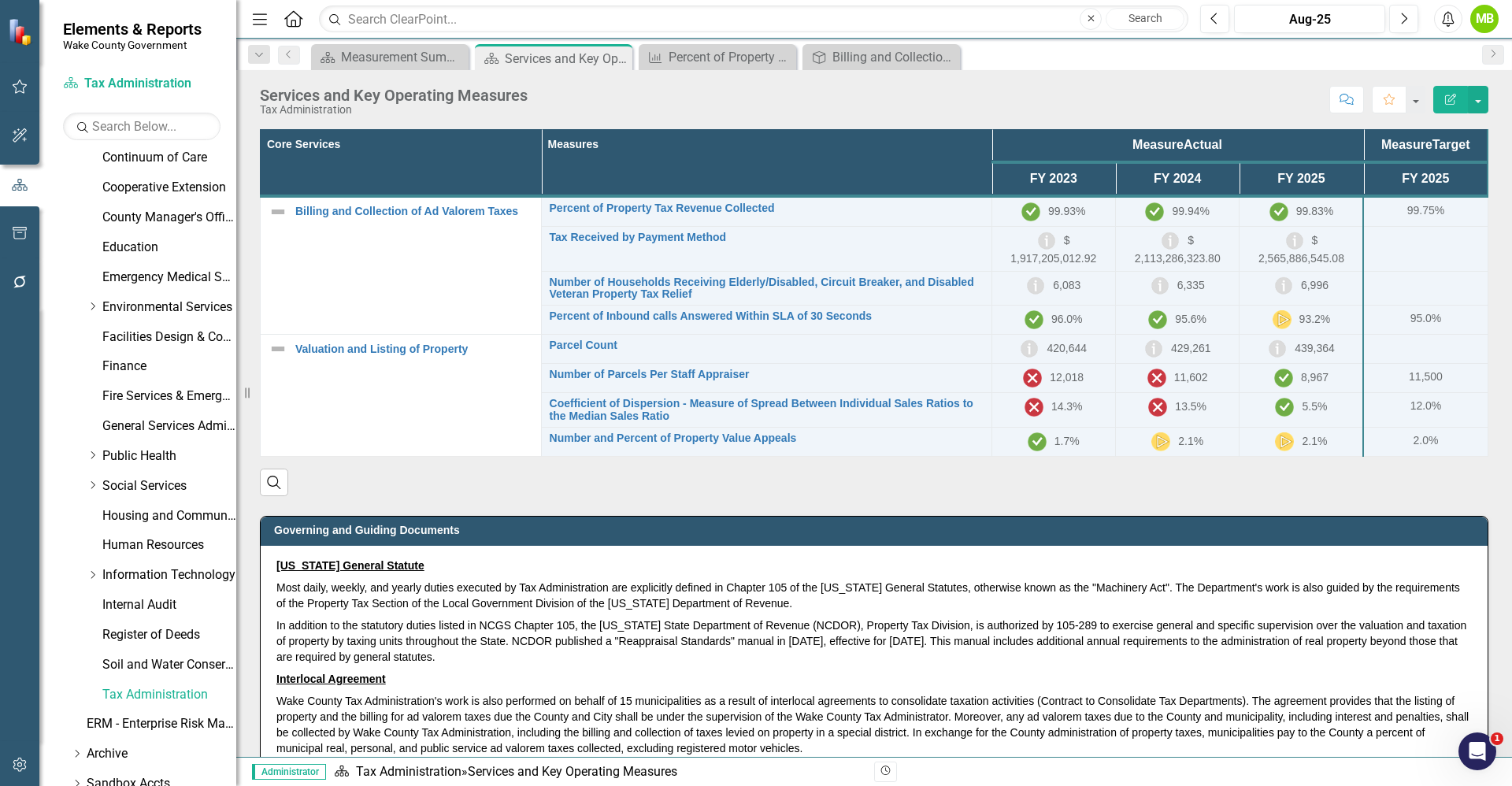
click at [1348, 262] on td "$ 2,565,886,545.08" at bounding box center [1302, 248] width 124 height 45
click at [778, 317] on link "Percent of Inbound calls Answered Within SLA of 30 Seconds" at bounding box center [766, 315] width 434 height 11
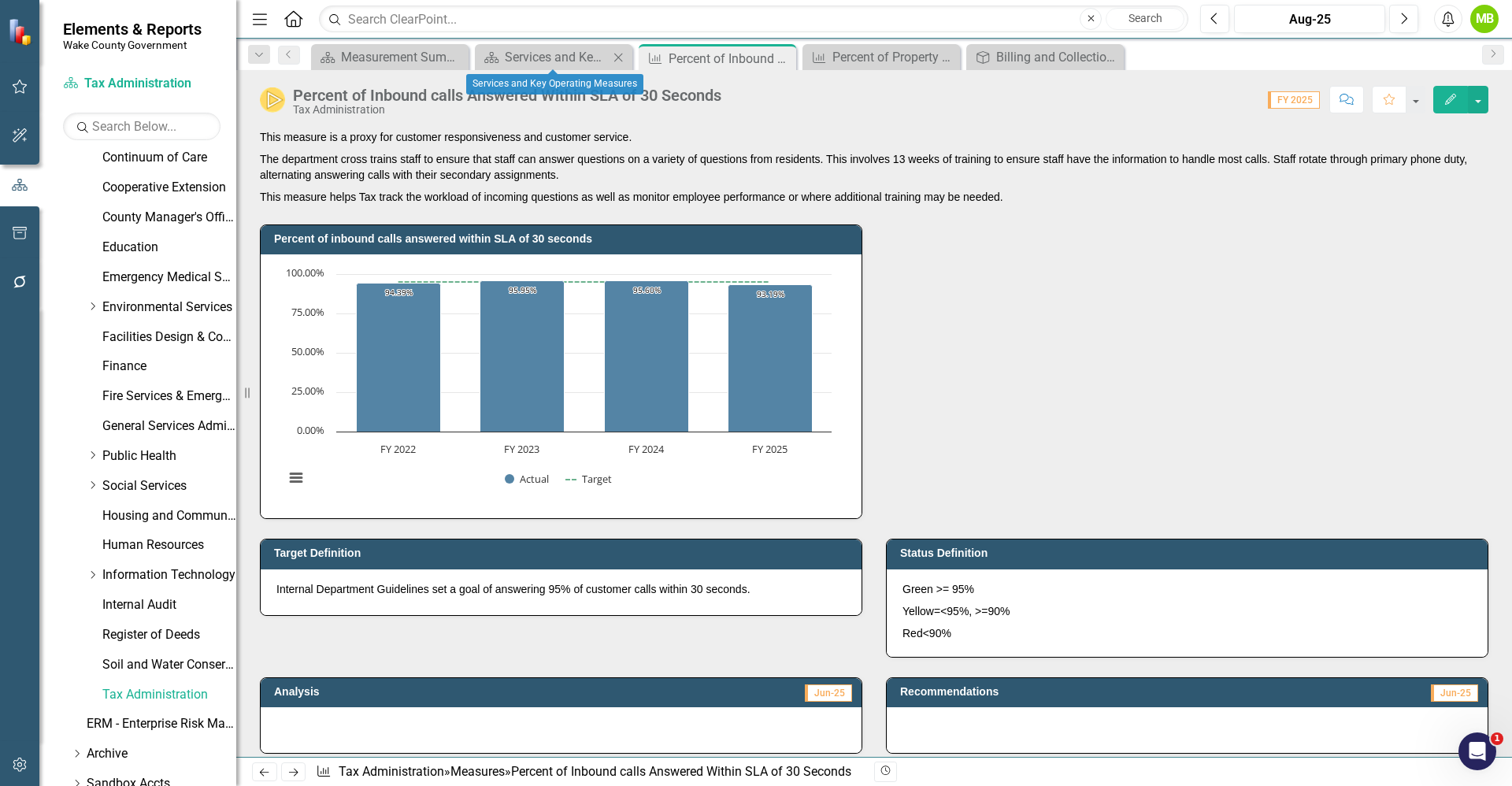
click at [538, 46] on div "Scorecard Services and Key Operating Measures Close" at bounding box center [553, 57] width 158 height 26
click at [538, 63] on div "Services and Key Operating Measures" at bounding box center [557, 57] width 104 height 19
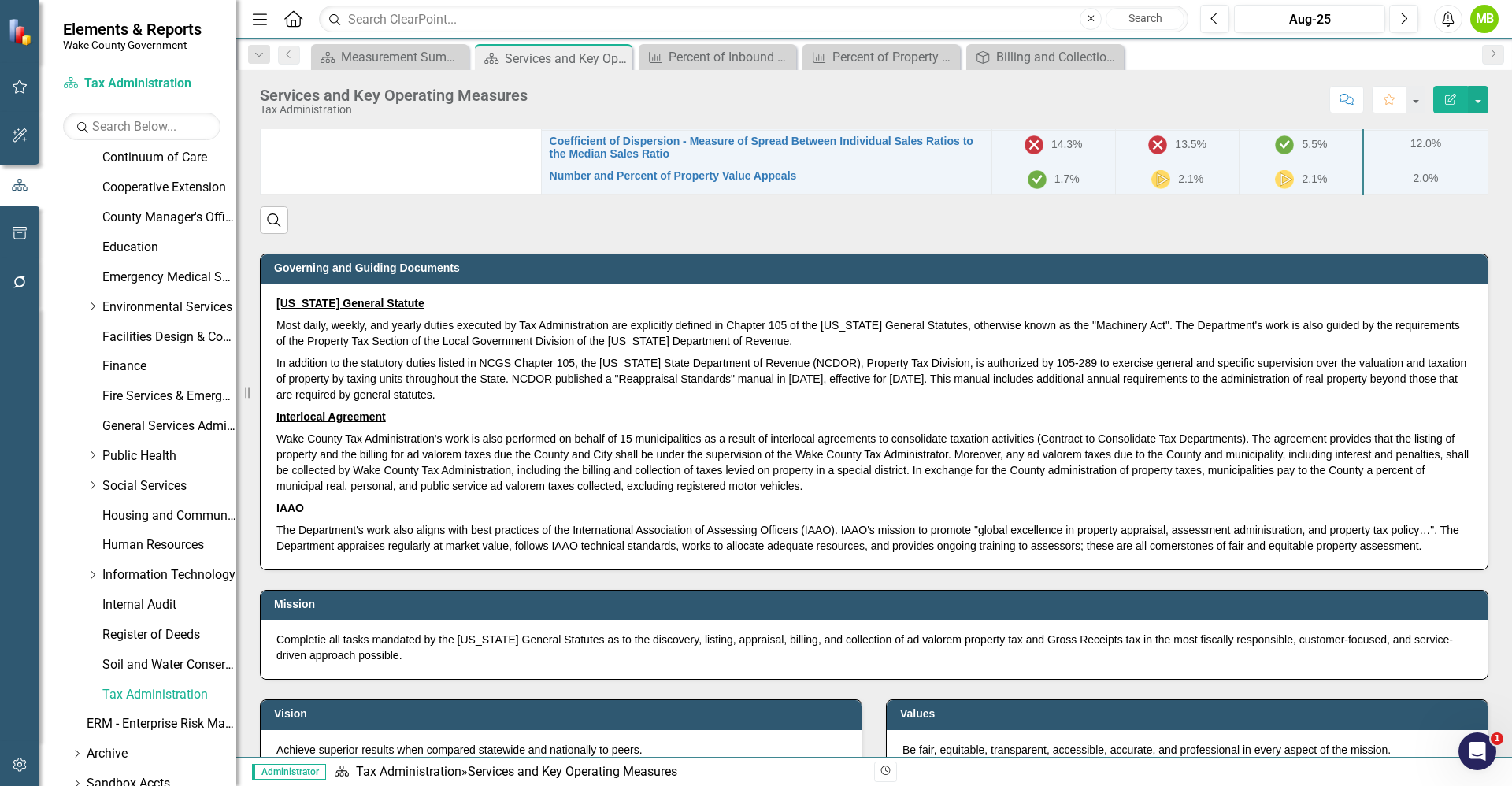
scroll to position [298, 0]
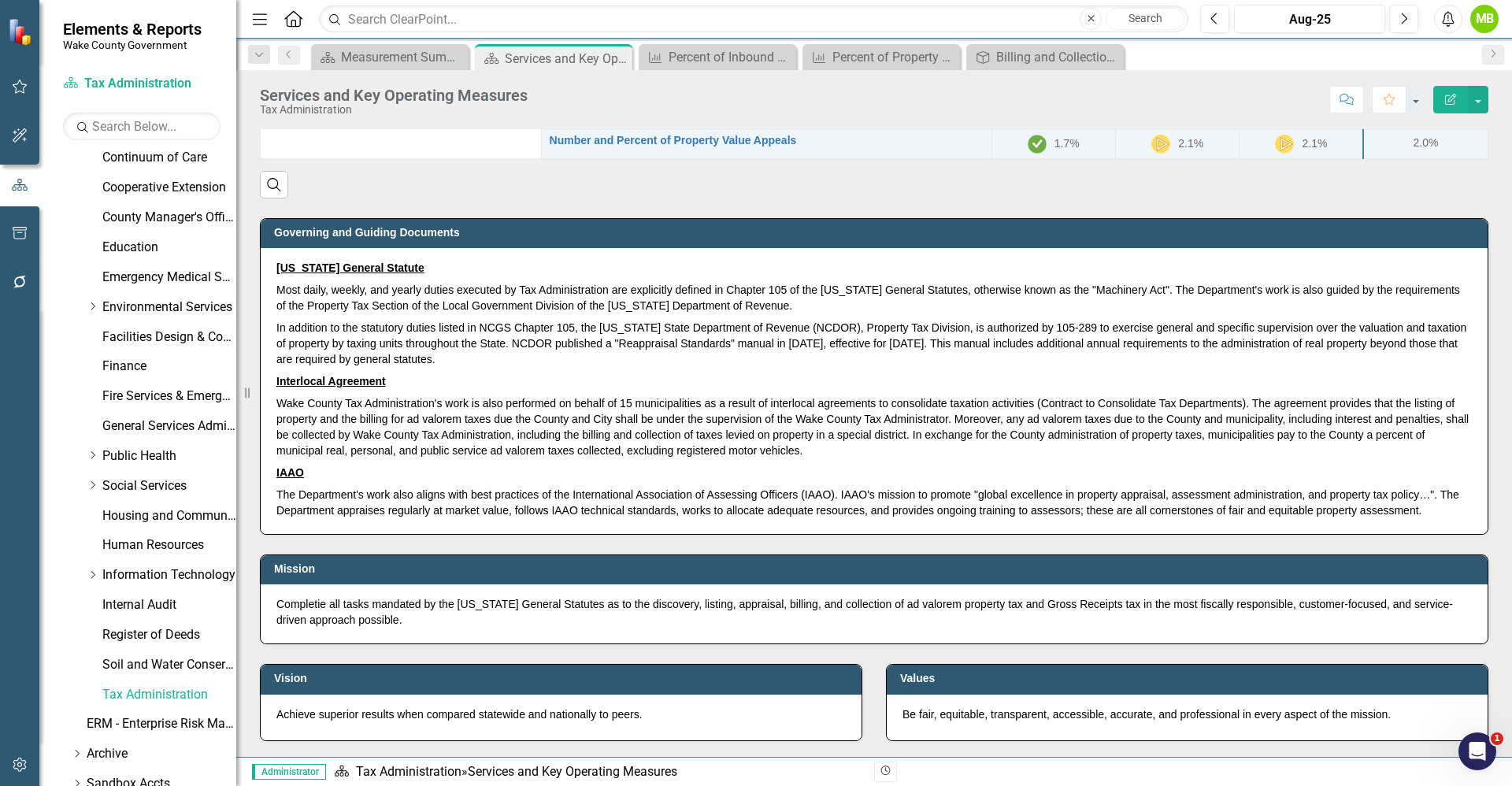
click at [308, 641] on div "Completie all tasks mandated by the North Carolina General Statutes as to the d…" at bounding box center [874, 613] width 1228 height 59
drag, startPoint x: 318, startPoint y: 630, endPoint x: 287, endPoint y: 609, distance: 37.4
click at [287, 609] on p "Completie all tasks mandated by the North Carolina General Statutes as to the d…" at bounding box center [874, 612] width 1196 height 32
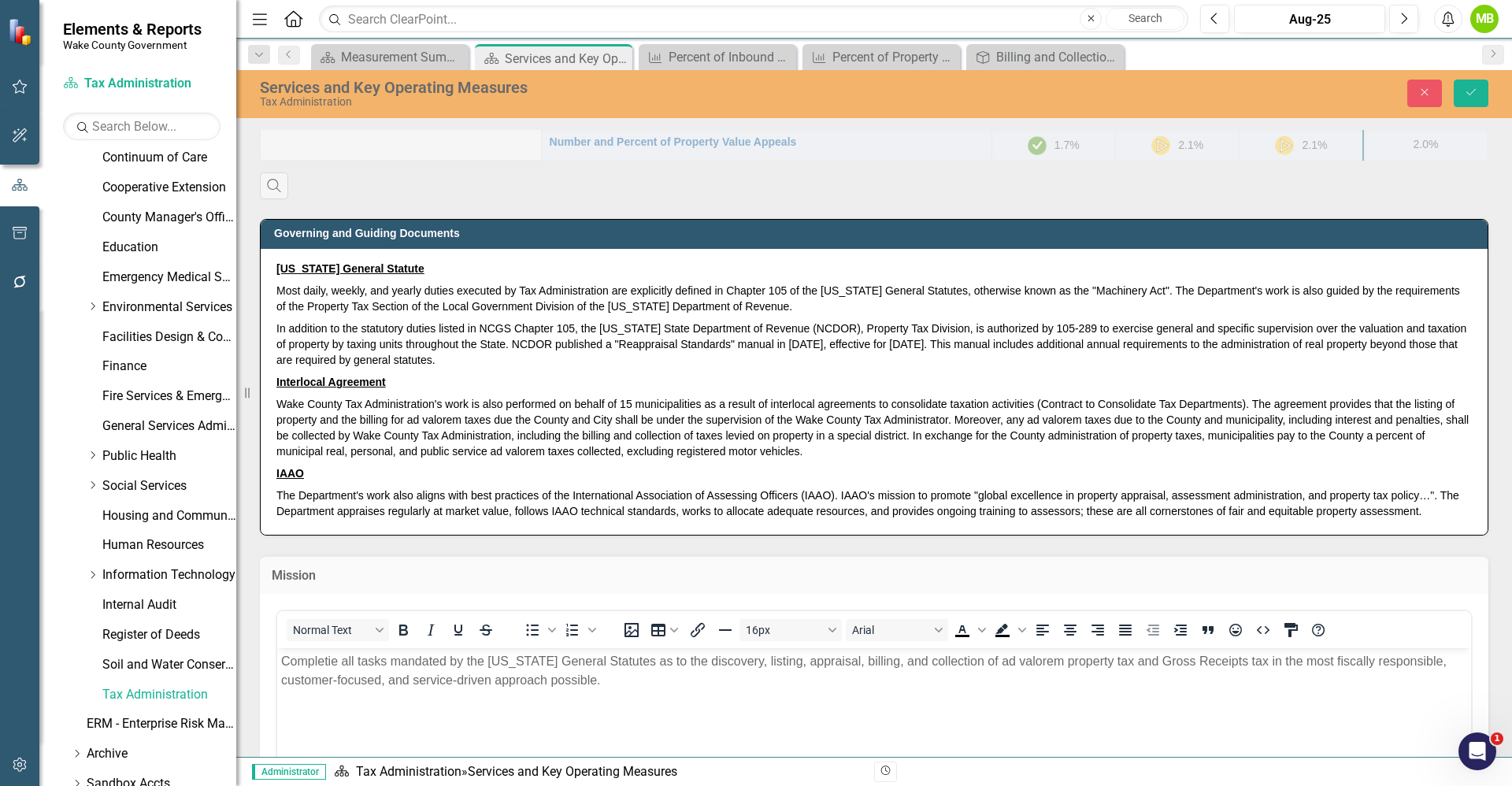
scroll to position [0, 0]
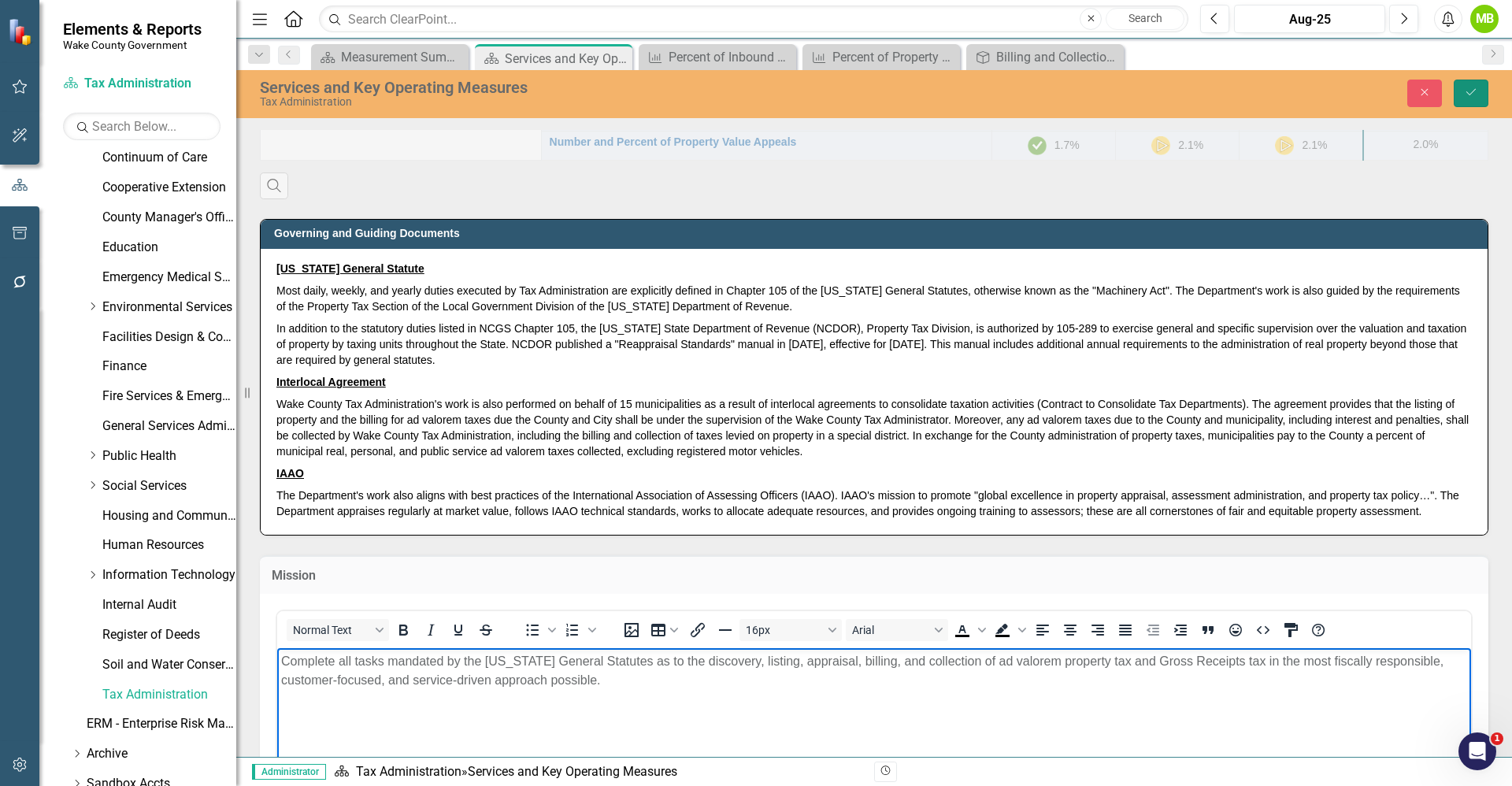
click at [1468, 95] on icon "Save" at bounding box center [1471, 92] width 14 height 11
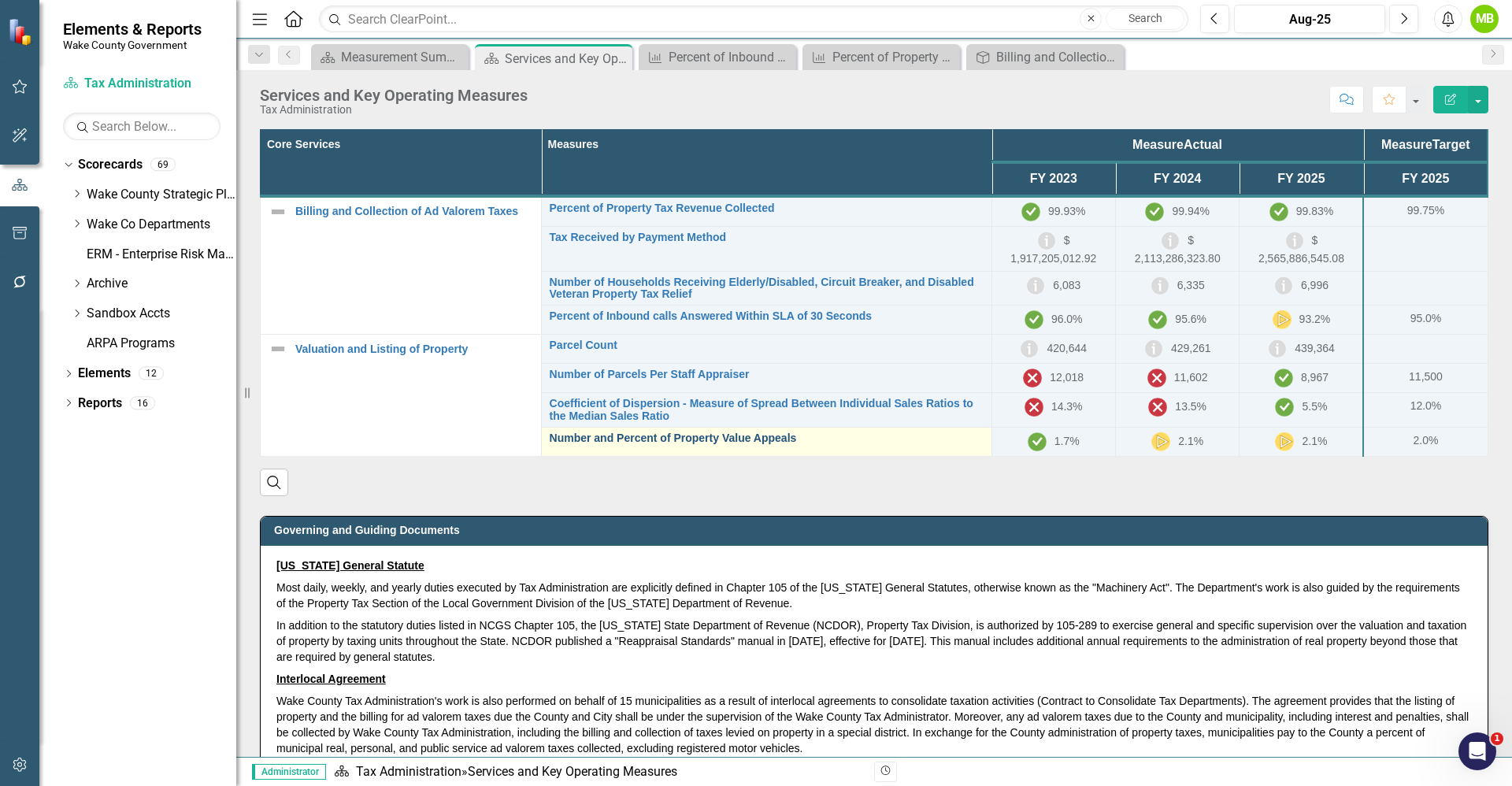
click at [733, 444] on link "Number and Percent of Property Value Appeals" at bounding box center [766, 437] width 434 height 11
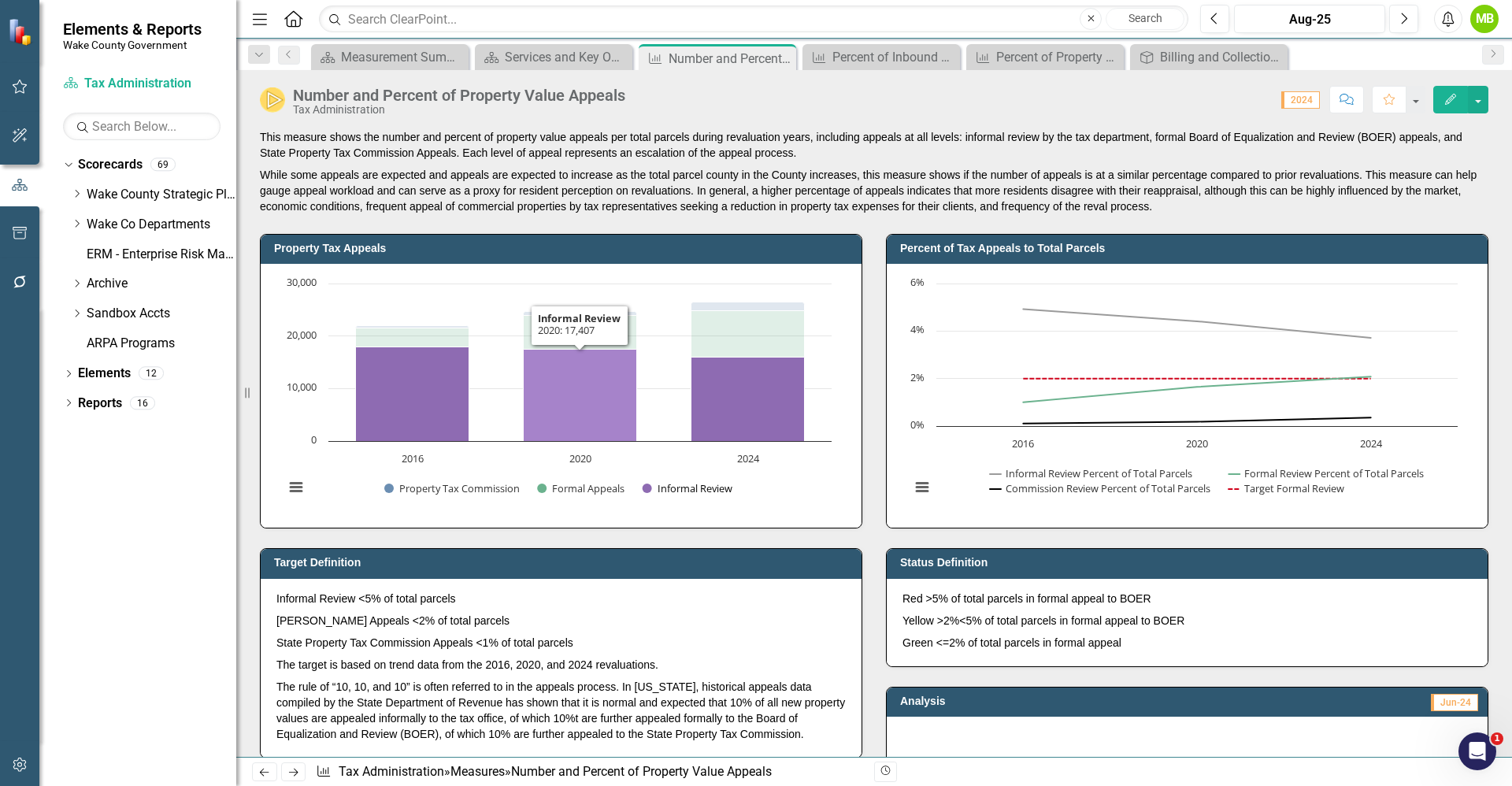
drag, startPoint x: 677, startPoint y: 454, endPoint x: 780, endPoint y: 547, distance: 138.8
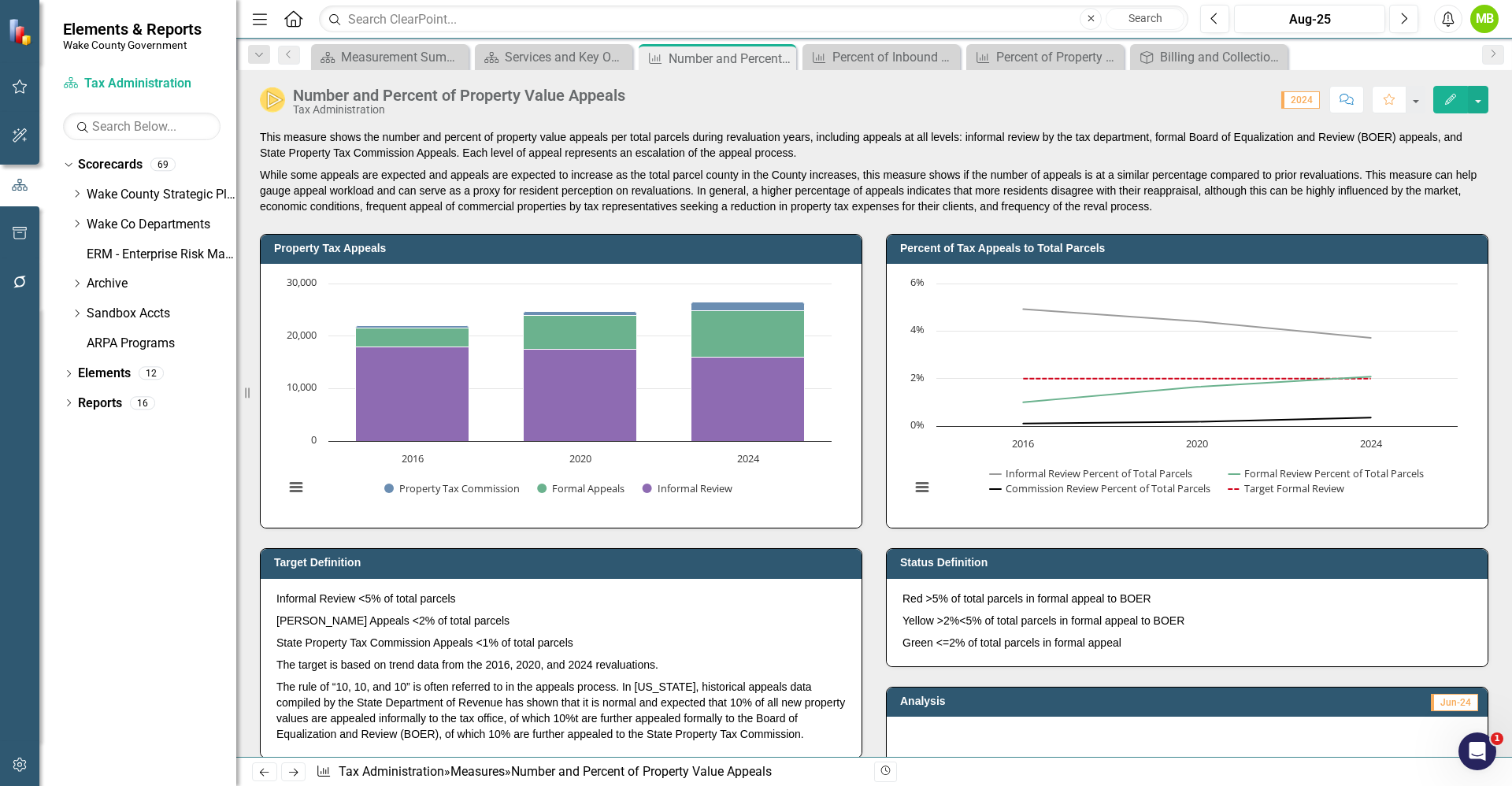
click at [564, 33] on div "Menu Home Search Close Search Previous Aug-25 Next Alerts MB User Edit Profile …" at bounding box center [874, 19] width 1276 height 39
click at [564, 48] on div "Services and Key Operating Measures" at bounding box center [557, 57] width 104 height 19
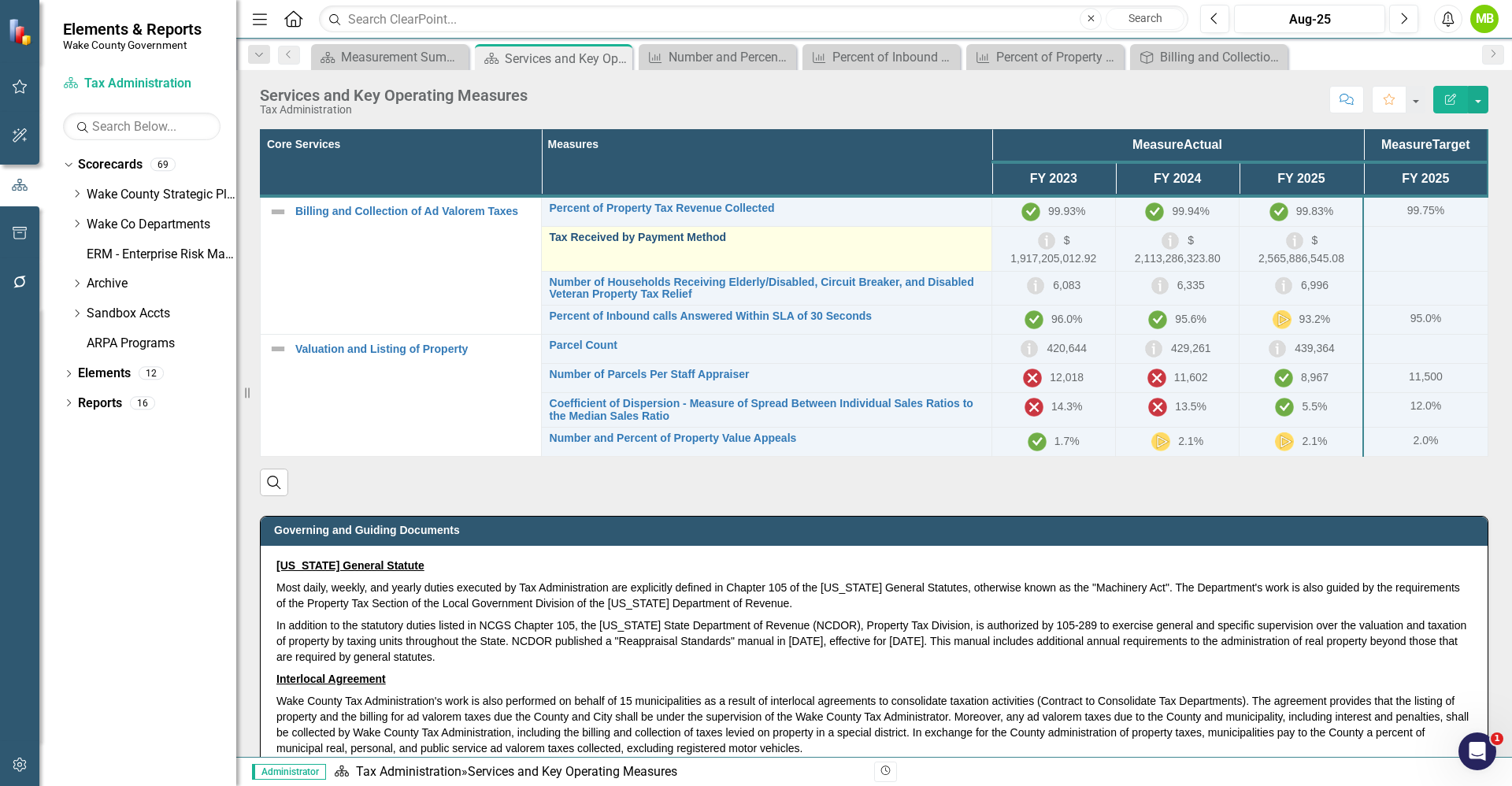
click at [667, 239] on link "Tax Received by Payment Method" at bounding box center [766, 237] width 434 height 11
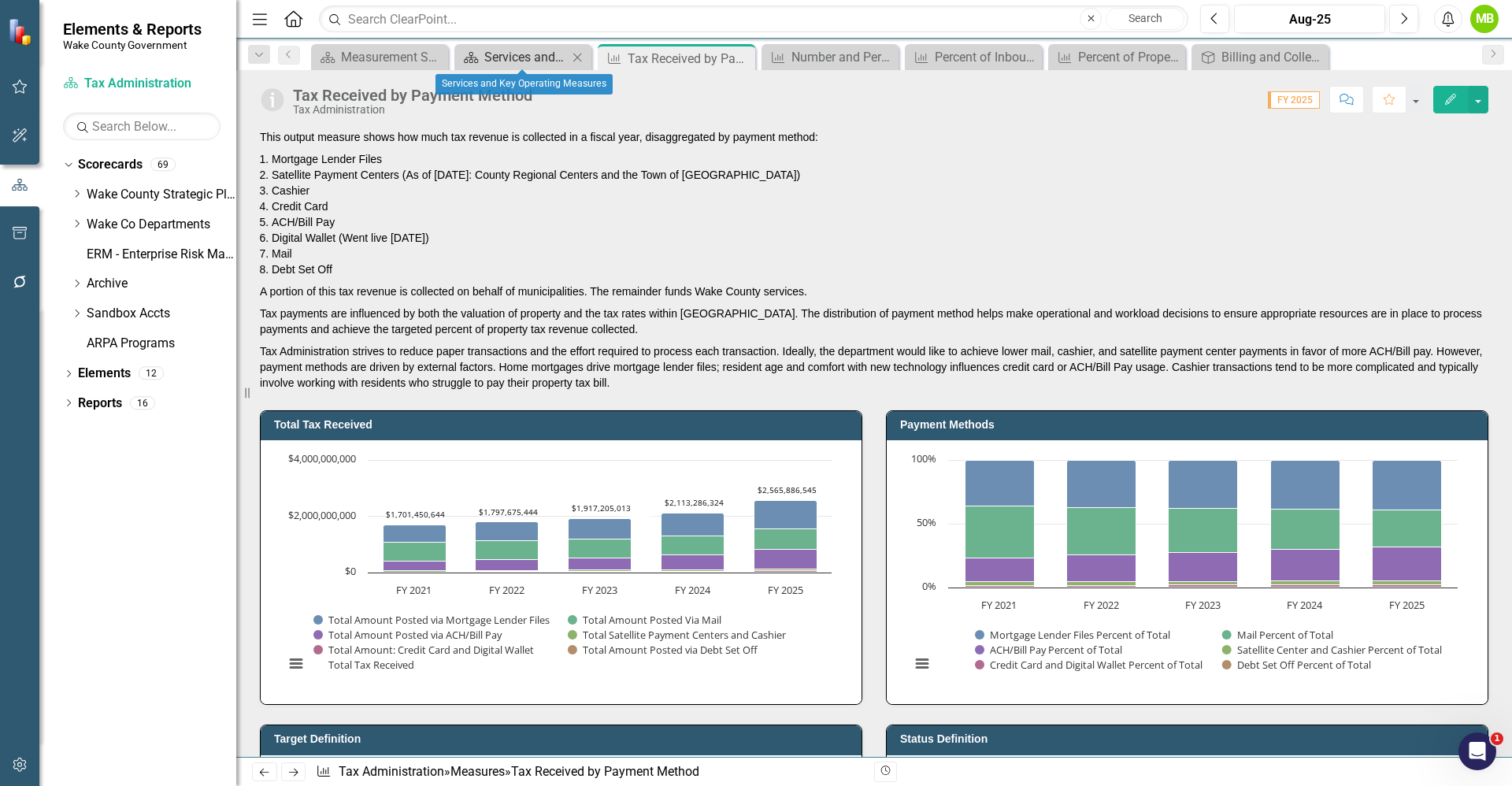
click at [534, 61] on div "Services and Key Operating Measures" at bounding box center [526, 57] width 84 height 19
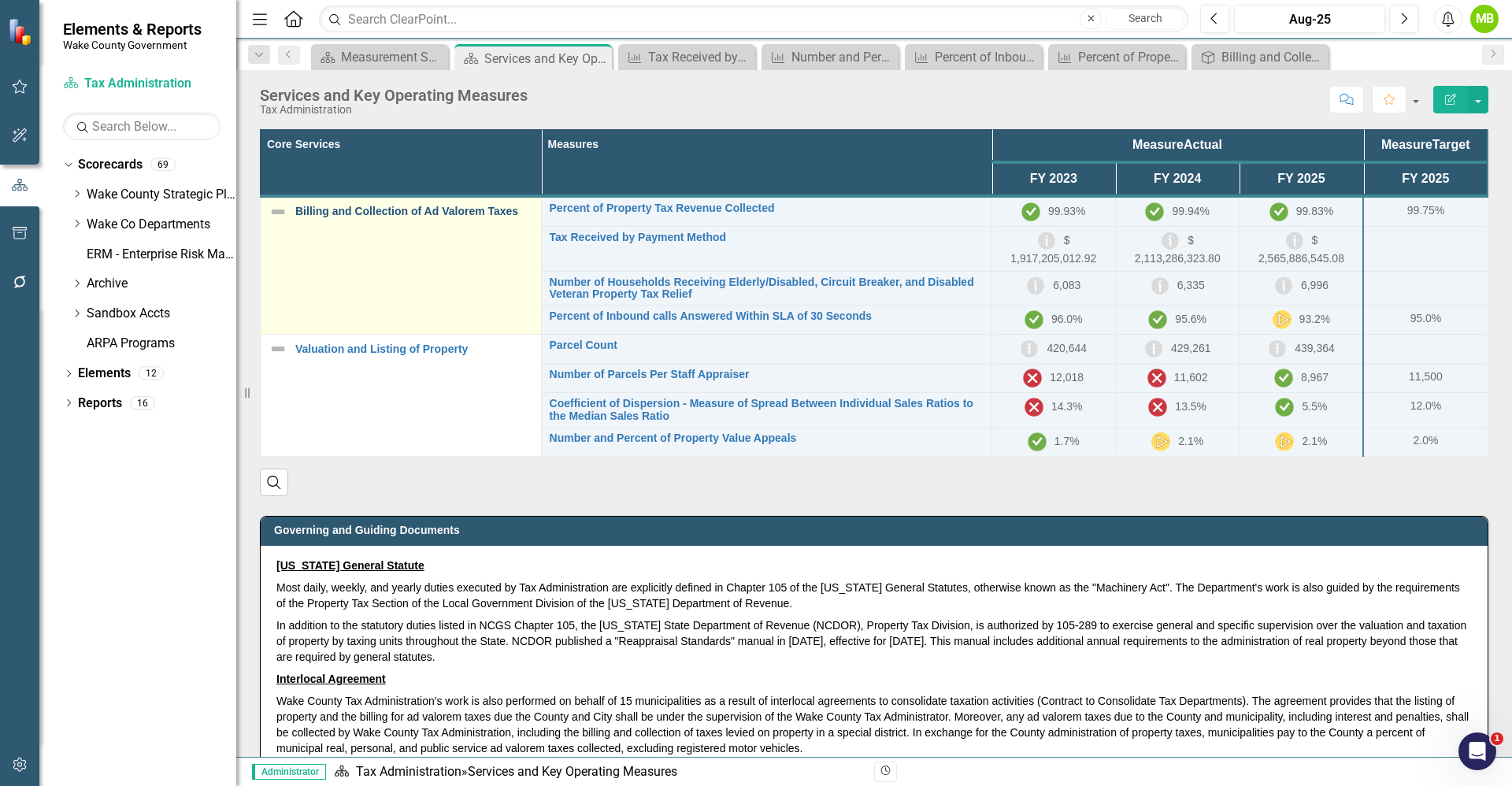
click at [378, 214] on link "Billing and Collection of Ad Valorem Taxes" at bounding box center [414, 210] width 238 height 11
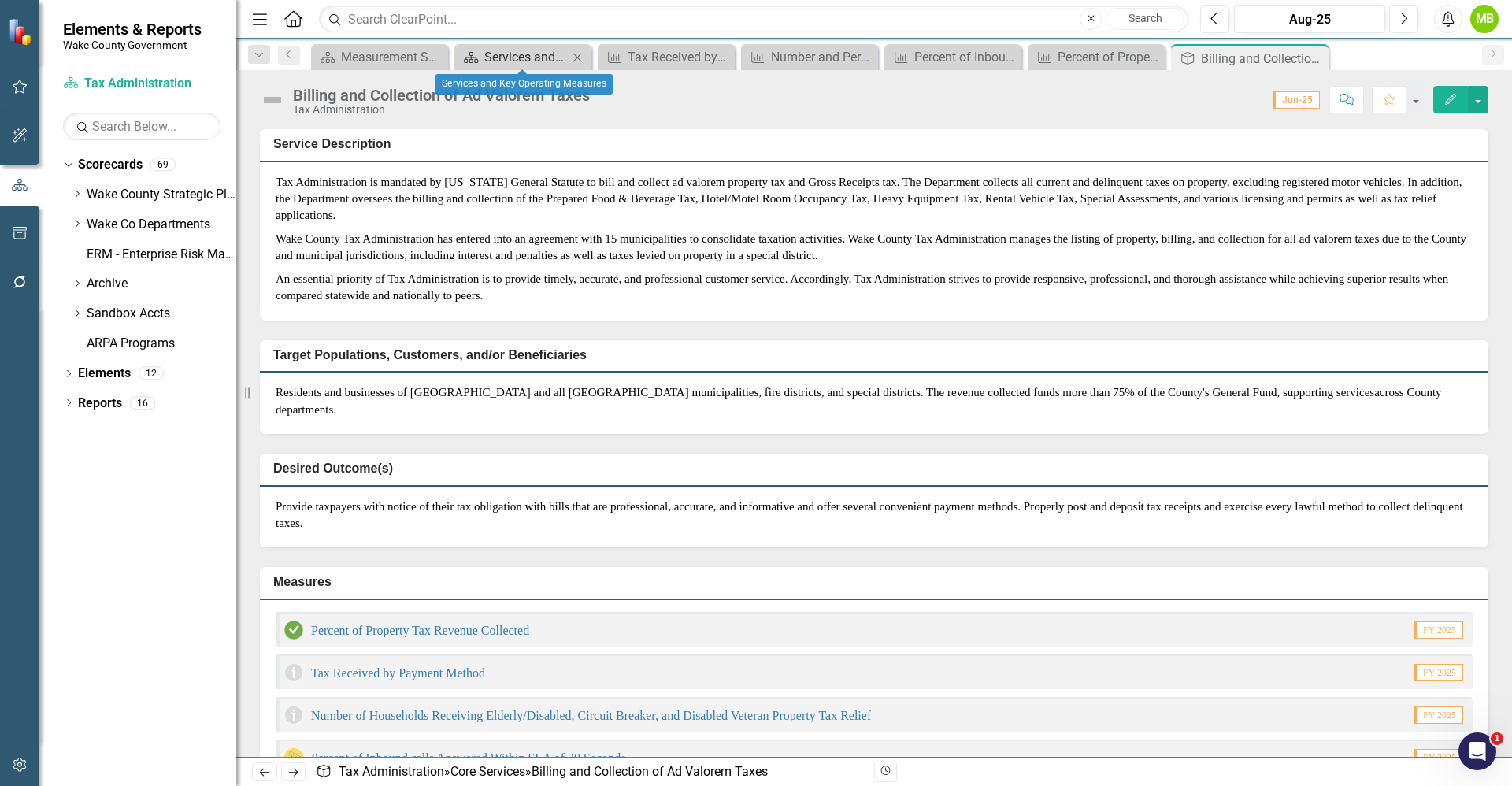
click at [514, 55] on div "Services and Key Operating Measures" at bounding box center [526, 57] width 84 height 19
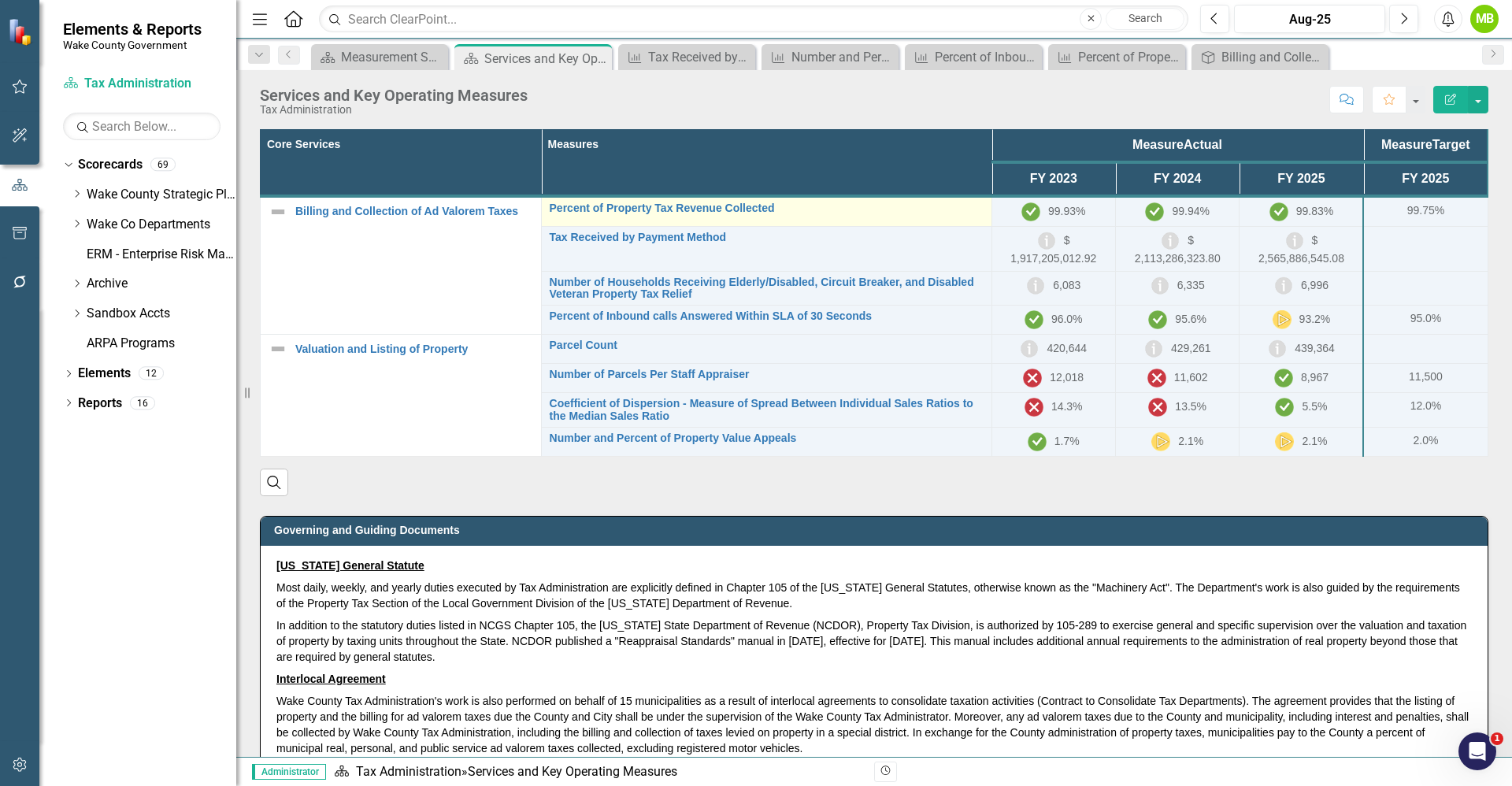
click at [682, 200] on td "Percent of Property Tax Revenue Collected Link Map View Link Map Edit Edit Meas…" at bounding box center [766, 211] width 451 height 31
click at [678, 214] on div "Percent of Property Tax Revenue Collected Link Map View Link Map Edit Edit Meas…" at bounding box center [766, 211] width 434 height 18
click at [681, 210] on link "Percent of Property Tax Revenue Collected" at bounding box center [766, 208] width 434 height 11
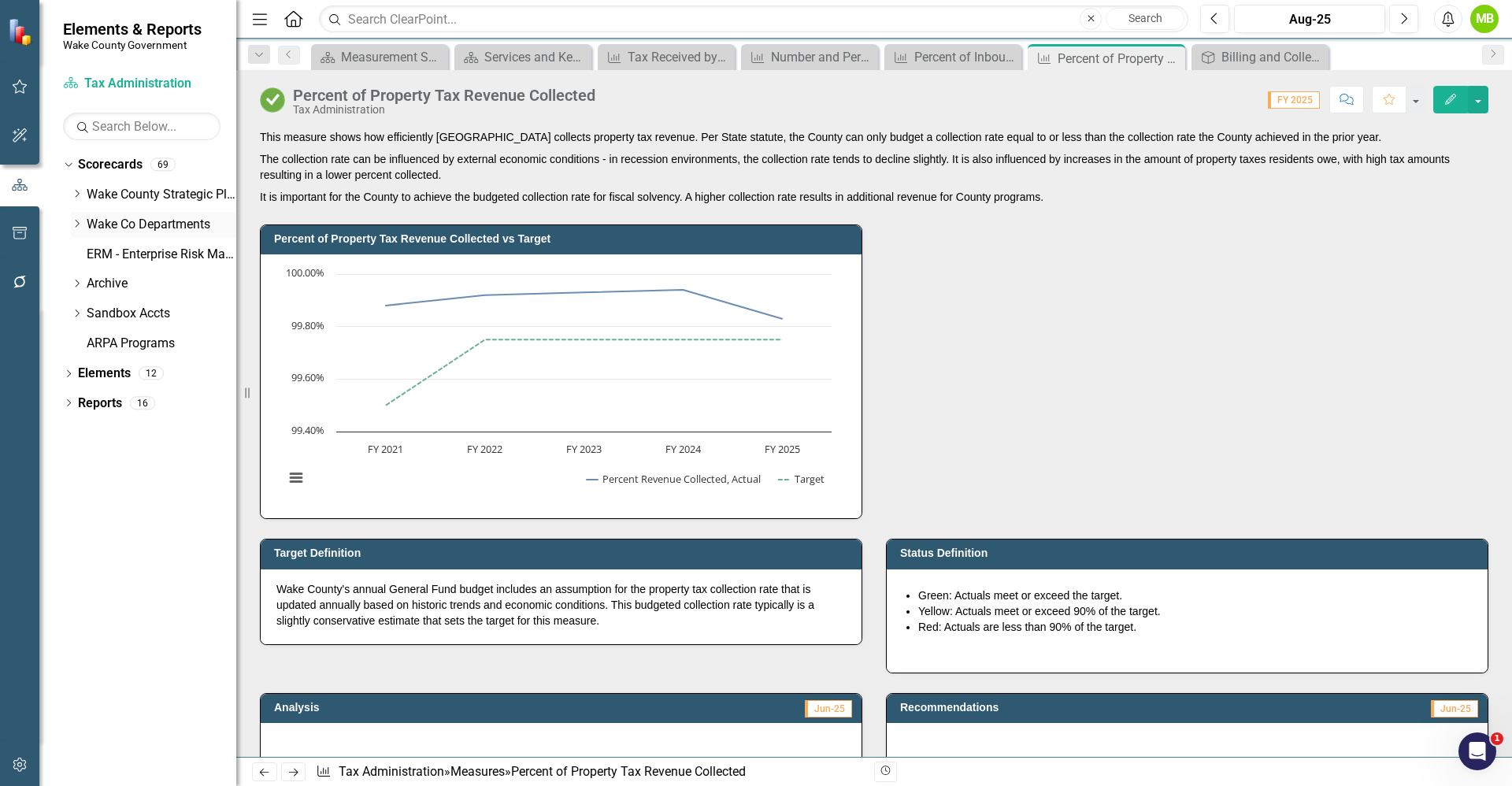
click at [76, 231] on div "Dropdown" at bounding box center [76, 224] width 11 height 13
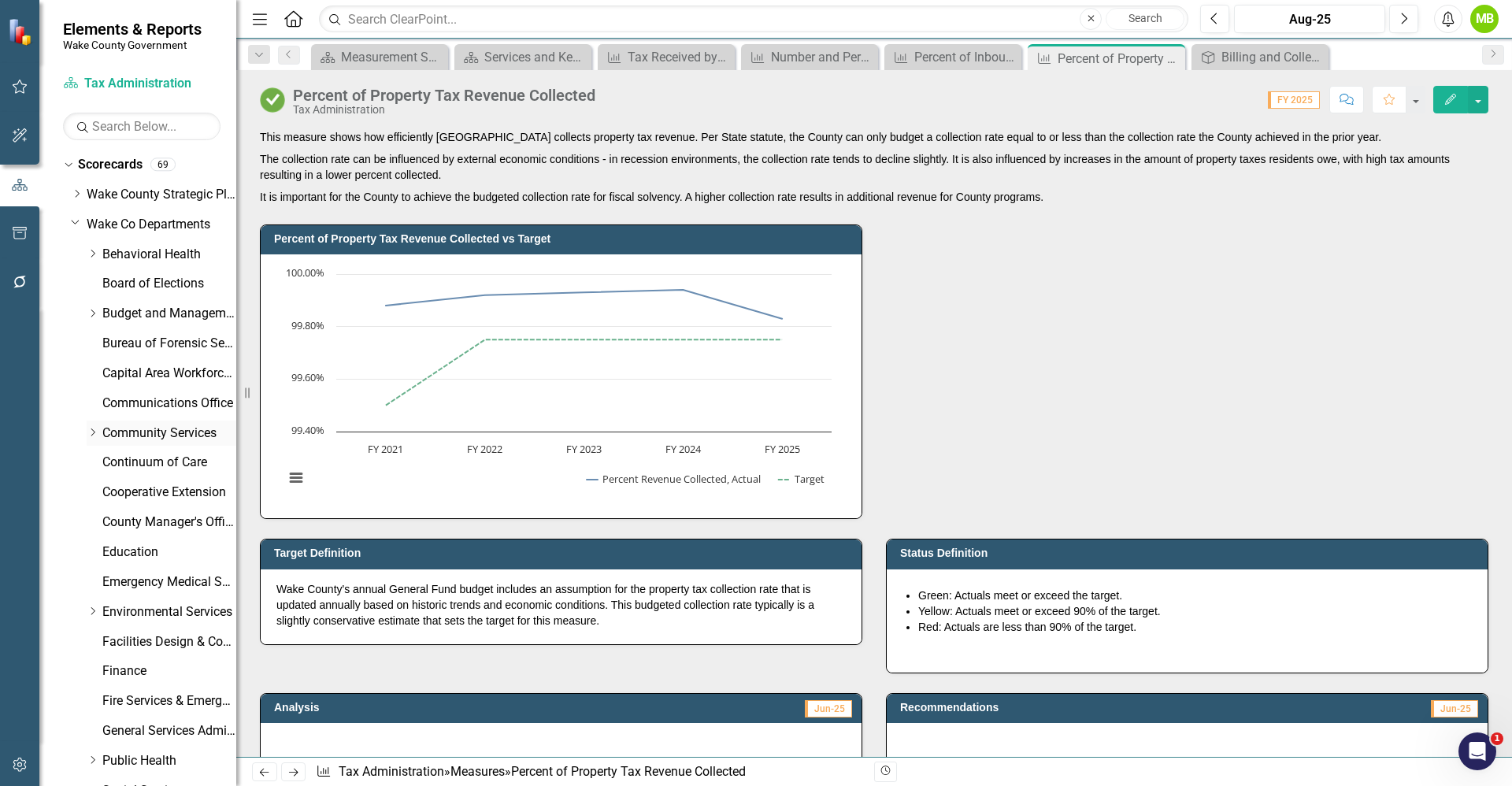
click at [136, 429] on link "Community Services" at bounding box center [169, 433] width 134 height 18
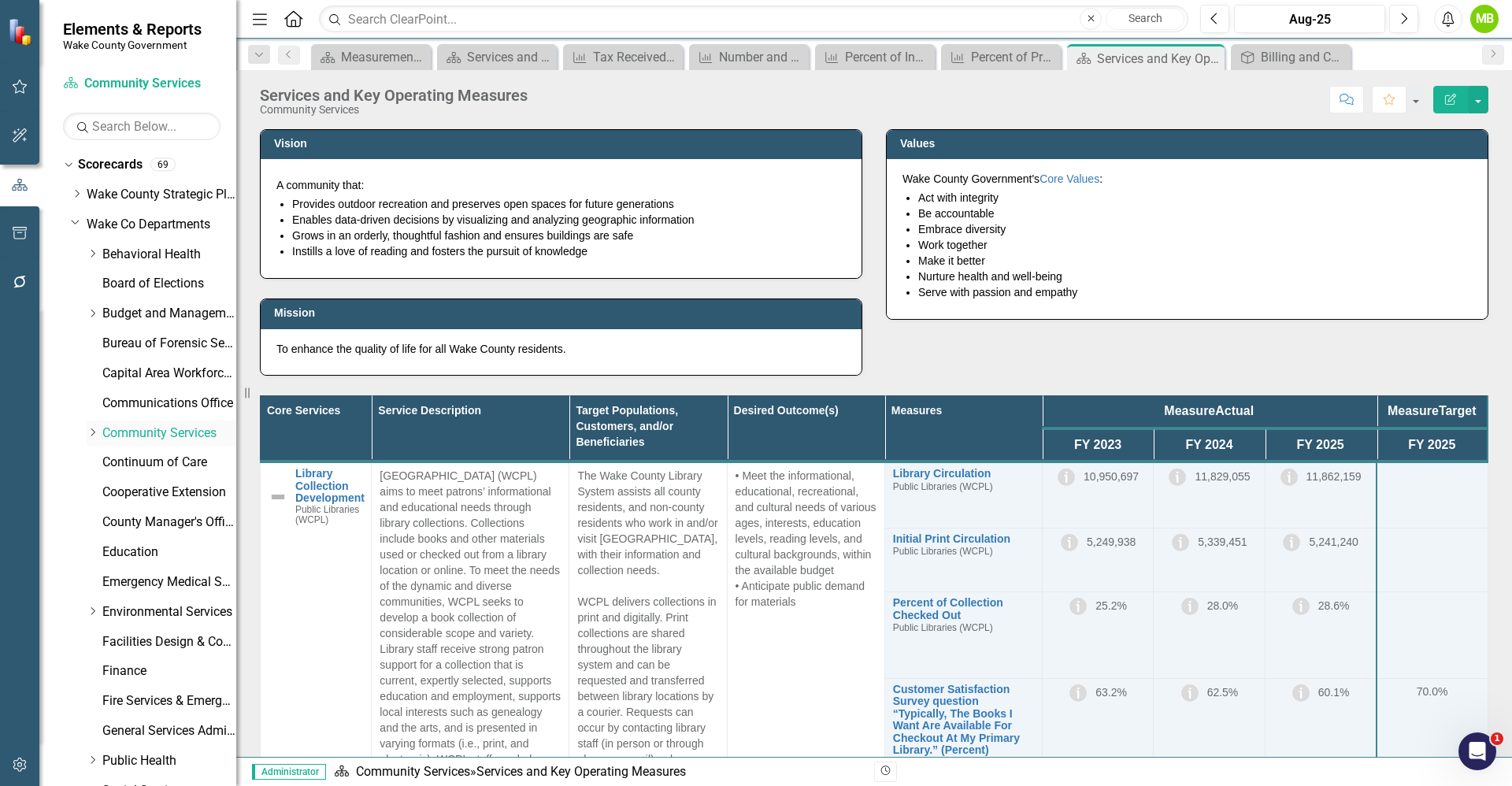
click at [95, 439] on div "Dropdown" at bounding box center [92, 432] width 11 height 13
click at [131, 526] on link "Planning, Development and Inspections (PDI)" at bounding box center [177, 522] width 118 height 18
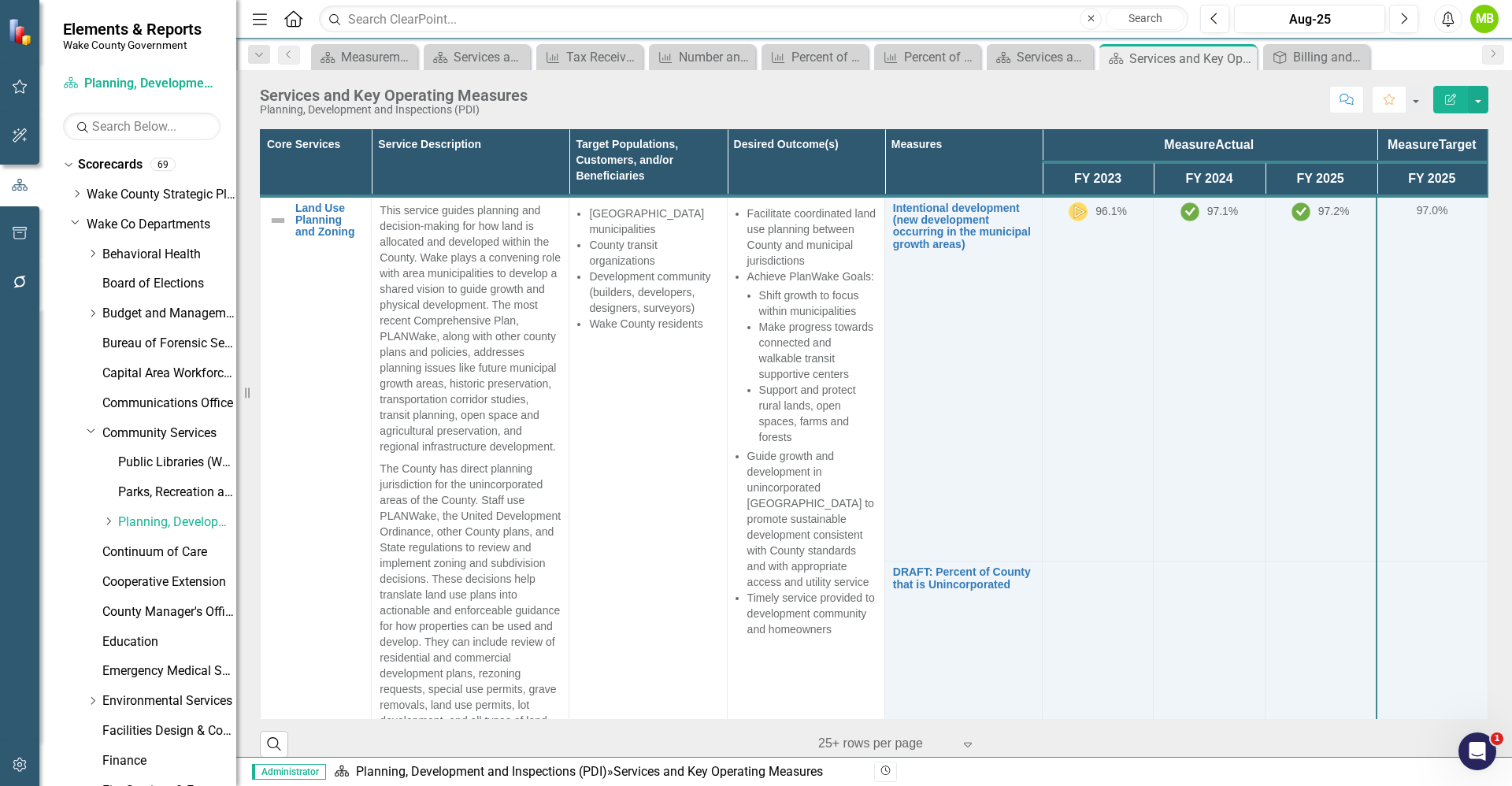
click at [1463, 215] on td "97.0%" at bounding box center [1432, 378] width 111 height 365
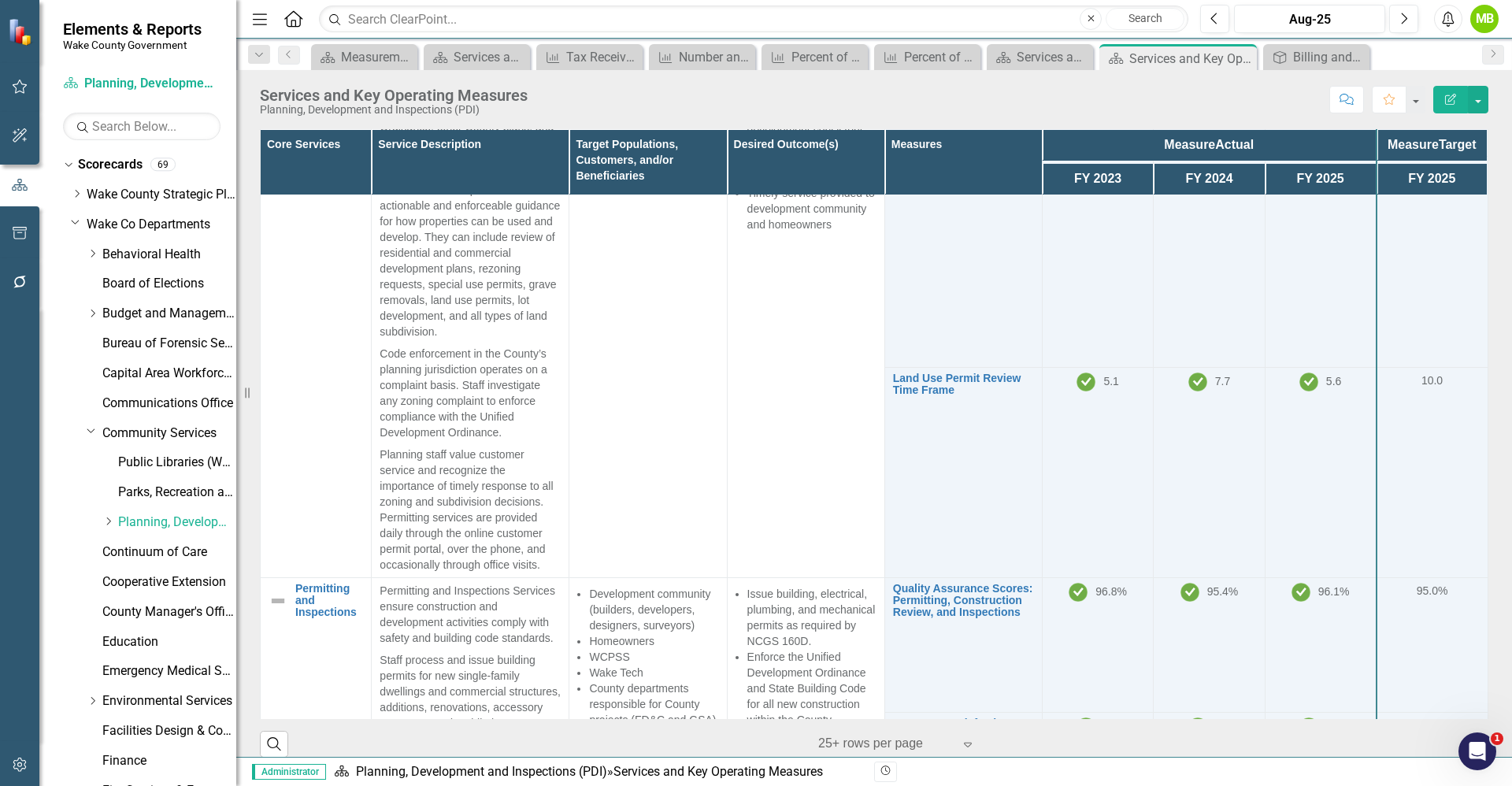
scroll to position [421, 0]
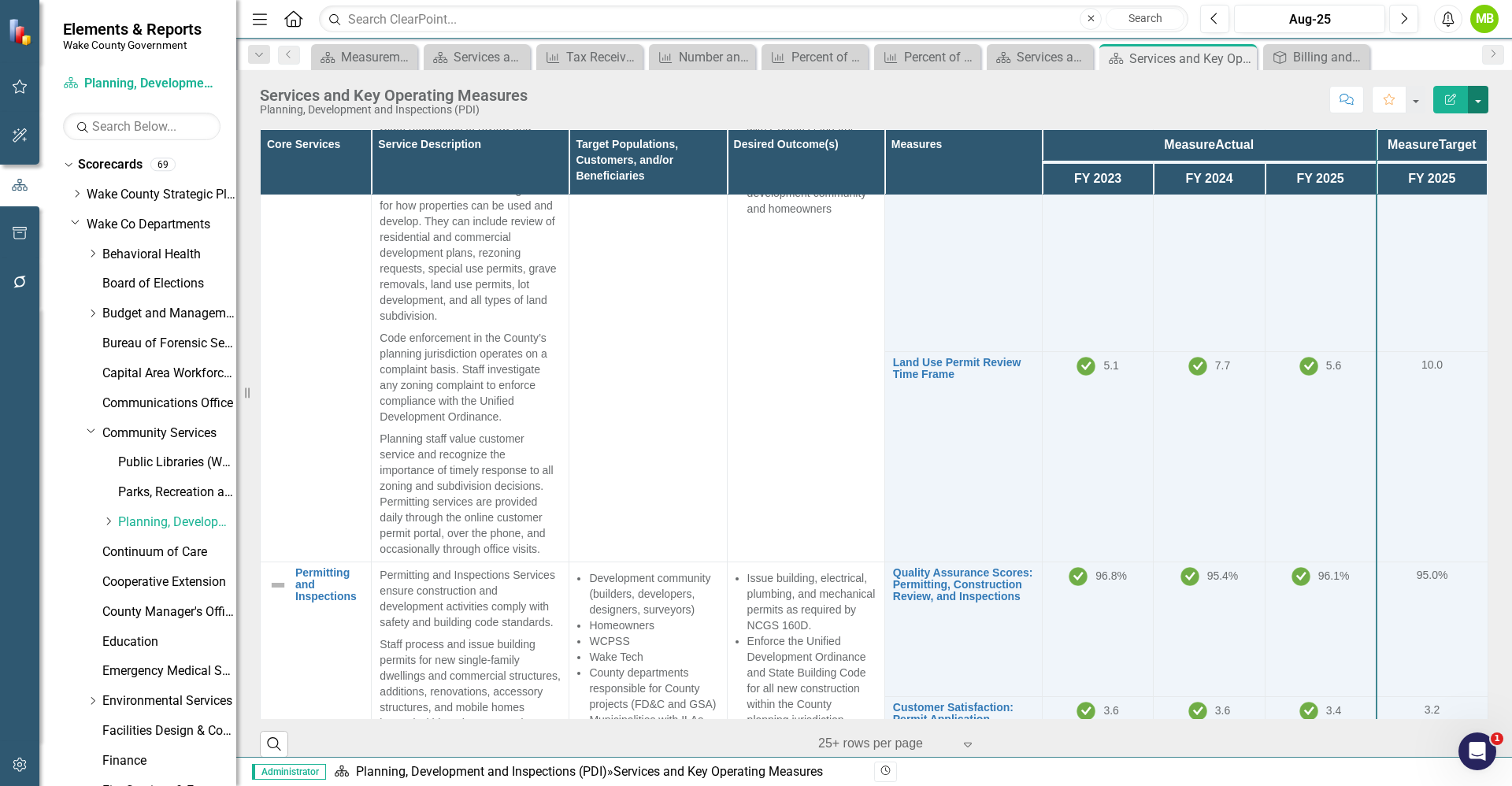
click at [1476, 99] on button "button" at bounding box center [1478, 99] width 20 height 27
click at [968, 170] on th "Measures" at bounding box center [963, 162] width 158 height 66
click at [888, 164] on th "Measures" at bounding box center [963, 162] width 158 height 66
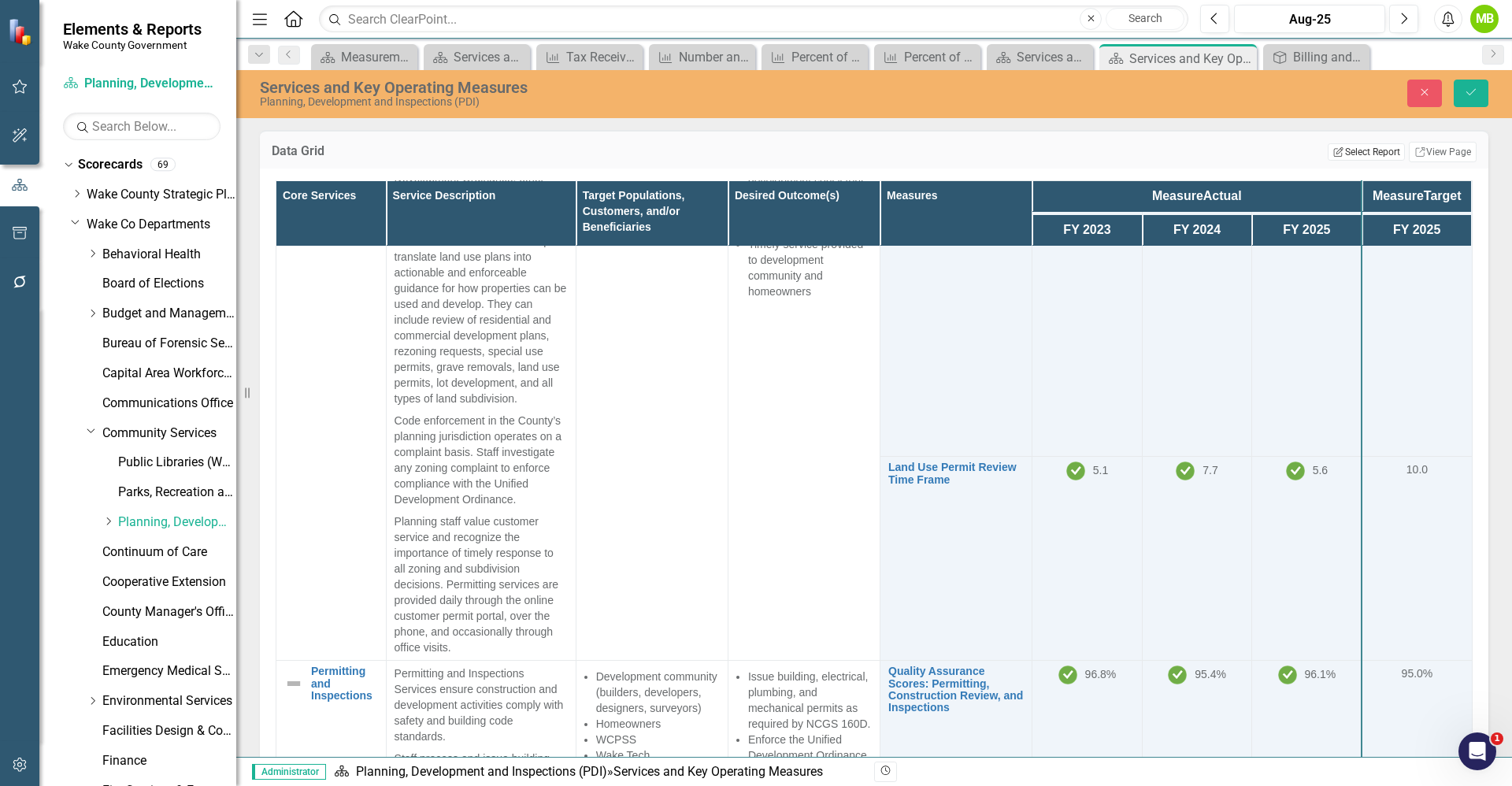
click at [1369, 151] on button "Edit Report Select Report" at bounding box center [1366, 152] width 77 height 18
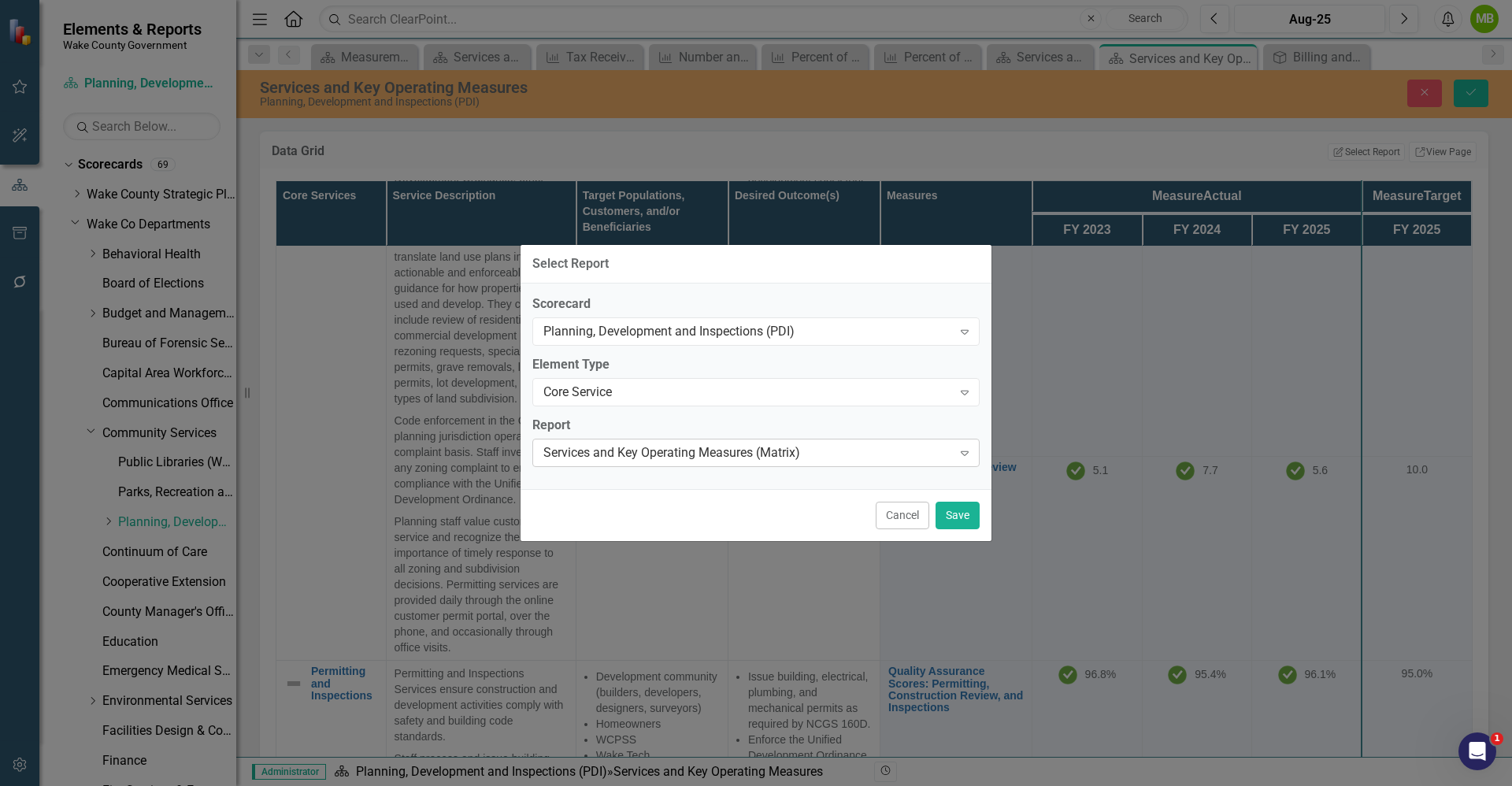
click at [874, 448] on div "Services and Key Operating Measures (Matrix)" at bounding box center [748, 452] width 409 height 18
click at [1255, 144] on div "Select Report Scorecard Planning, Development and Inspections (PDI) Expand Elem…" at bounding box center [756, 393] width 1512 height 786
click at [896, 507] on button "Cancel" at bounding box center [903, 515] width 54 height 27
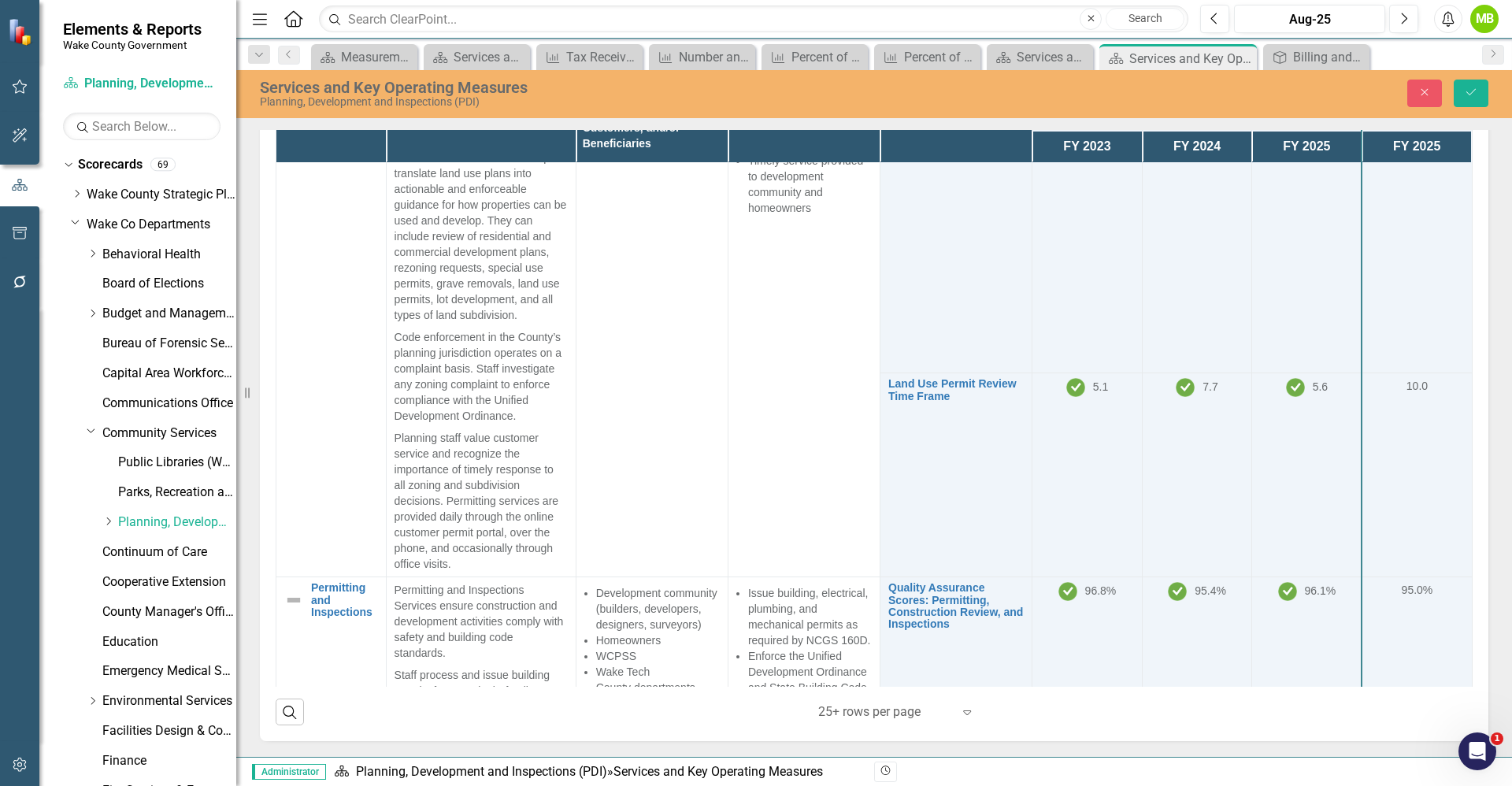
scroll to position [0, 0]
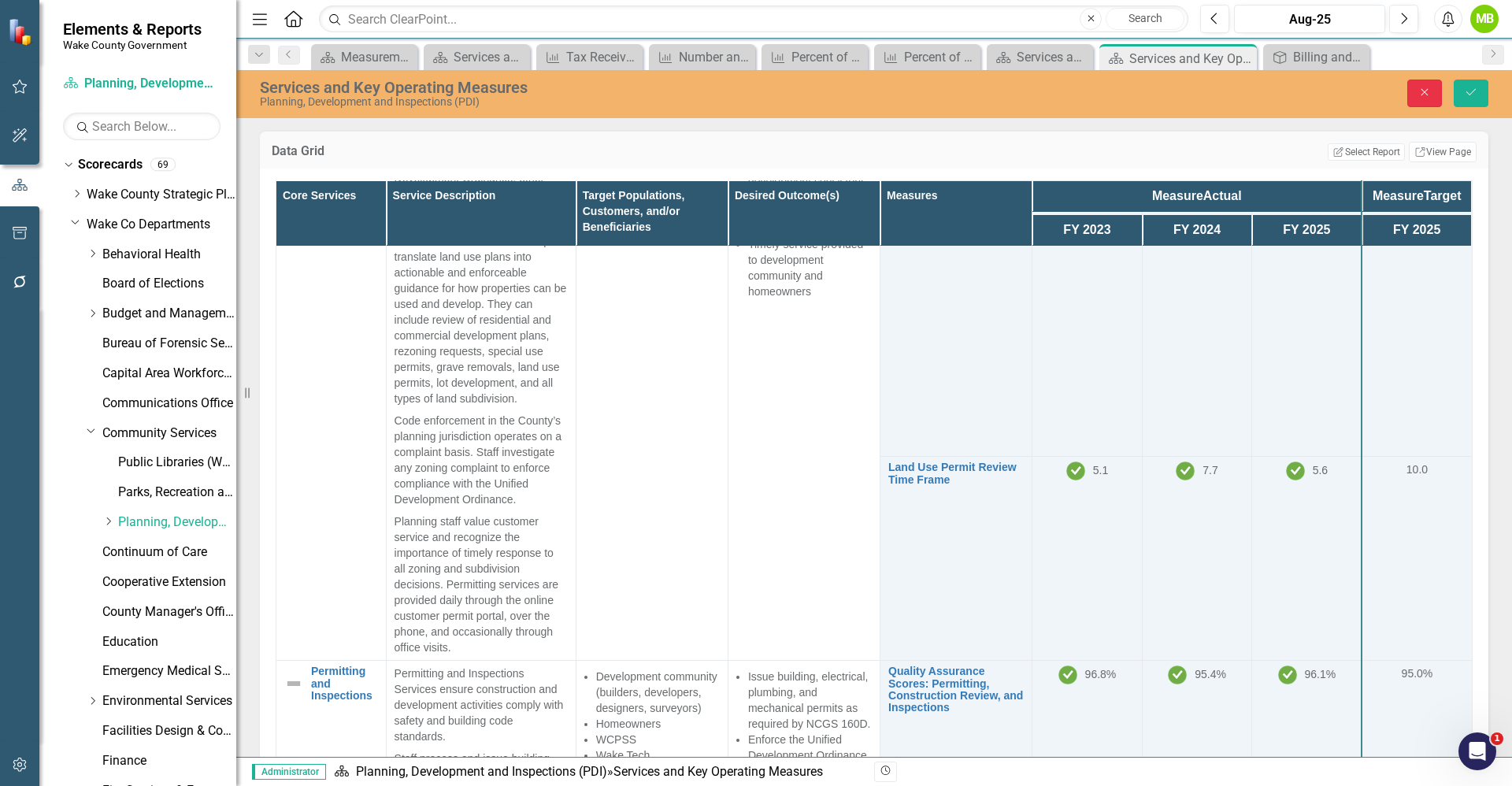
click at [1421, 99] on button "Close" at bounding box center [1424, 92] width 34 height 27
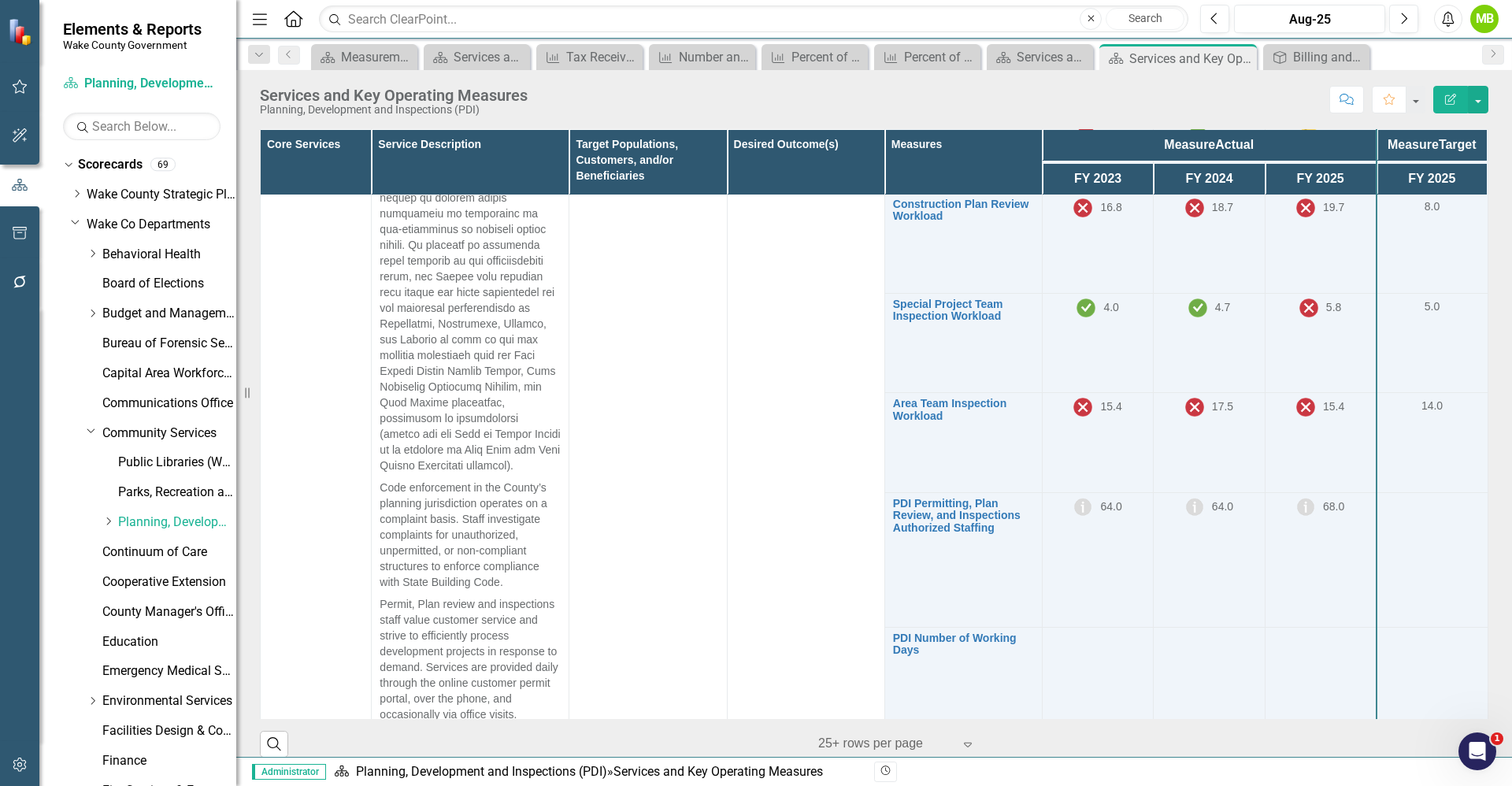
scroll to position [1417, 0]
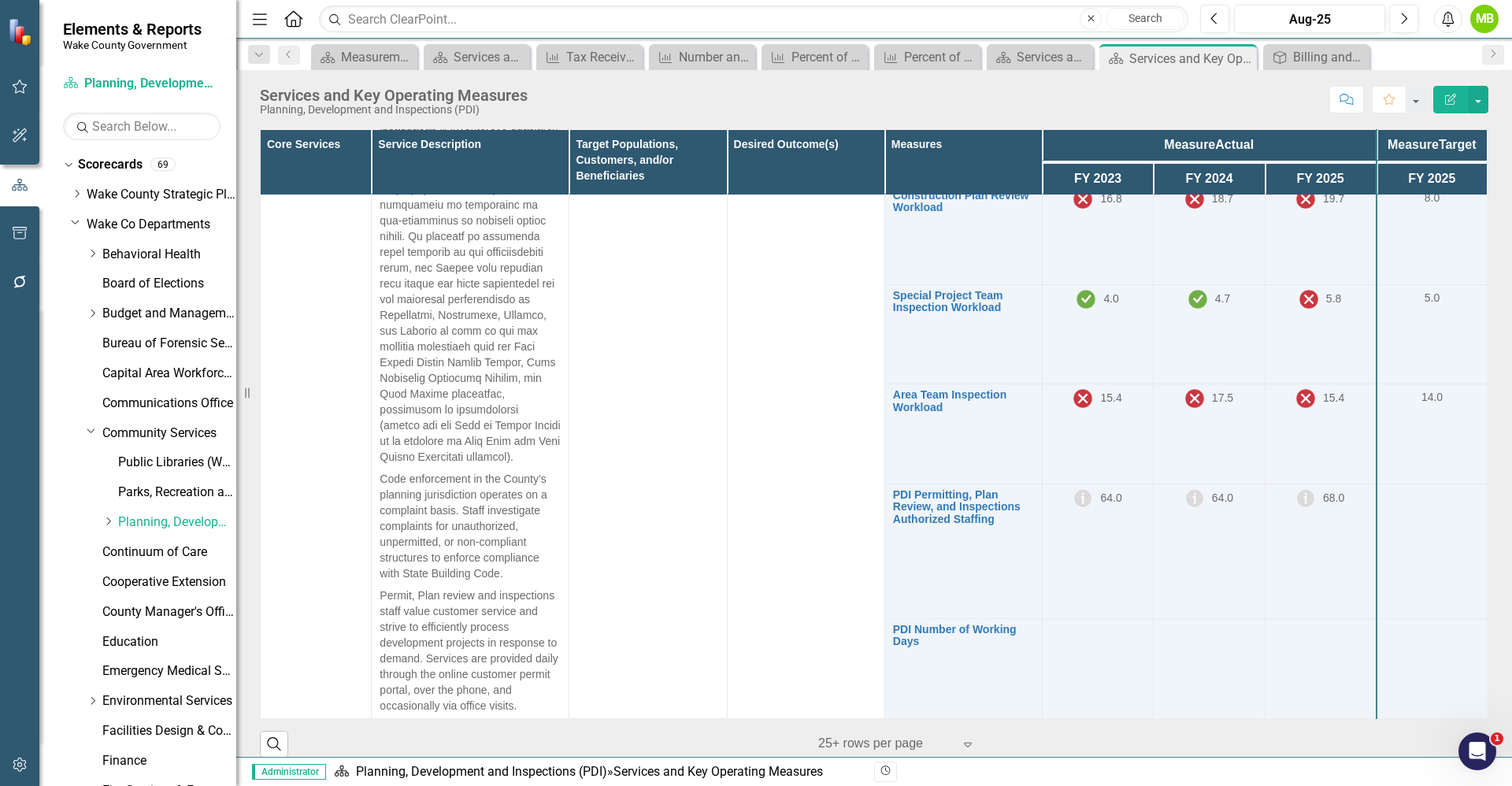
click at [1427, 606] on td at bounding box center [1432, 550] width 111 height 135
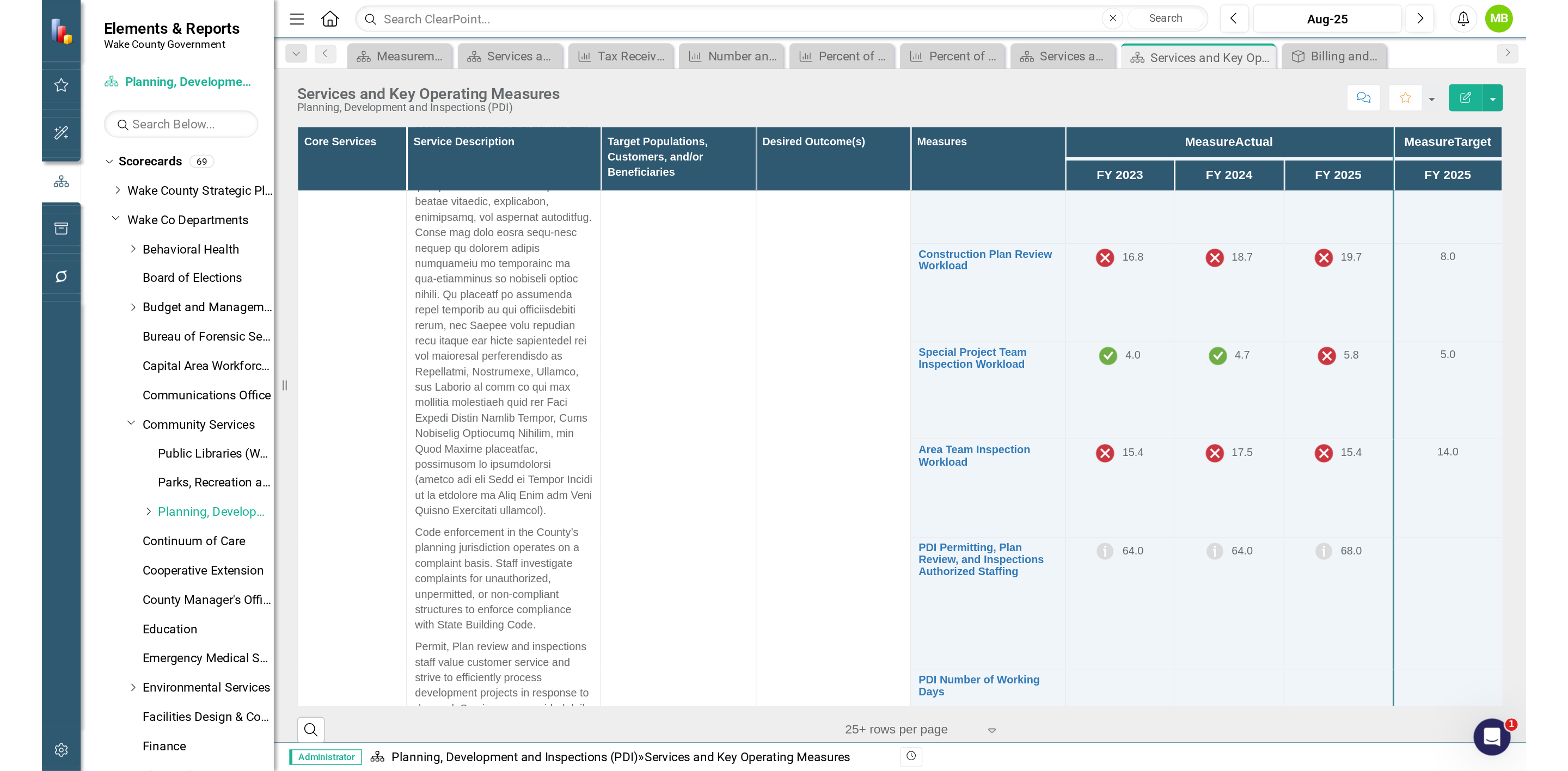
scroll to position [937, 0]
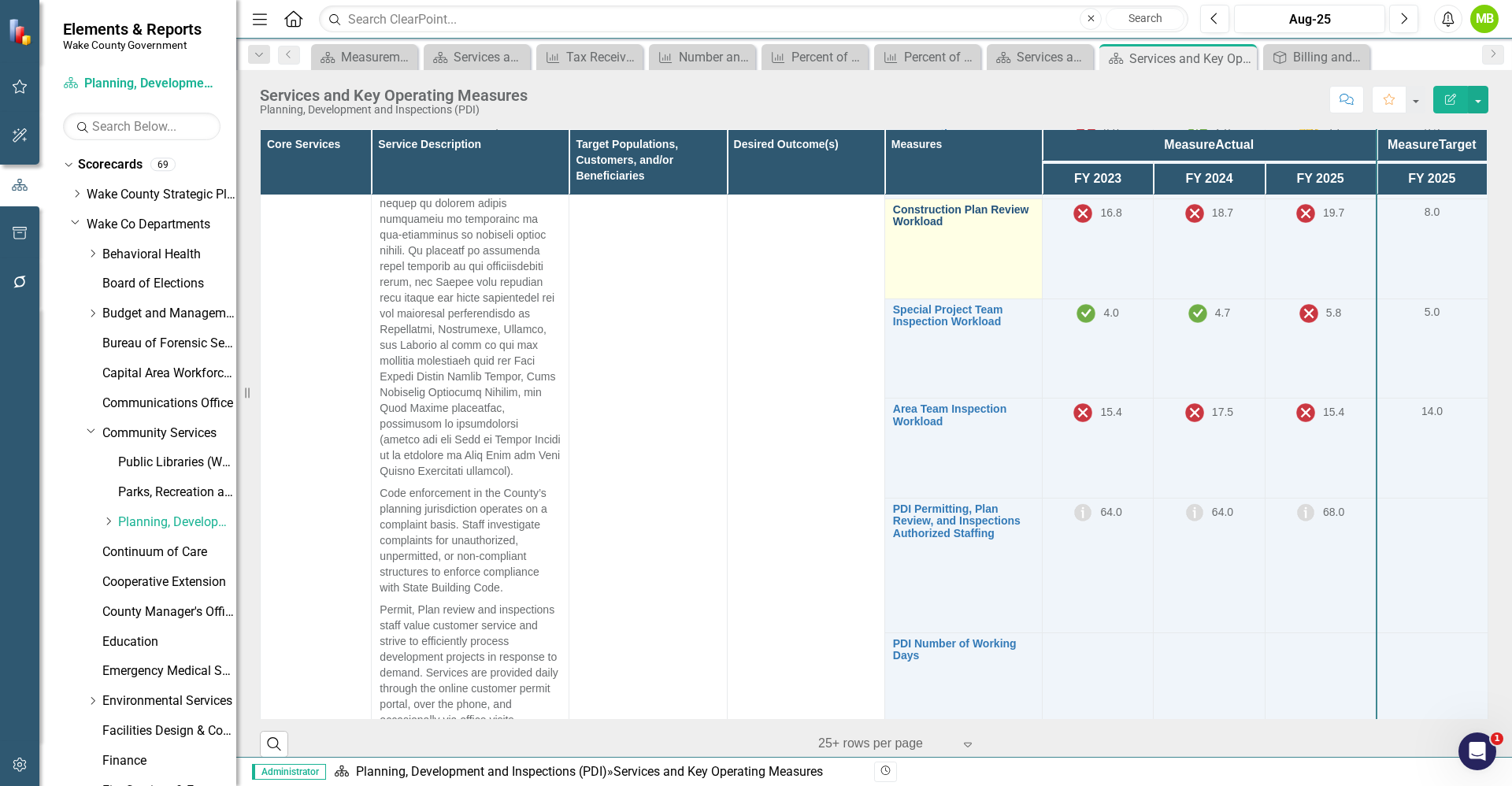
click at [904, 228] on link "Construction Plan Review Workload" at bounding box center [963, 217] width 141 height 25
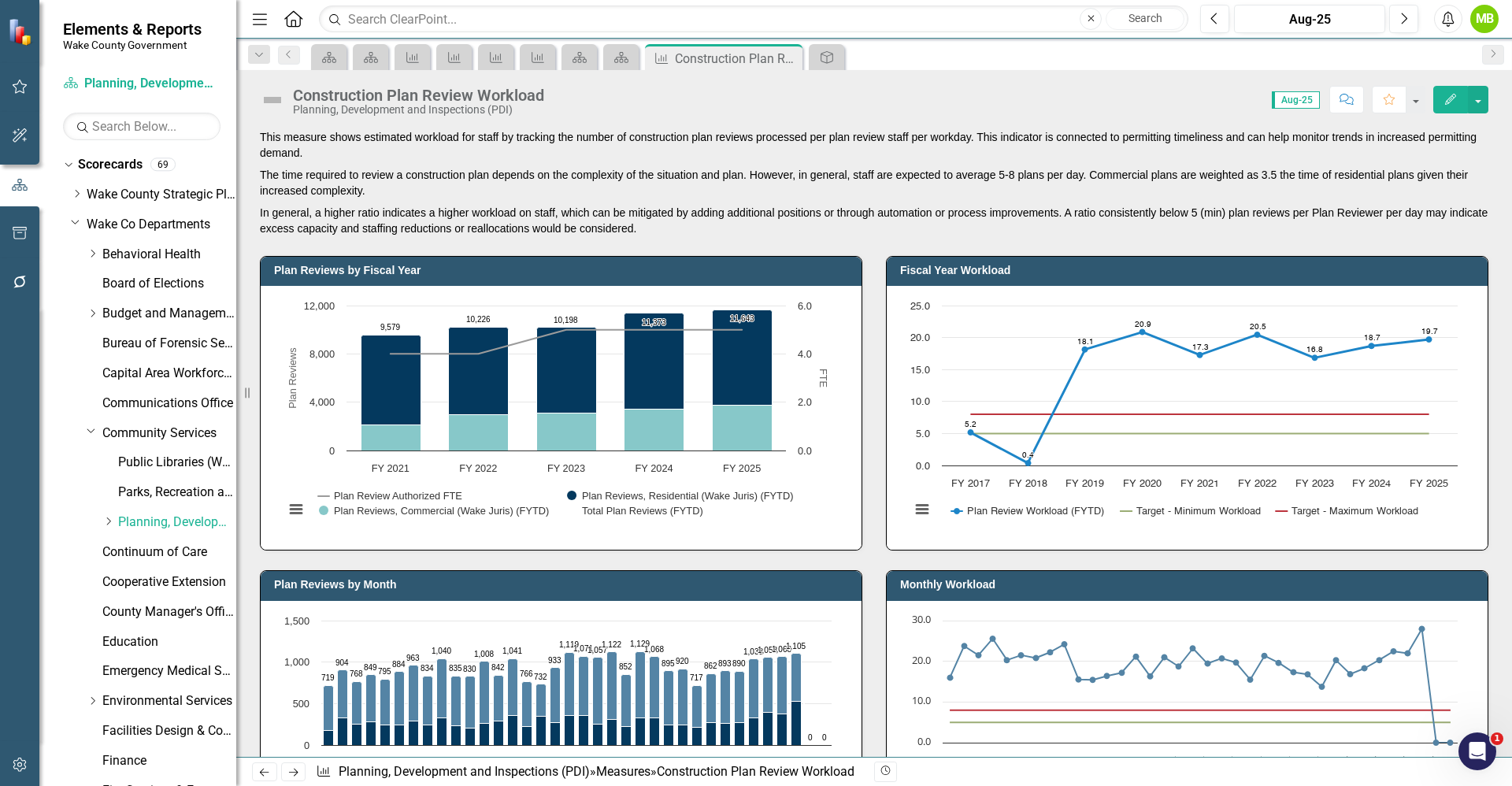
click at [1196, 343] on text "17.3 ​ 17.3" at bounding box center [1200, 347] width 17 height 8
click at [1196, 342] on rect "Interactive chart" at bounding box center [1184, 415] width 564 height 236
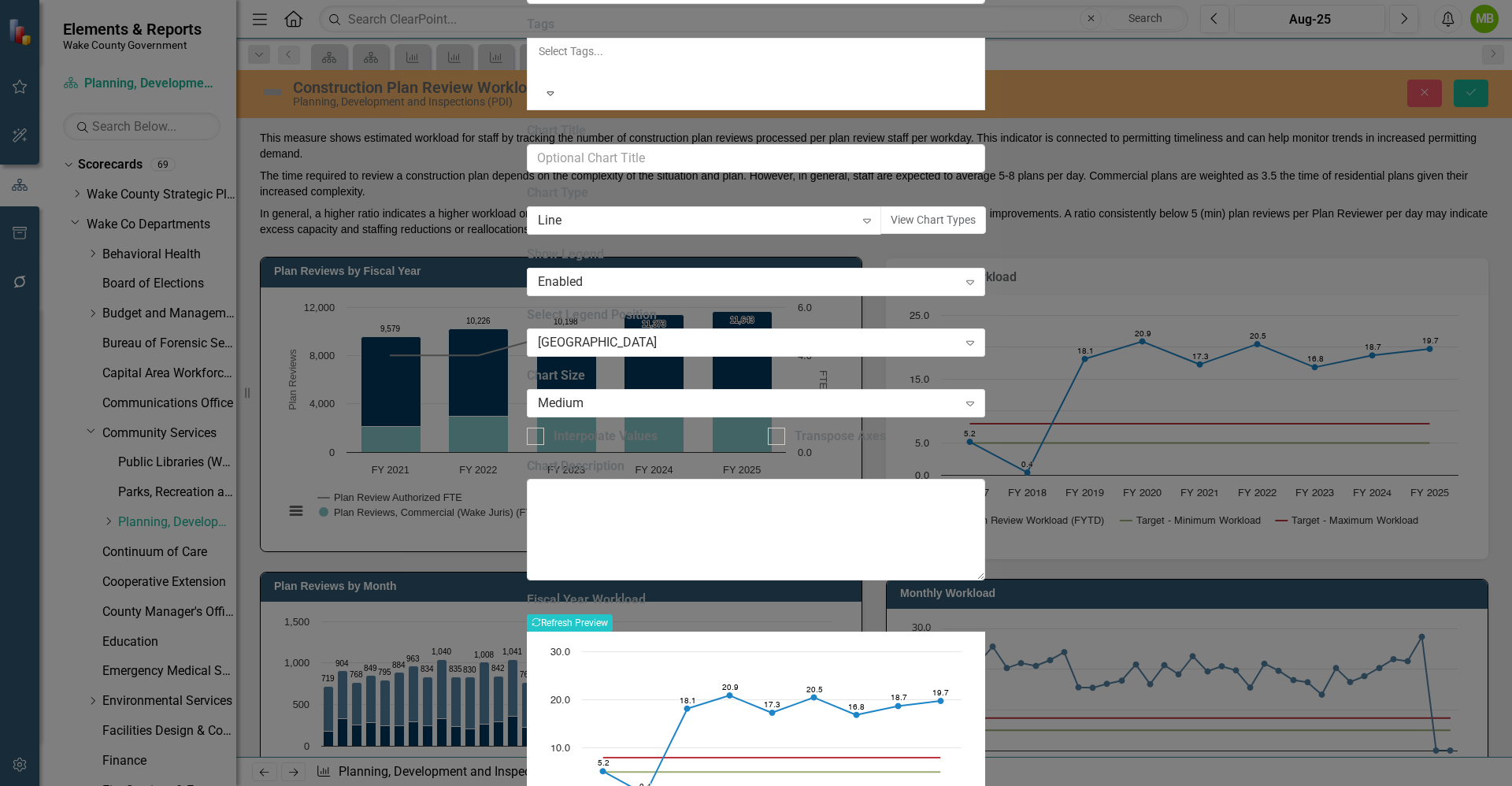
click at [970, 643] on rect "Interactive chart" at bounding box center [756, 761] width 427 height 236
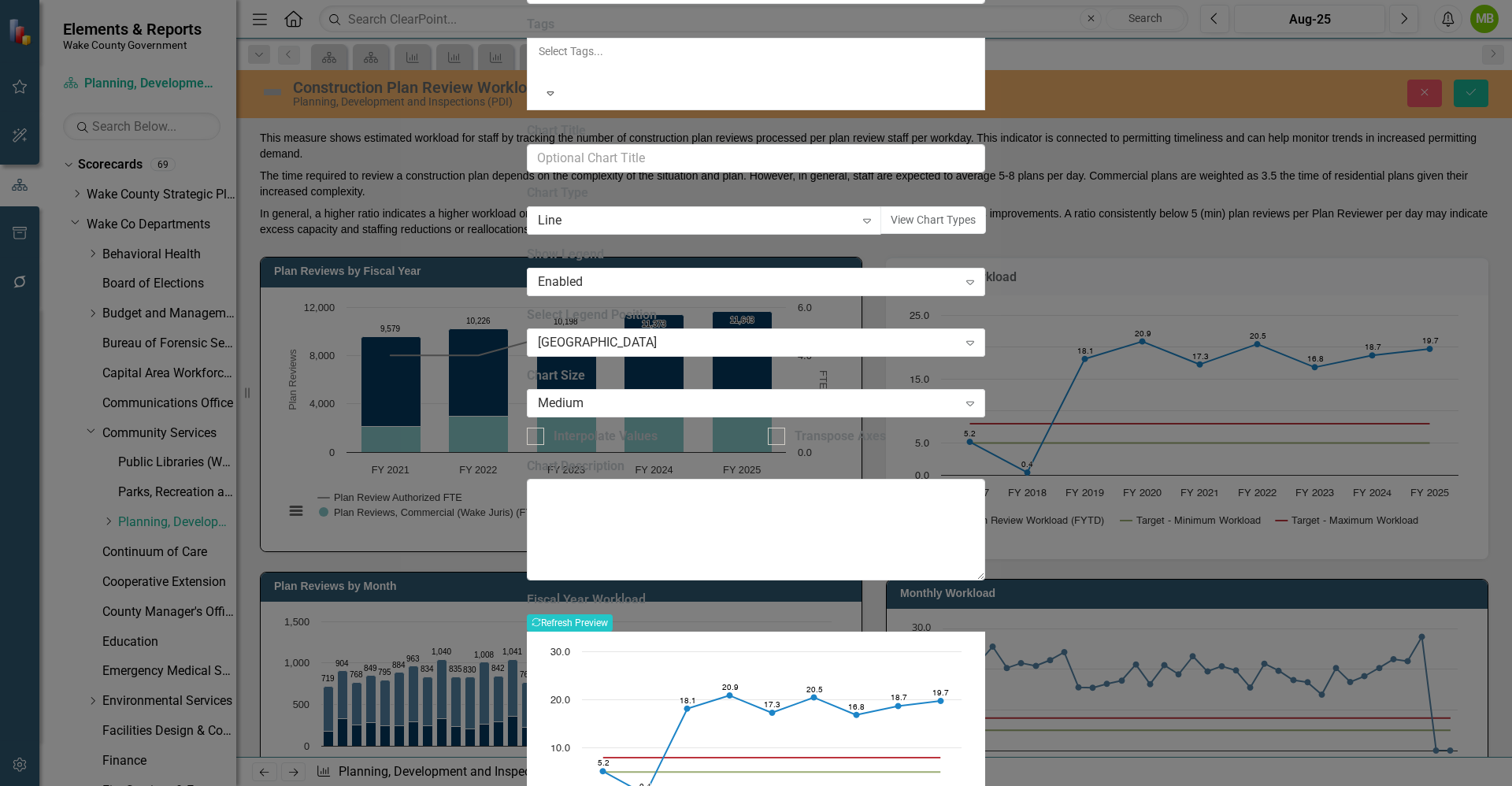
click at [970, 643] on rect "Interactive chart" at bounding box center [756, 761] width 427 height 236
